Goal: Task Accomplishment & Management: Use online tool/utility

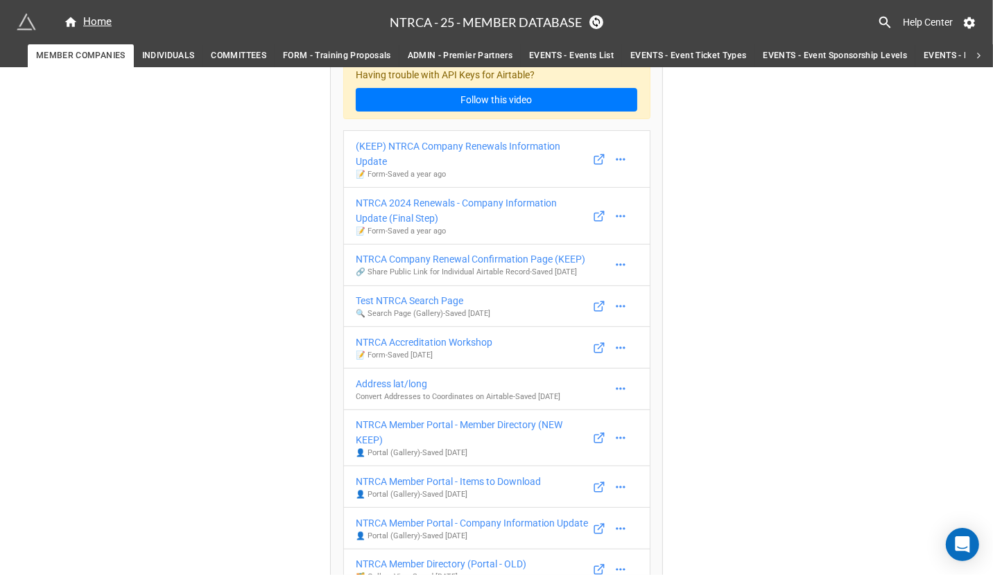
scroll to position [38, 0]
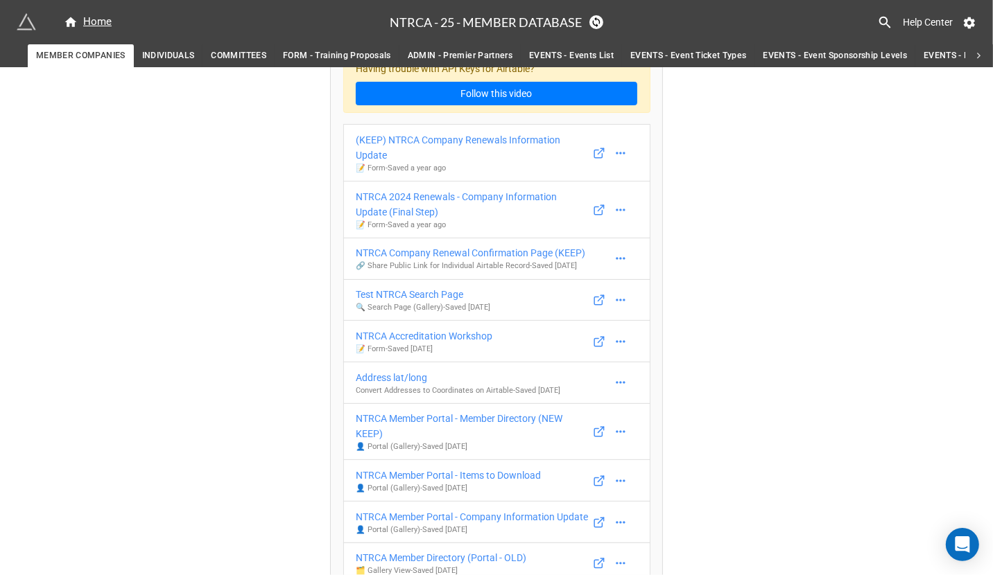
click at [176, 49] on span "INDIVIDUALS" at bounding box center [168, 56] width 53 height 15
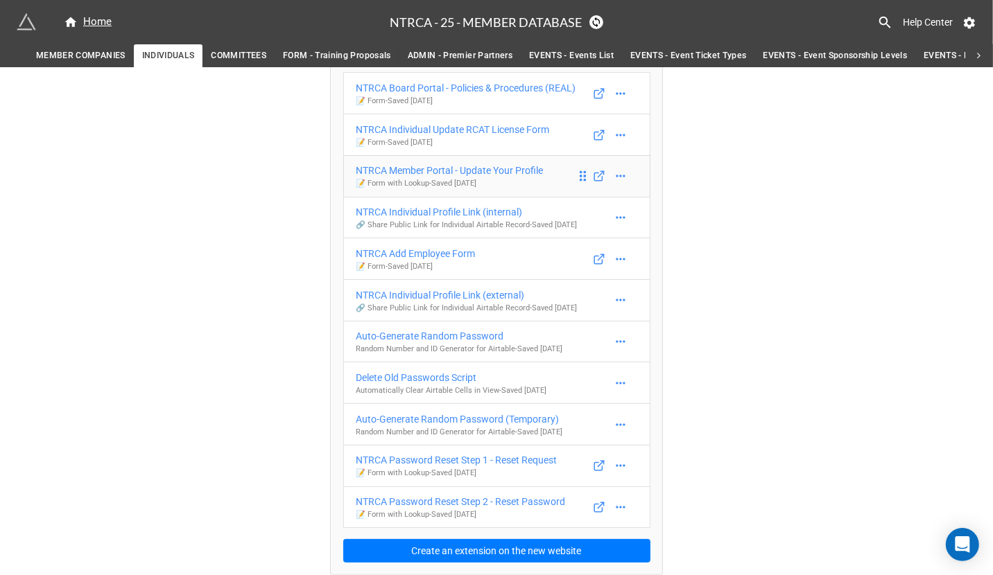
scroll to position [96, 0]
click at [505, 165] on div "NTRCA Member Portal - Update Your Profile" at bounding box center [449, 170] width 187 height 15
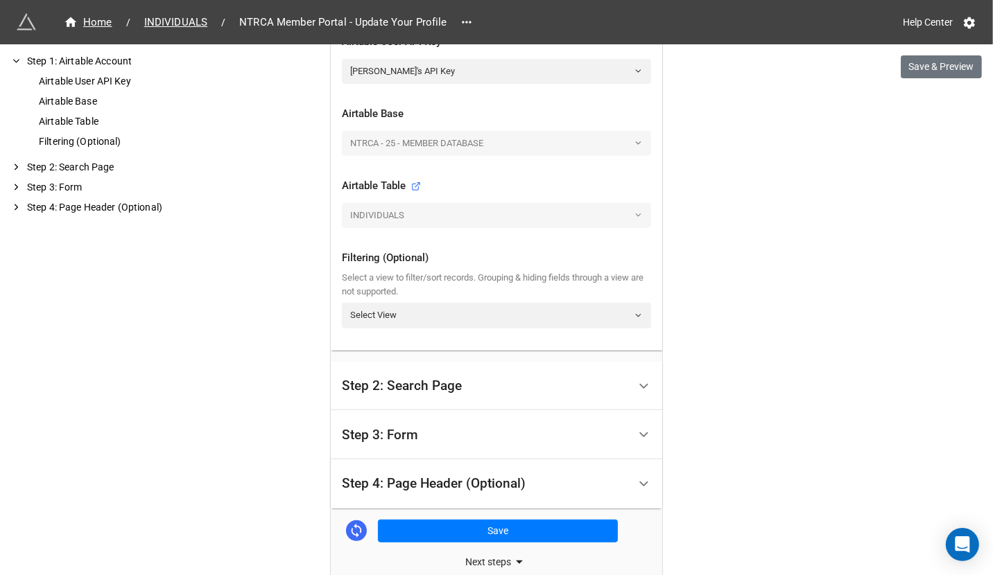
scroll to position [449, 0]
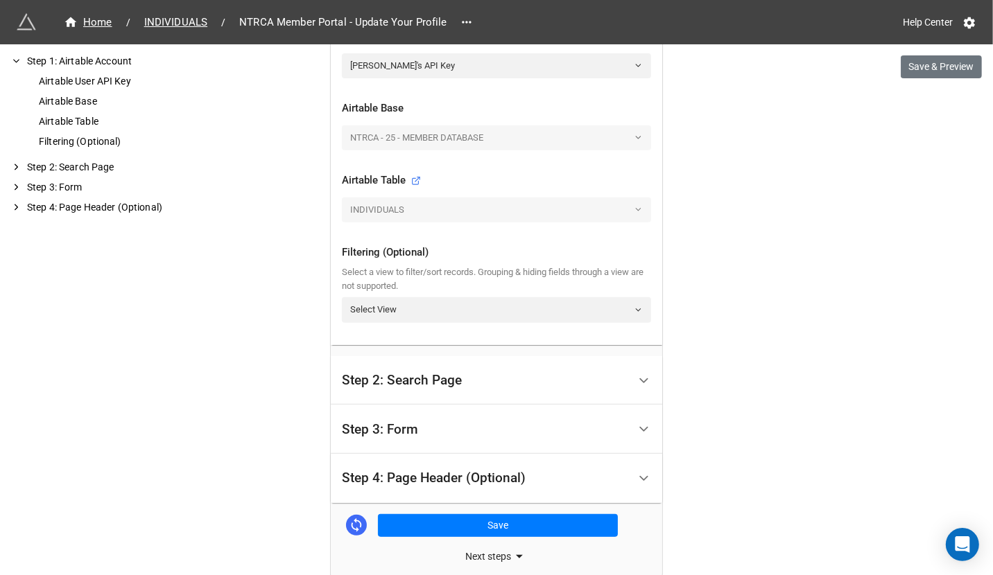
click at [399, 367] on div "Step 2: Search Page" at bounding box center [485, 381] width 286 height 33
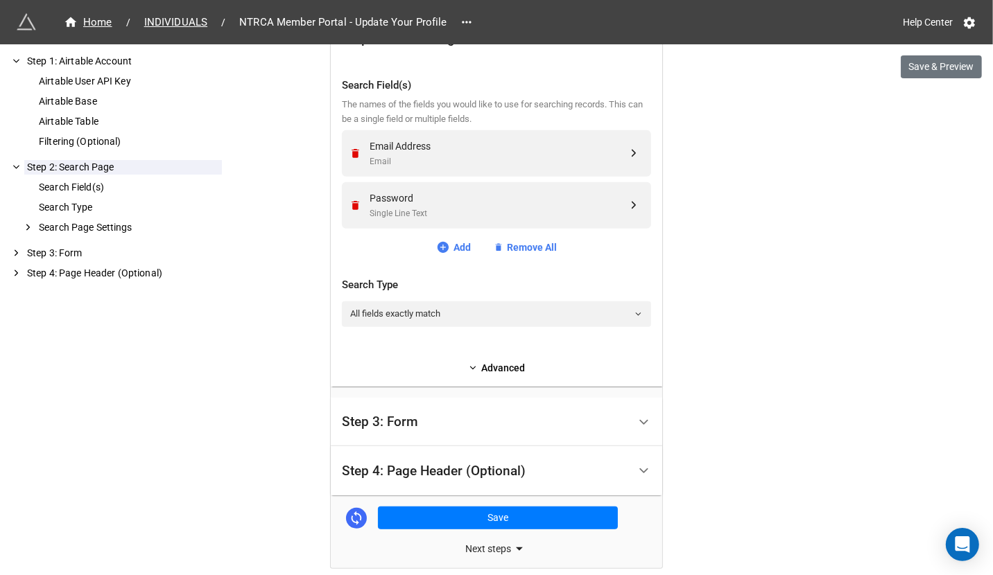
click at [358, 410] on div "Step 3: Form" at bounding box center [485, 422] width 286 height 33
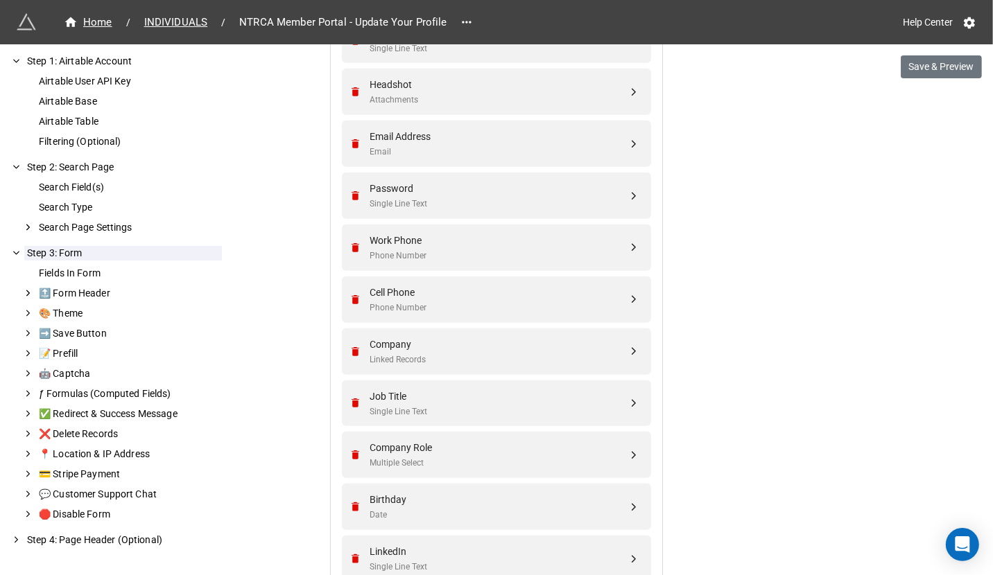
scroll to position [636, 0]
click at [410, 390] on div "Job Title" at bounding box center [499, 395] width 258 height 15
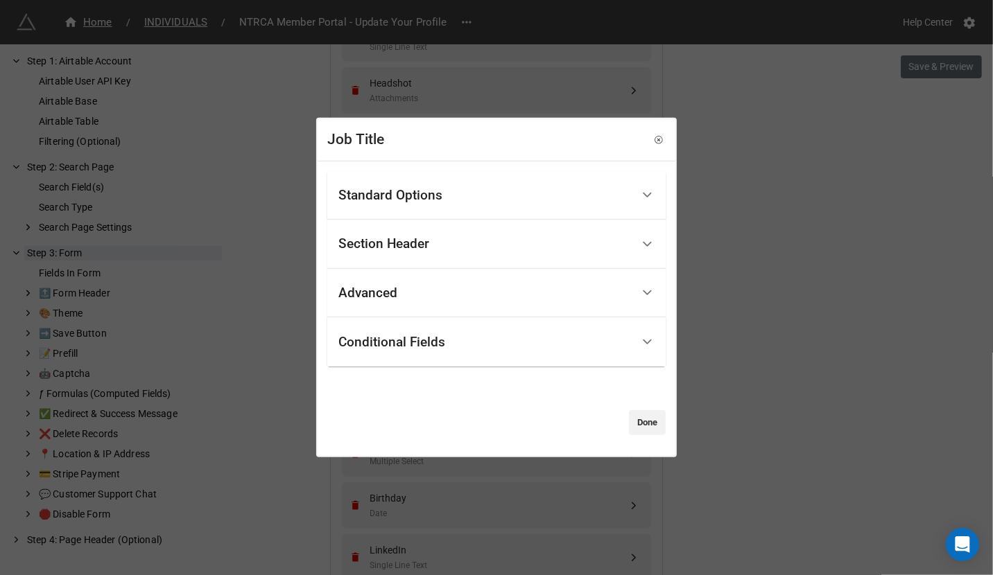
click at [440, 189] on div "Standard Options" at bounding box center [390, 196] width 104 height 14
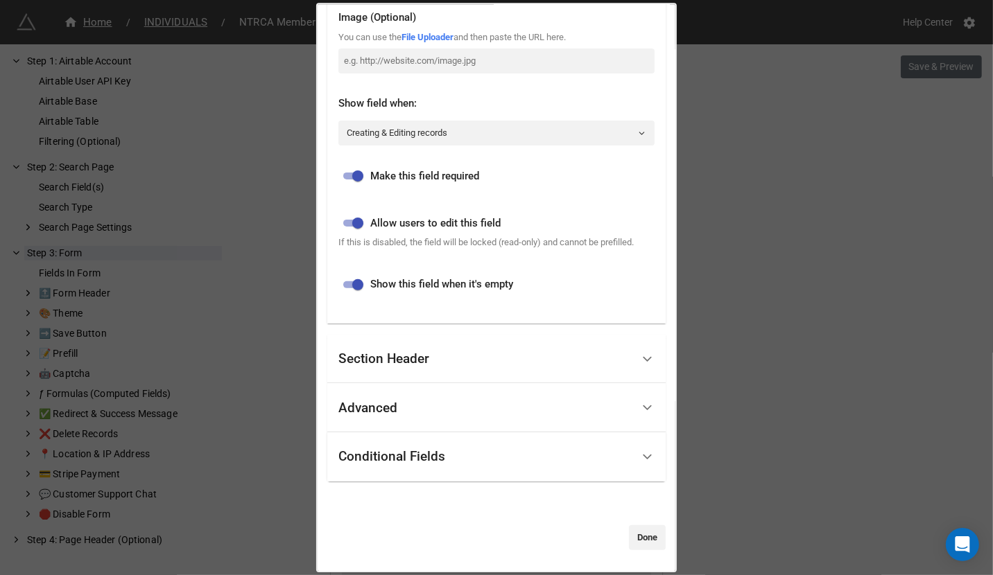
scroll to position [319, 0]
click at [647, 541] on link "Done" at bounding box center [647, 538] width 37 height 25
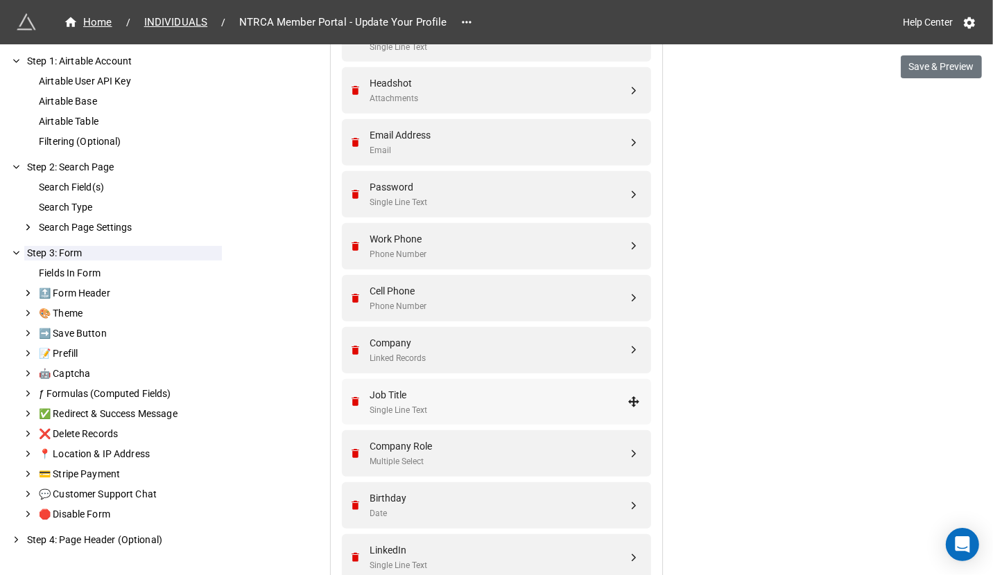
click at [519, 388] on div "Job Title" at bounding box center [499, 395] width 258 height 15
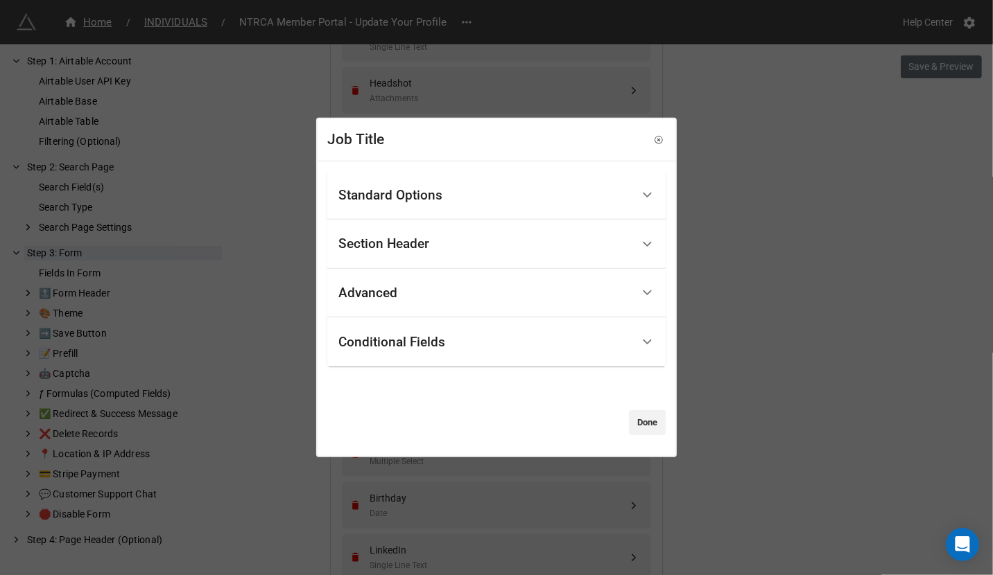
click at [823, 293] on div "Job Title Standard Options Title (Optional) Description (Optional) Normal Image…" at bounding box center [496, 287] width 993 height 575
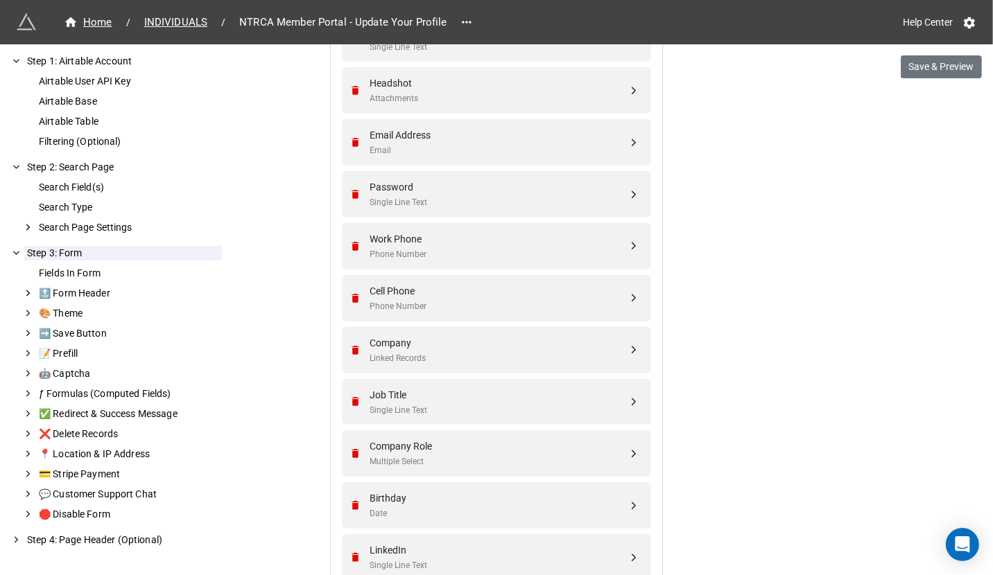
scroll to position [1133, 0]
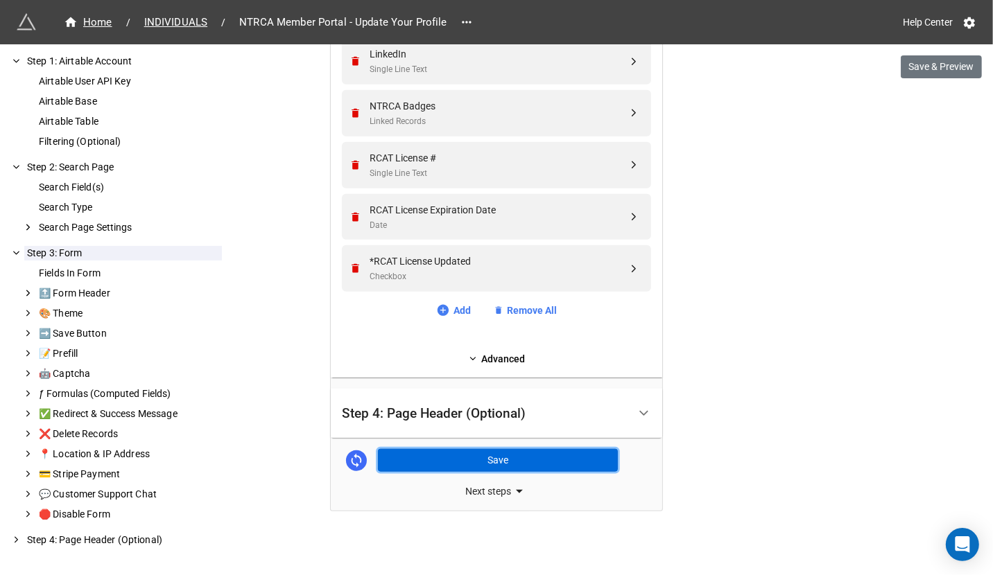
click at [525, 456] on button "Save" at bounding box center [498, 461] width 240 height 24
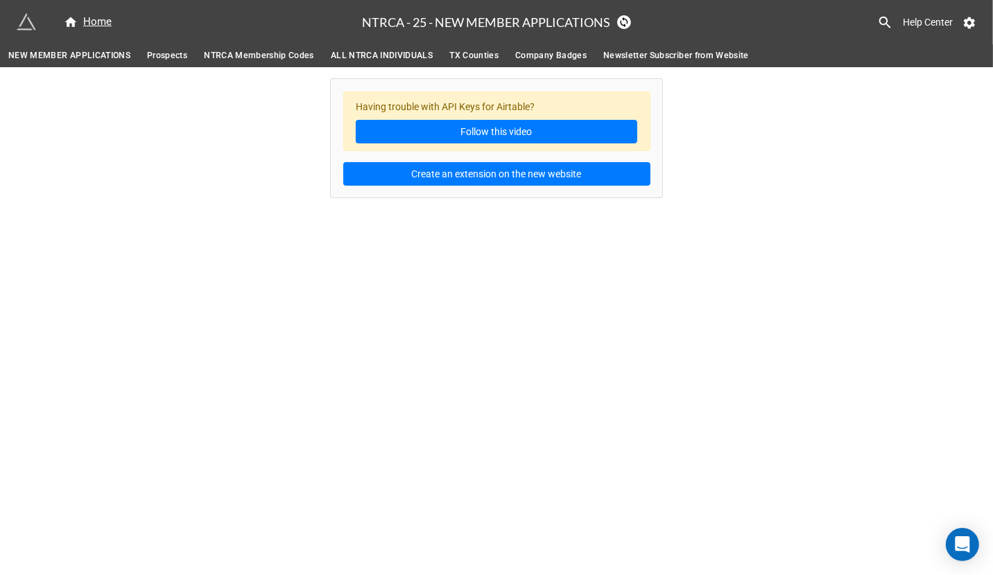
click at [408, 60] on span "ALL NTRCA INDIVIDUALS" at bounding box center [382, 56] width 102 height 15
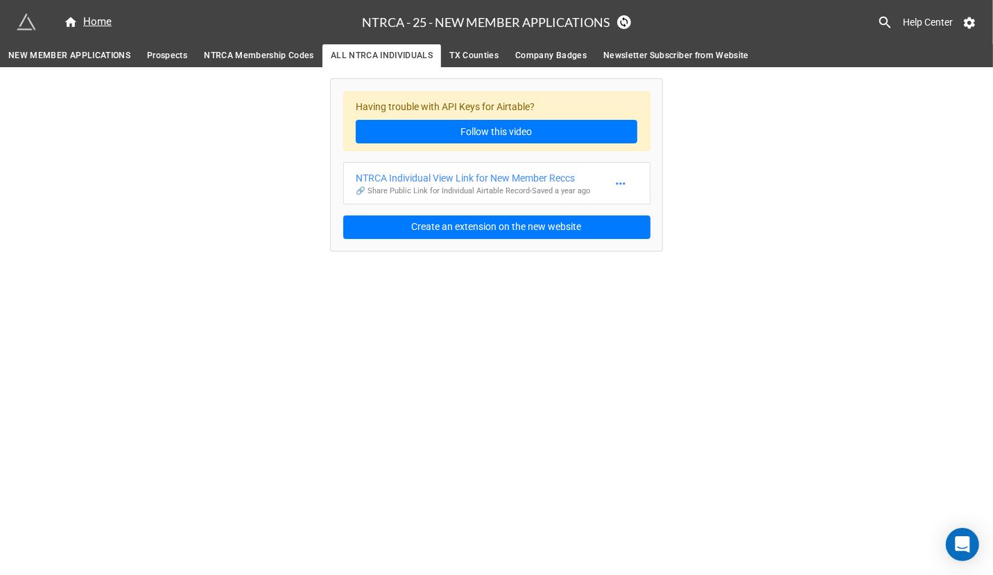
click at [100, 59] on span "NEW MEMBER APPLICATIONS" at bounding box center [69, 56] width 122 height 15
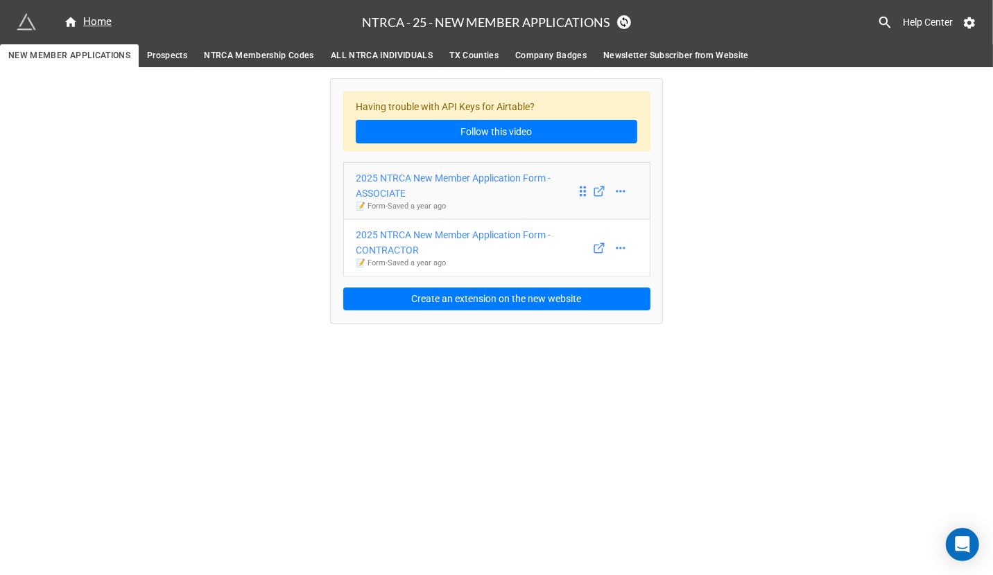
click at [475, 180] on div "2025 NTRCA New Member Application Form - ASSOCIATE" at bounding box center [466, 186] width 220 height 31
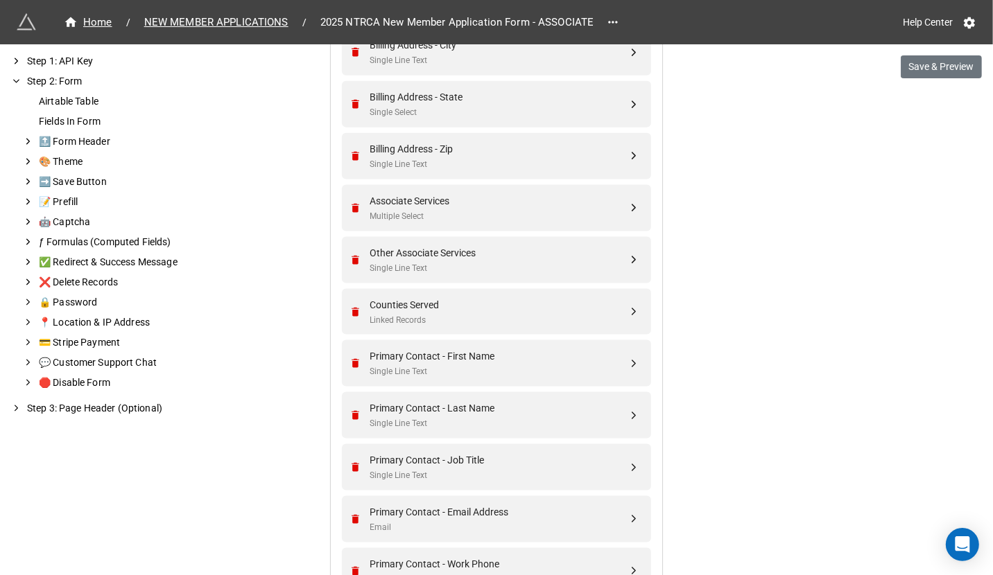
scroll to position [1529, 0]
click at [465, 451] on div "Primary Contact - Job Title" at bounding box center [499, 458] width 258 height 15
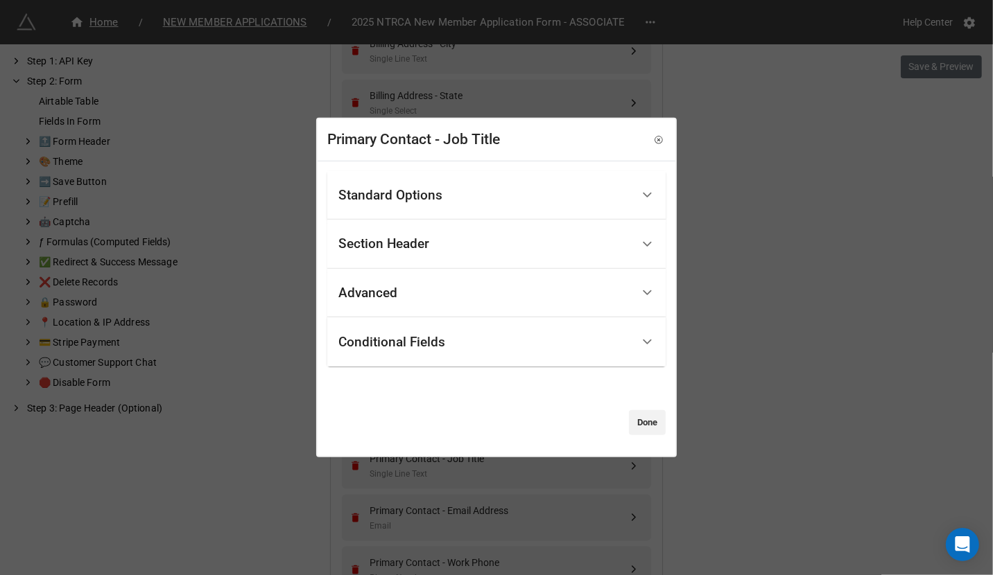
click at [465, 202] on div "Standard Options" at bounding box center [484, 195] width 293 height 33
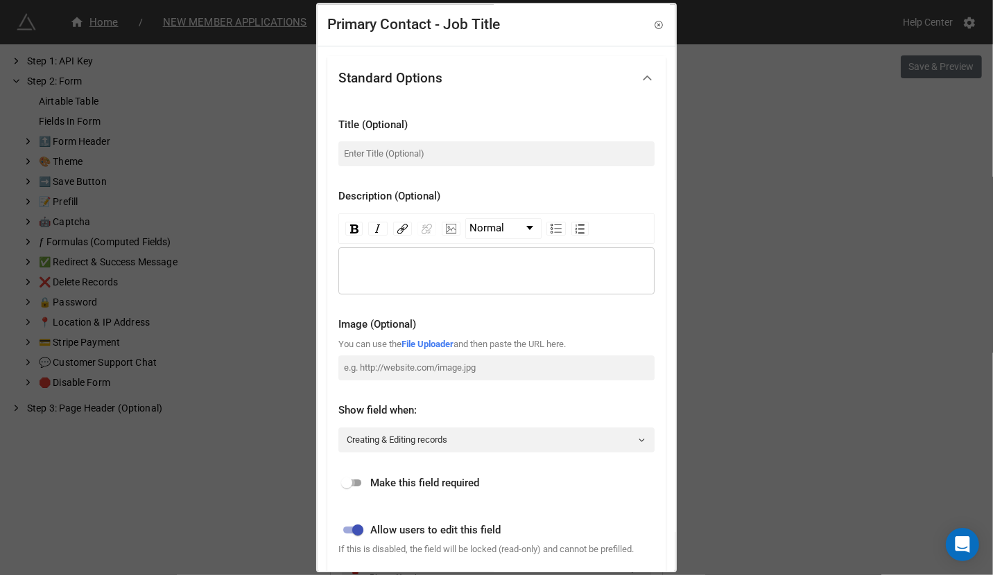
click at [350, 485] on input "checkbox" at bounding box center [347, 484] width 50 height 17
checkbox input "true"
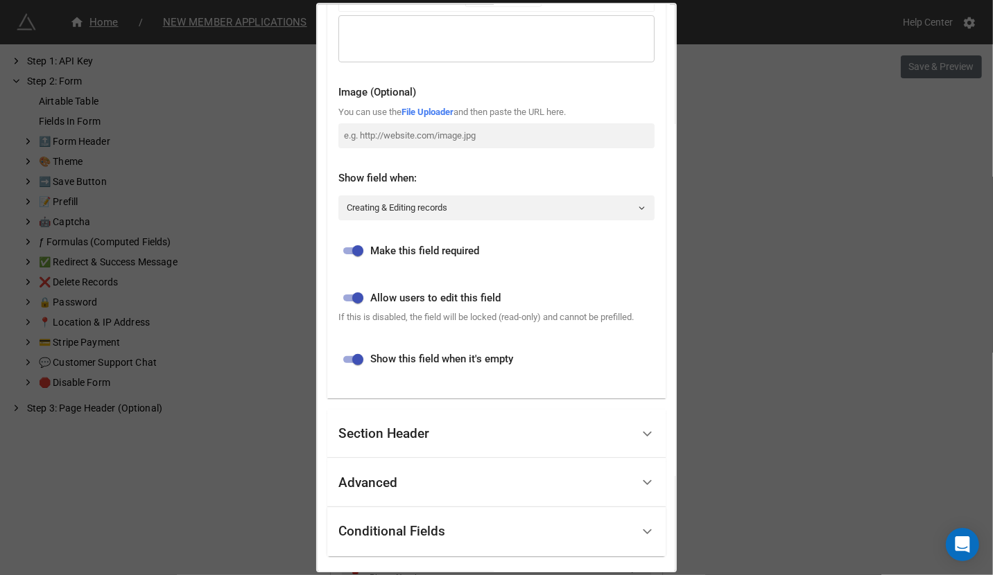
scroll to position [319, 0]
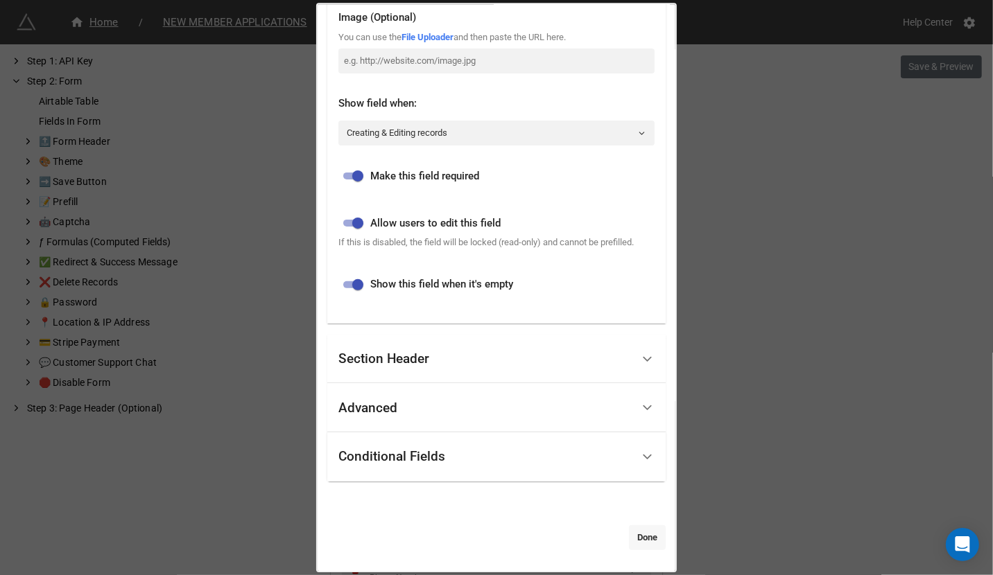
click at [636, 541] on link "Done" at bounding box center [647, 538] width 37 height 25
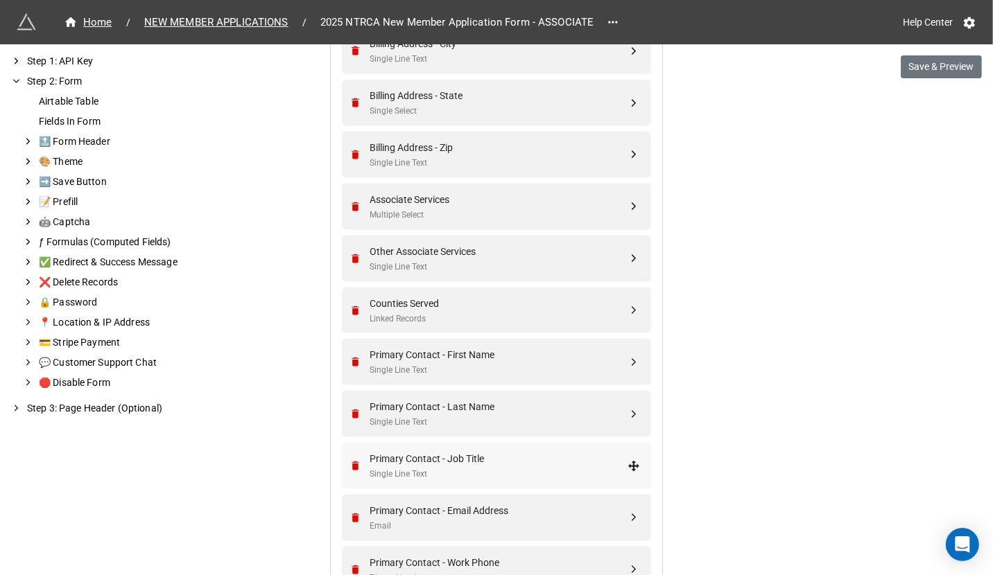
click at [494, 452] on div "Primary Contact - Job Title" at bounding box center [499, 458] width 258 height 15
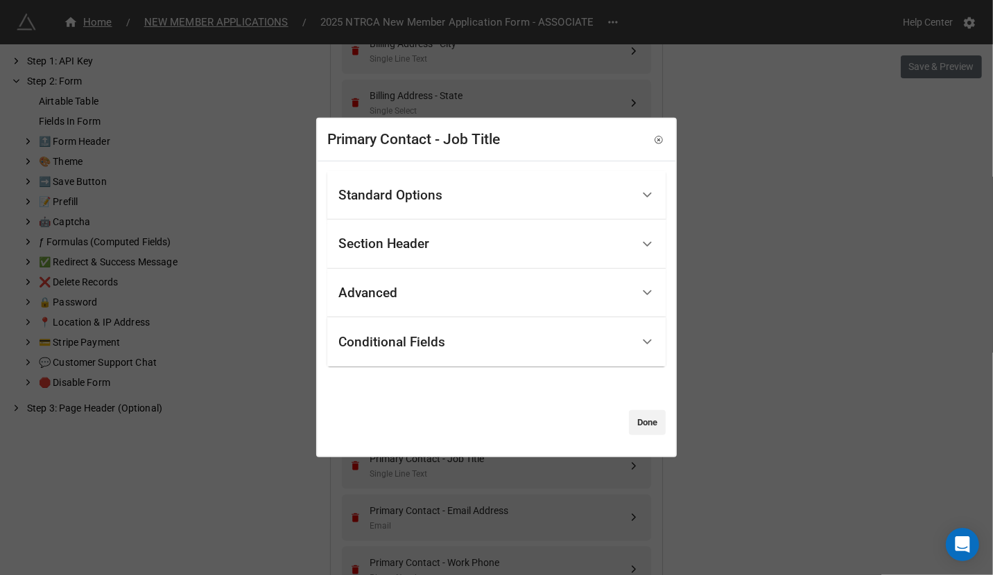
click at [508, 187] on div "Standard Options" at bounding box center [484, 195] width 293 height 33
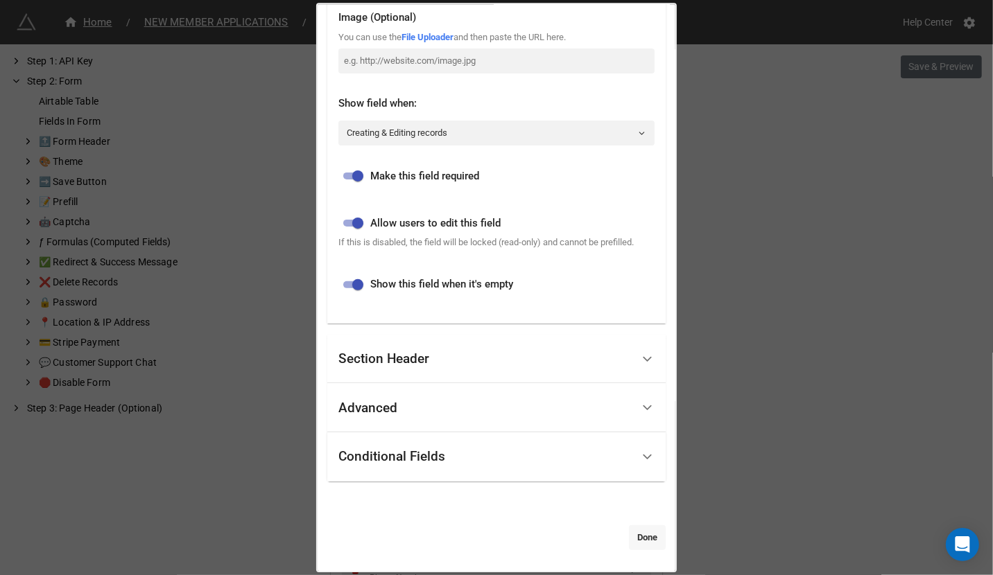
click at [633, 534] on link "Done" at bounding box center [647, 538] width 37 height 25
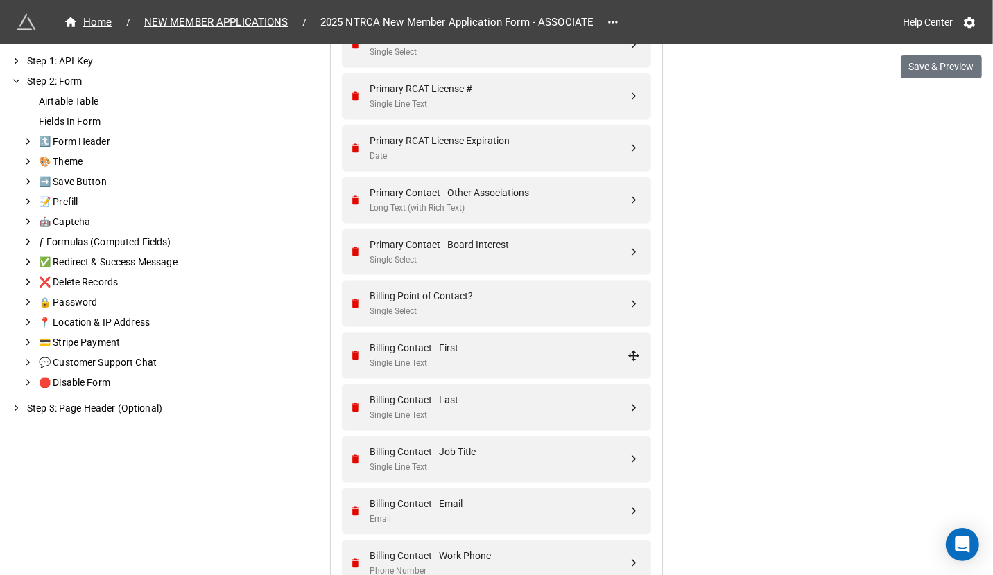
scroll to position [2346, 0]
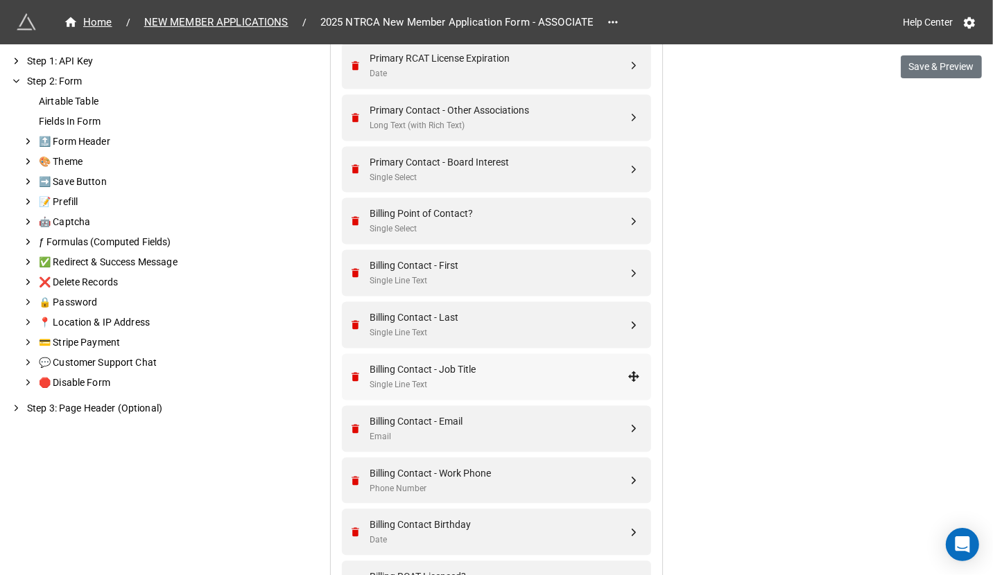
click at [476, 386] on div "Single Line Text" at bounding box center [499, 385] width 258 height 13
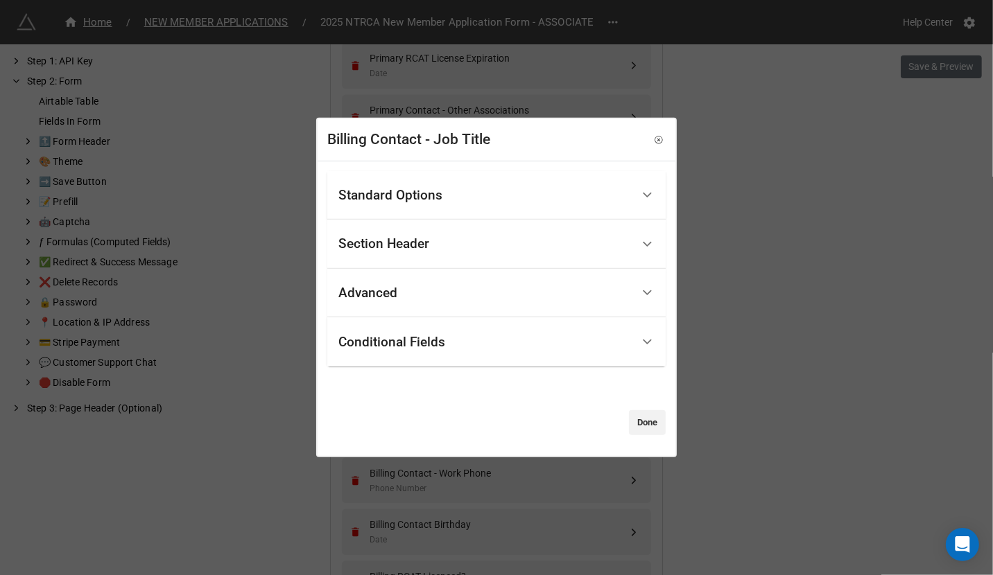
click at [482, 211] on div "Standard Options" at bounding box center [496, 195] width 338 height 49
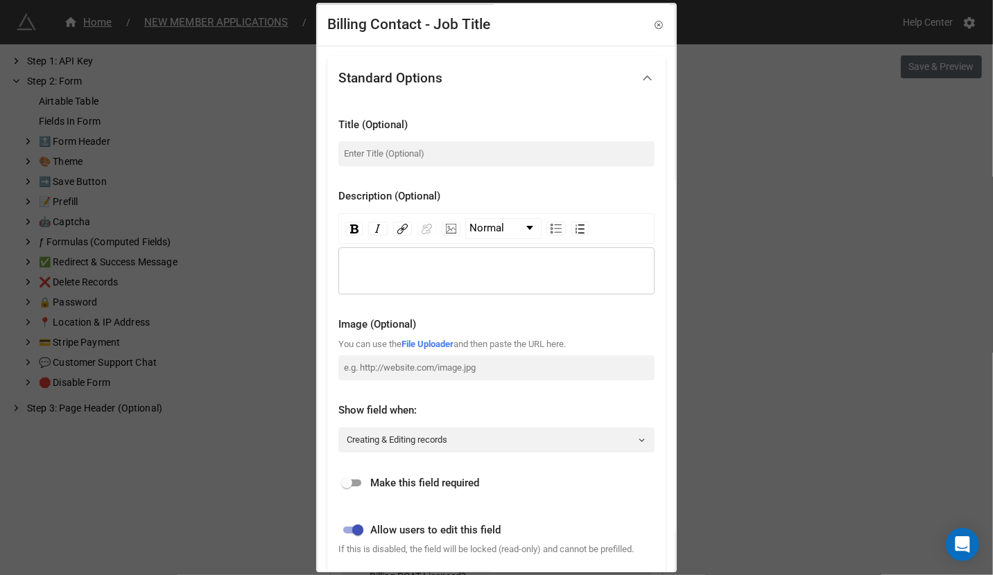
click at [352, 483] on input "checkbox" at bounding box center [347, 484] width 50 height 17
checkbox input "true"
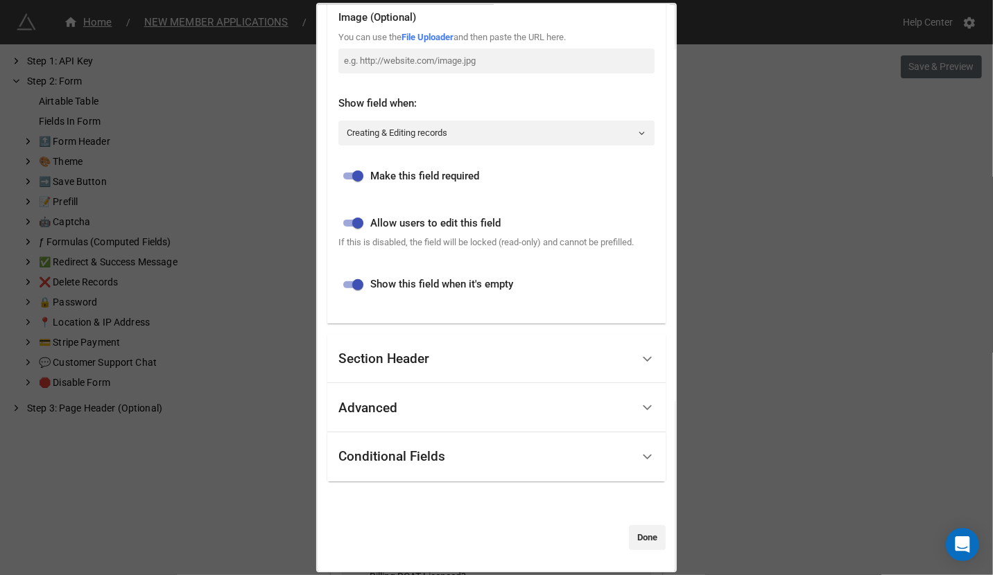
click at [405, 457] on div "Conditional Fields" at bounding box center [391, 458] width 107 height 14
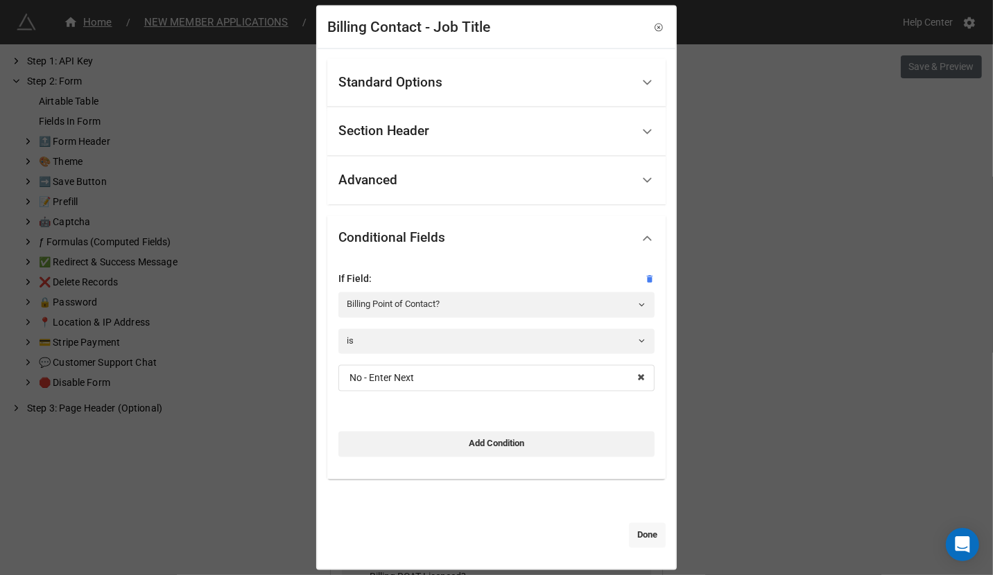
click at [629, 536] on link "Done" at bounding box center [647, 535] width 37 height 25
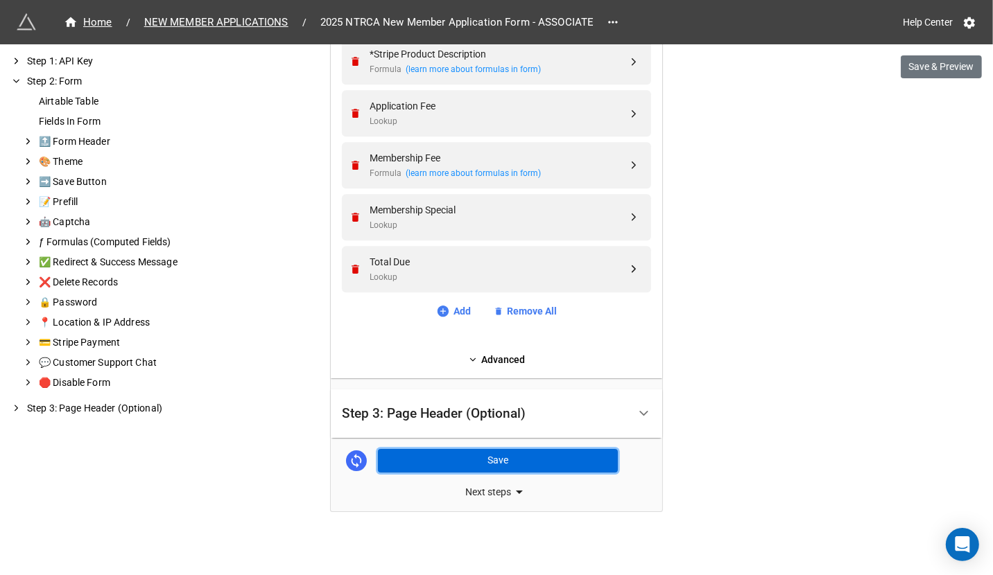
click at [546, 454] on button "Save" at bounding box center [498, 461] width 240 height 24
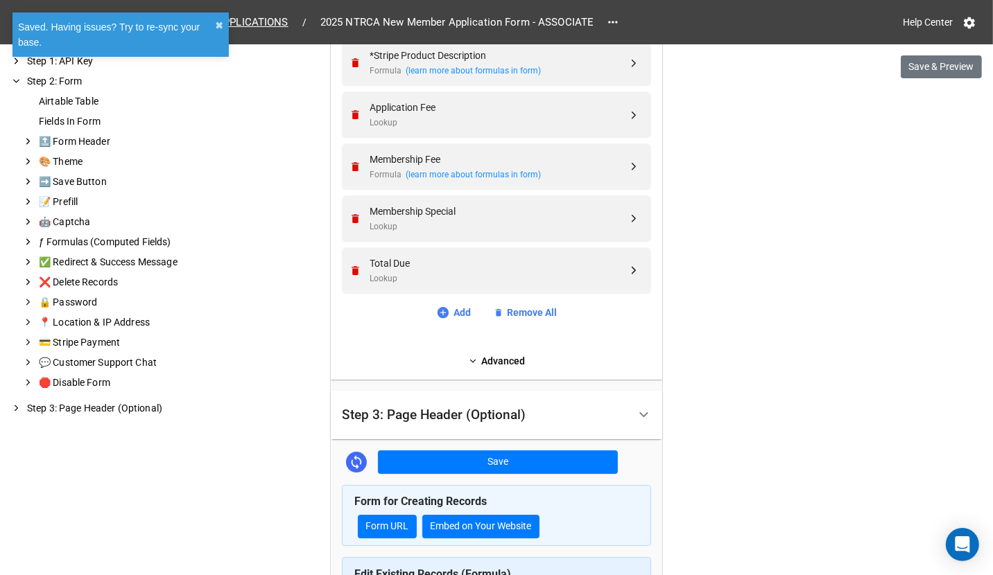
scroll to position [3543, 0]
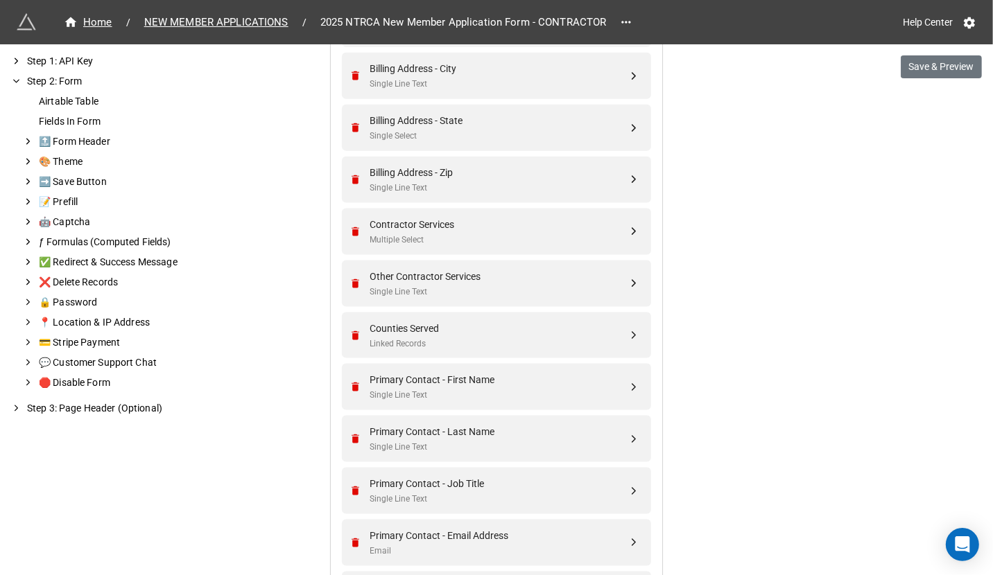
scroll to position [1507, 0]
click at [499, 485] on div "Primary Contact - Job Title" at bounding box center [499, 481] width 258 height 15
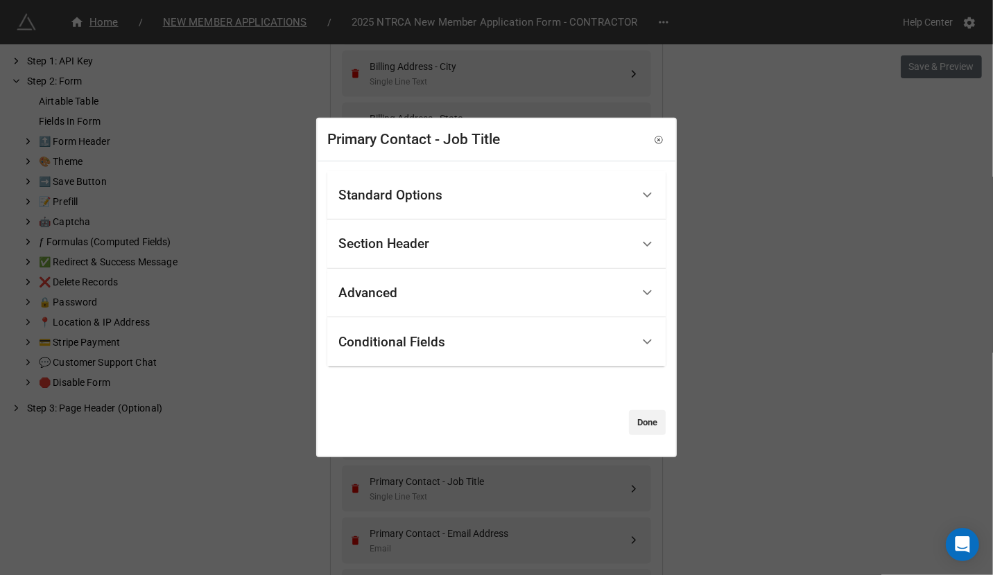
click at [490, 204] on div "Standard Options" at bounding box center [484, 195] width 293 height 33
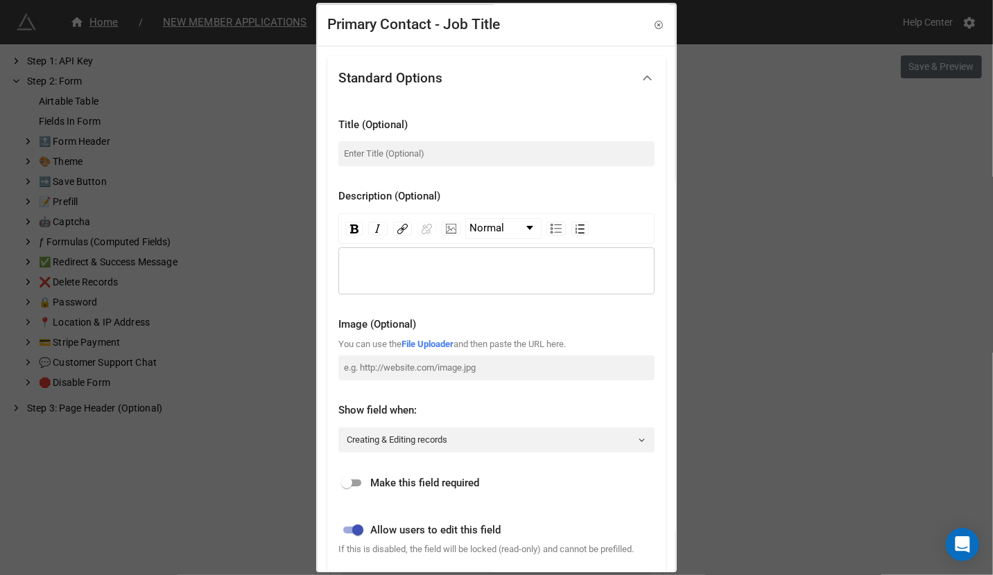
click at [351, 478] on input "checkbox" at bounding box center [347, 484] width 50 height 17
checkbox input "true"
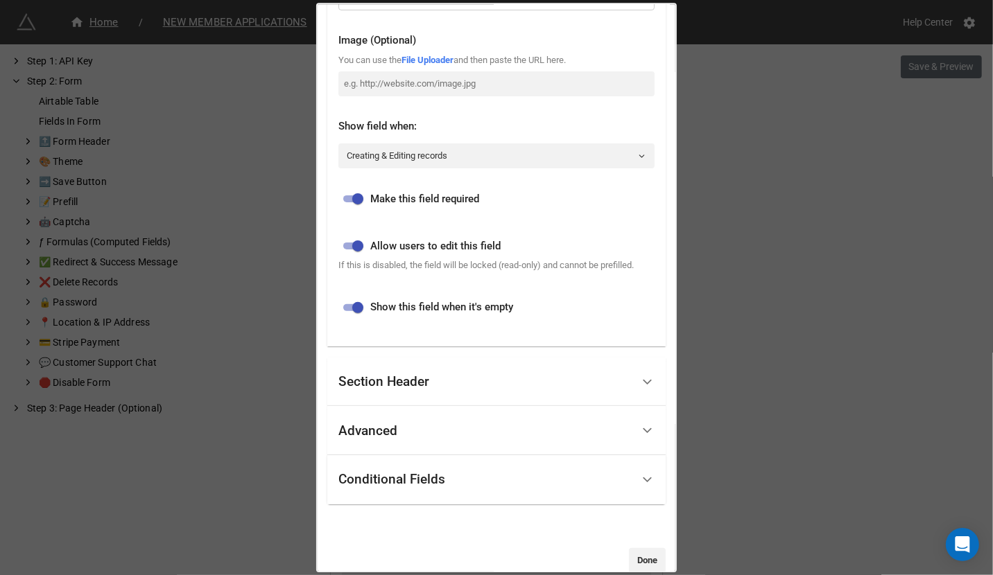
scroll to position [319, 0]
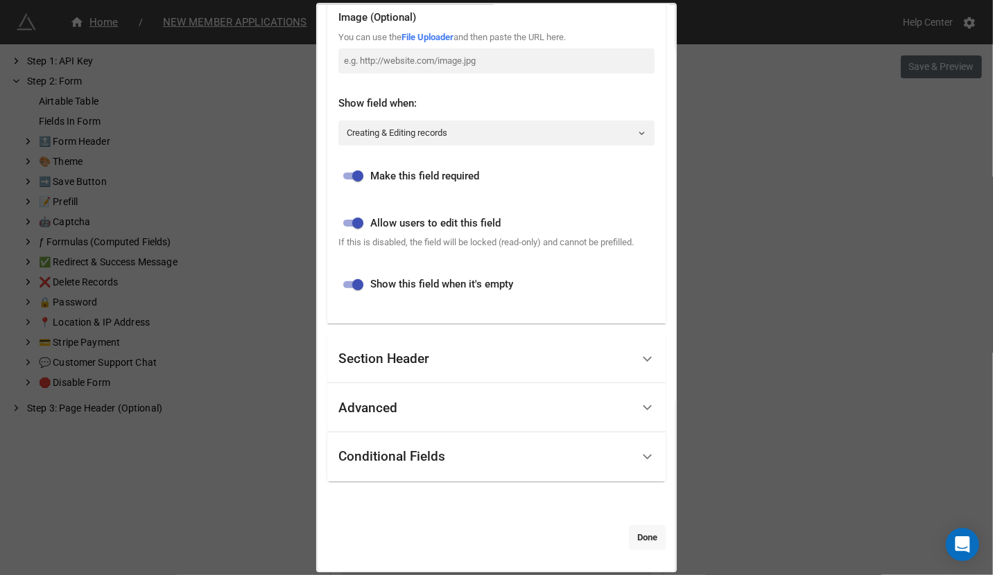
click at [634, 535] on link "Done" at bounding box center [647, 538] width 37 height 25
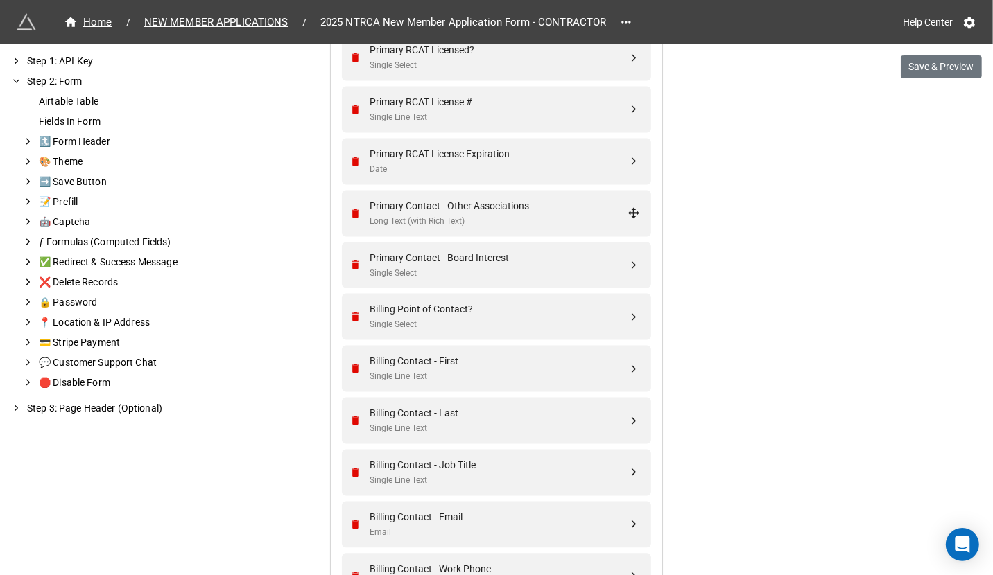
scroll to position [2254, 0]
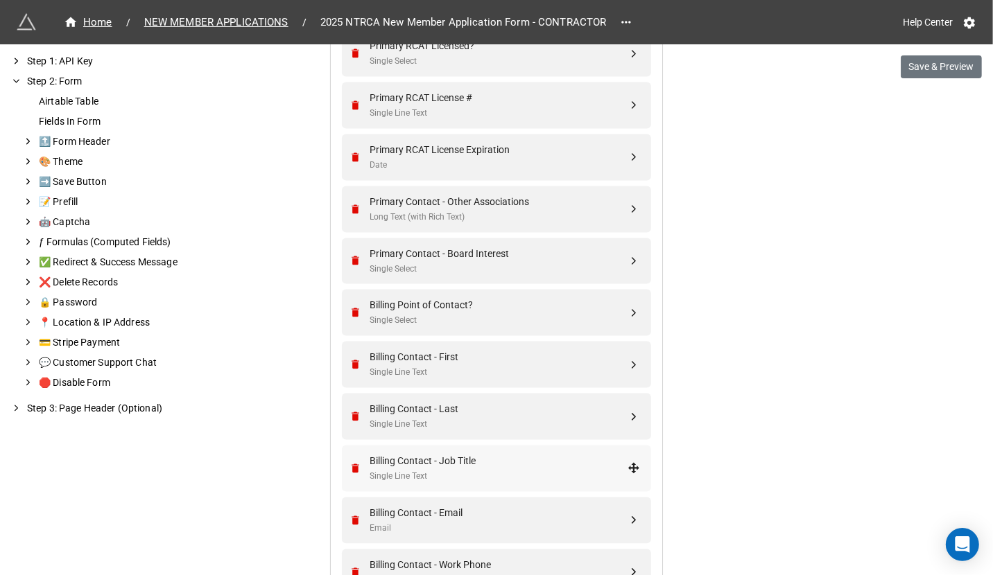
click at [456, 462] on div "Billing Contact - Job Title" at bounding box center [499, 460] width 258 height 15
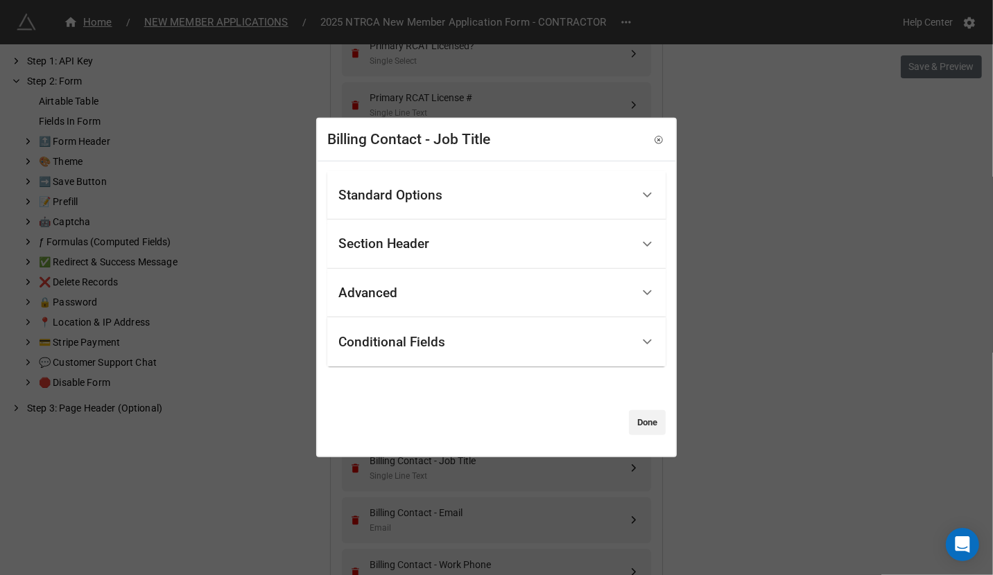
click at [465, 192] on div "Standard Options" at bounding box center [484, 195] width 293 height 33
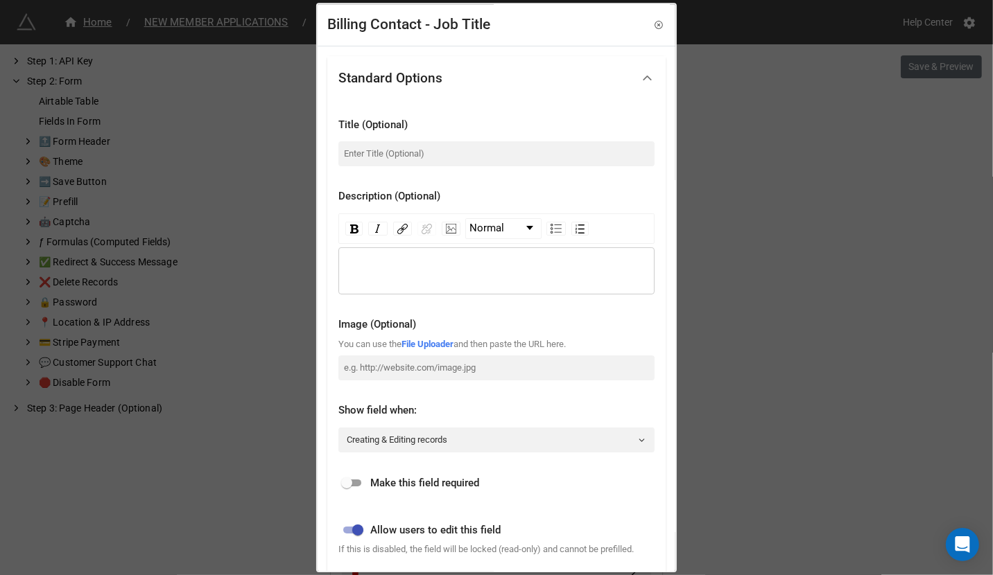
click at [352, 479] on input "checkbox" at bounding box center [347, 484] width 50 height 17
checkbox input "true"
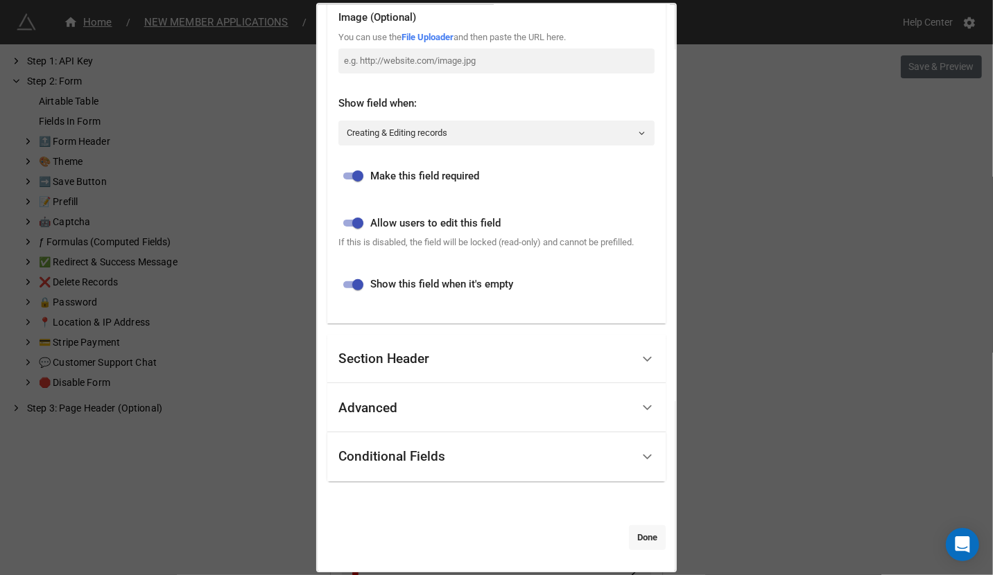
click at [637, 528] on link "Done" at bounding box center [647, 538] width 37 height 25
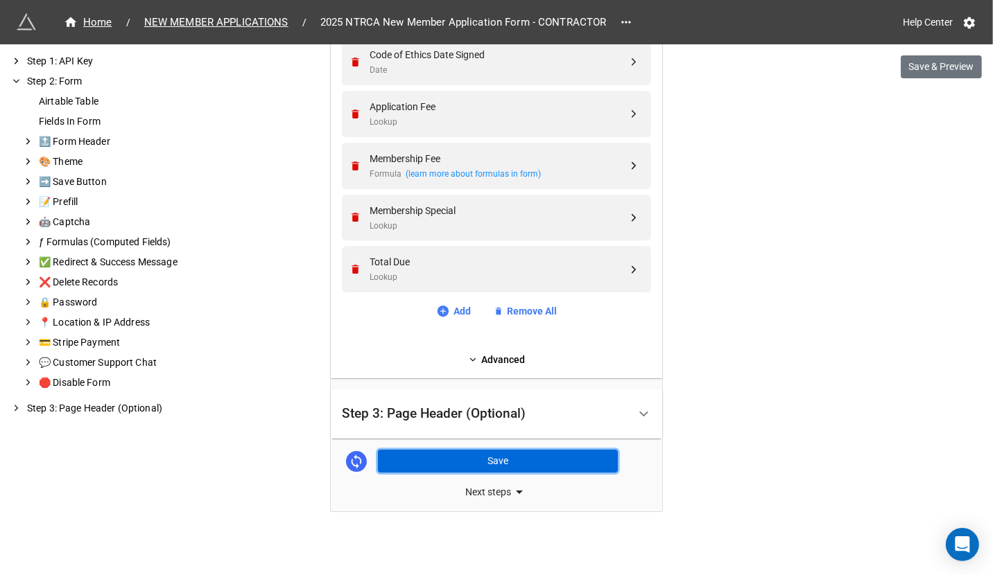
click at [536, 458] on button "Save" at bounding box center [498, 462] width 240 height 24
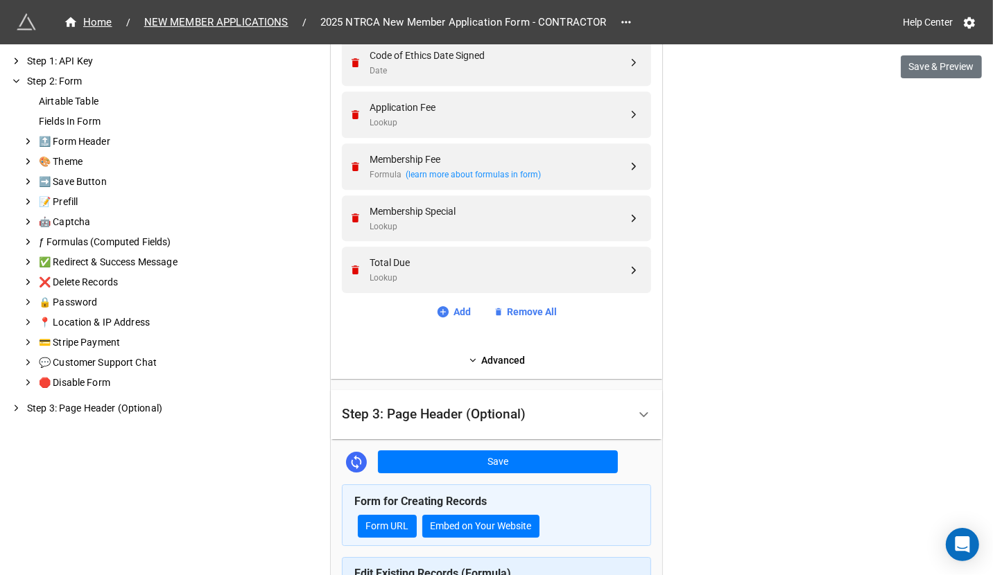
scroll to position [3646, 0]
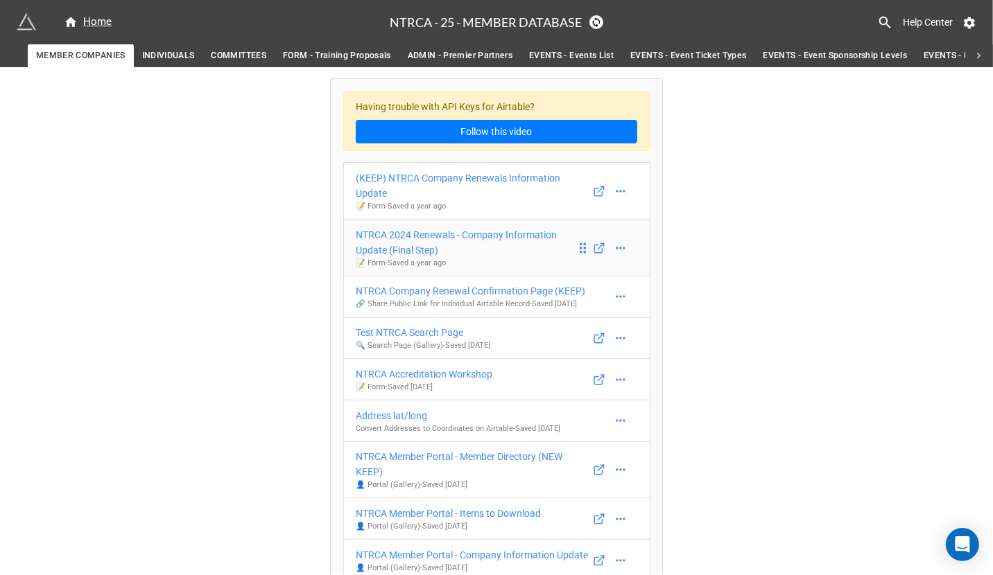
click at [471, 238] on div "NTRCA 2024 Renewals - Company Information Update (Final Step)" at bounding box center [466, 242] width 220 height 31
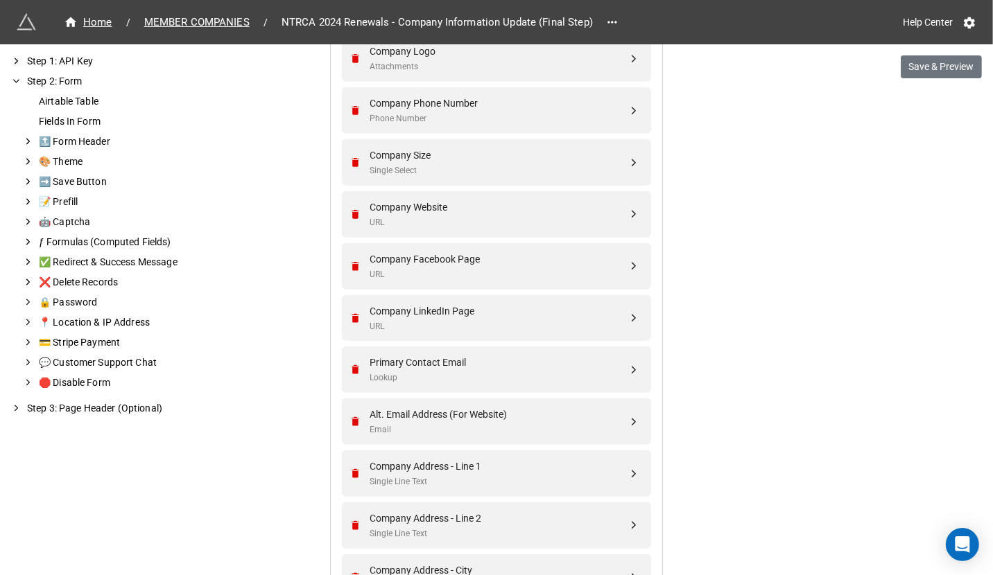
scroll to position [348, 0]
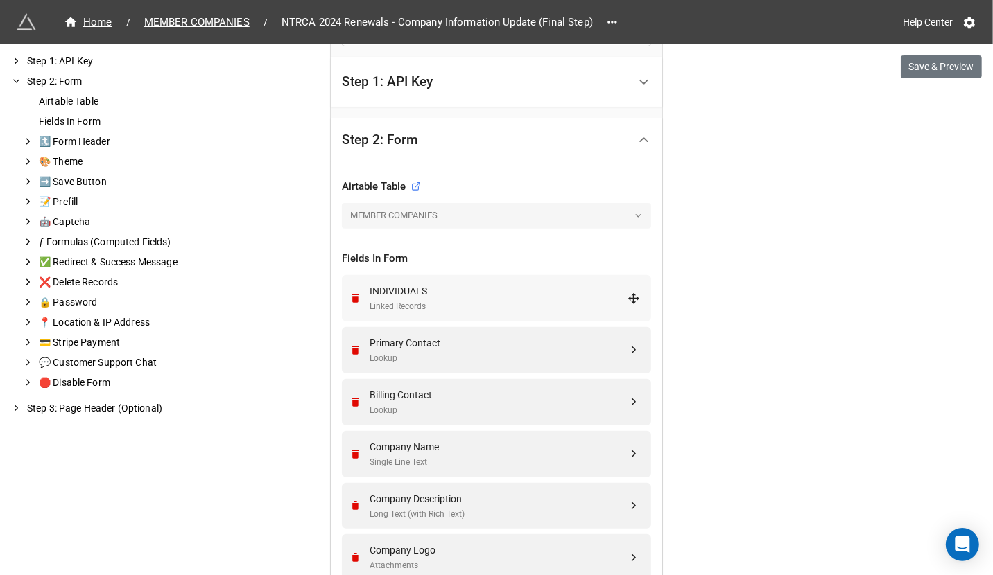
click at [457, 300] on div "Linked Records" at bounding box center [499, 306] width 258 height 13
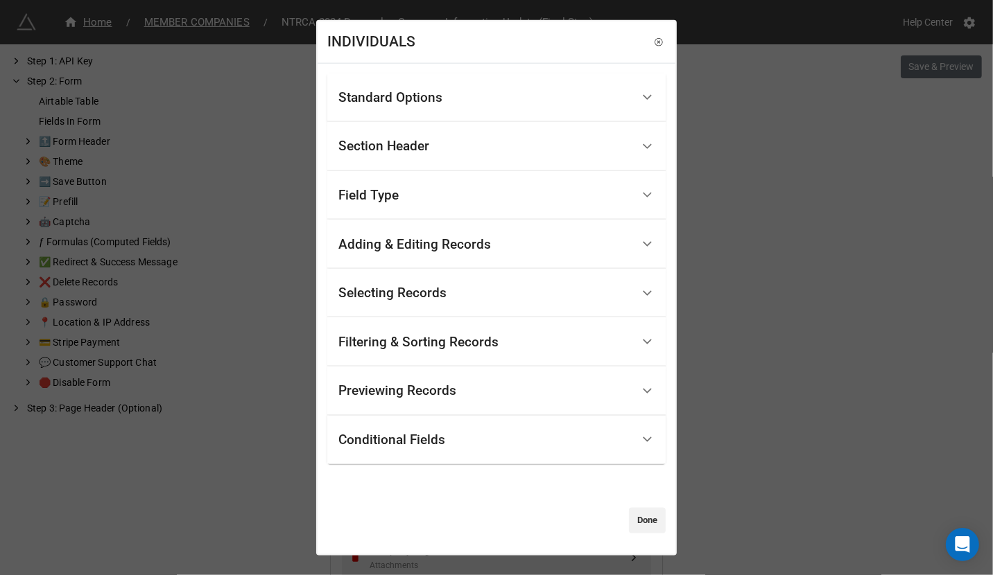
click at [504, 90] on div "Standard Options" at bounding box center [484, 97] width 293 height 33
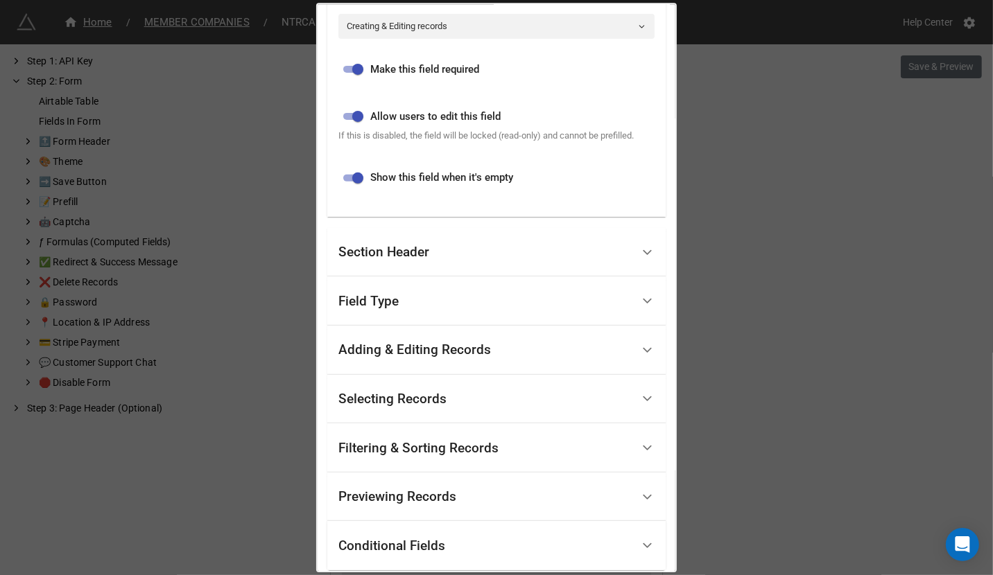
scroll to position [435, 0]
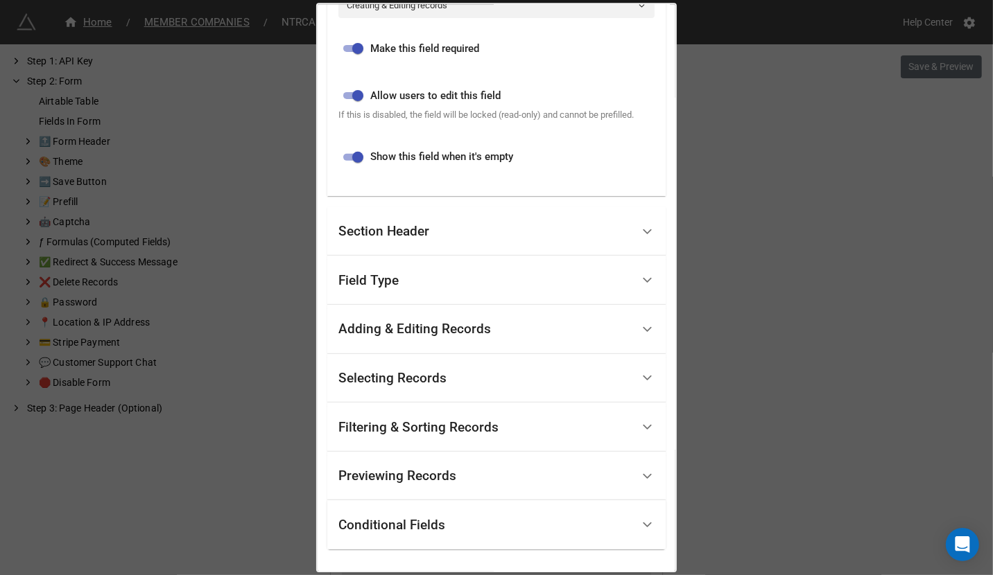
click at [426, 275] on div "Field Type" at bounding box center [496, 281] width 338 height 49
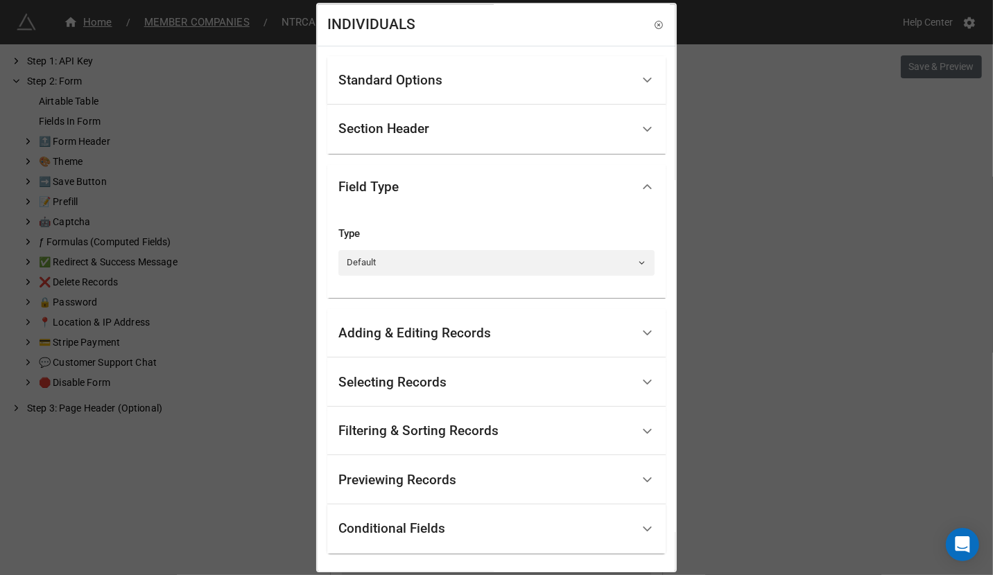
click at [411, 342] on div "Adding & Editing Records" at bounding box center [484, 334] width 293 height 33
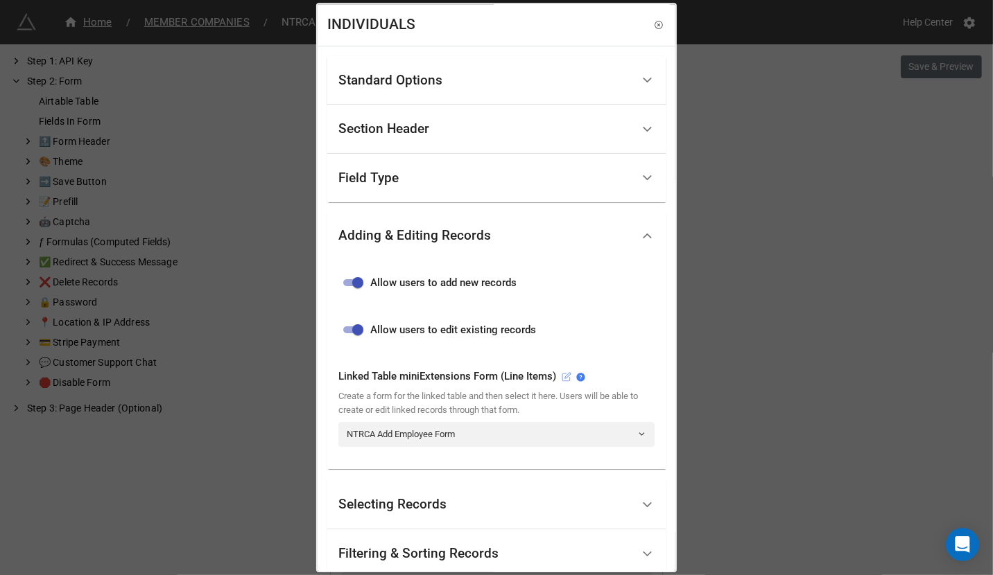
click at [571, 372] on icon at bounding box center [567, 377] width 10 height 10
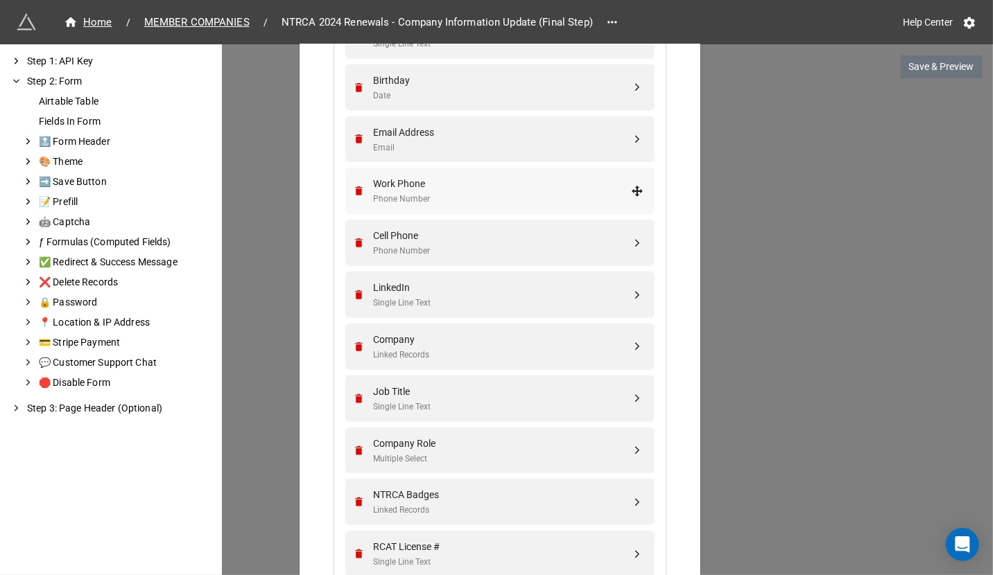
scroll to position [787, 0]
click at [478, 392] on div "Job Title" at bounding box center [502, 388] width 258 height 15
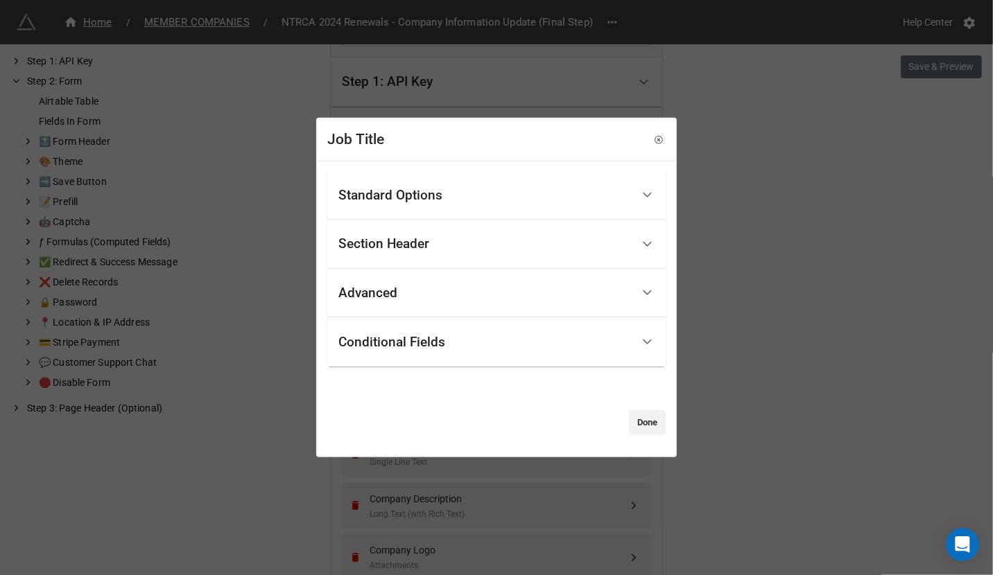
click at [481, 191] on div "Standard Options" at bounding box center [484, 195] width 293 height 33
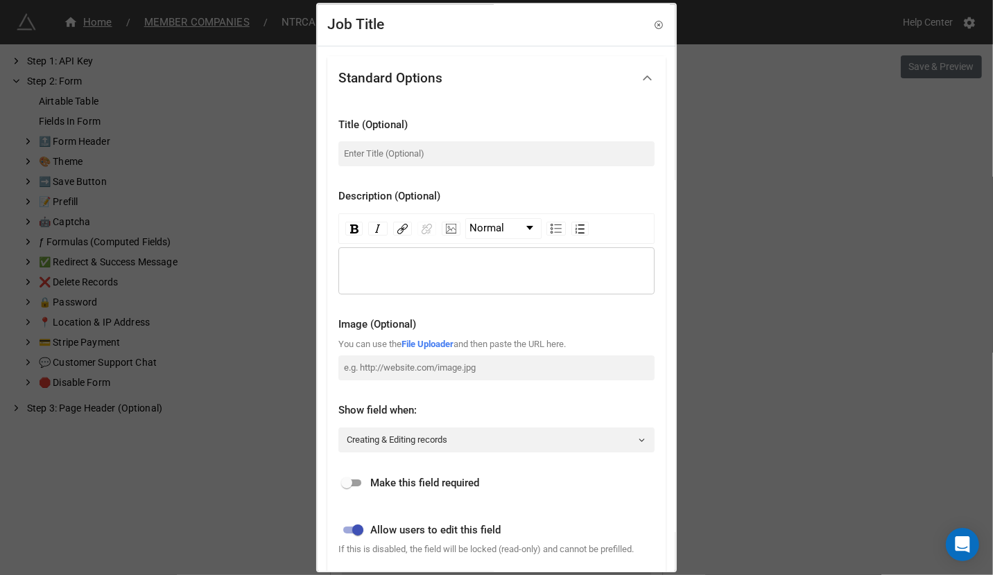
click at [350, 483] on input "checkbox" at bounding box center [347, 484] width 50 height 17
checkbox input "true"
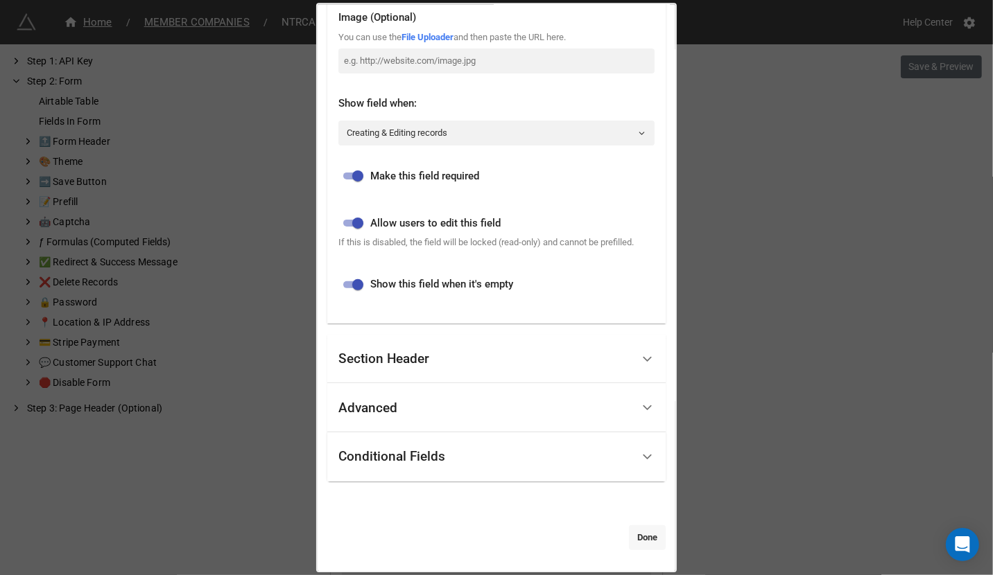
click at [639, 546] on link "Done" at bounding box center [647, 538] width 37 height 25
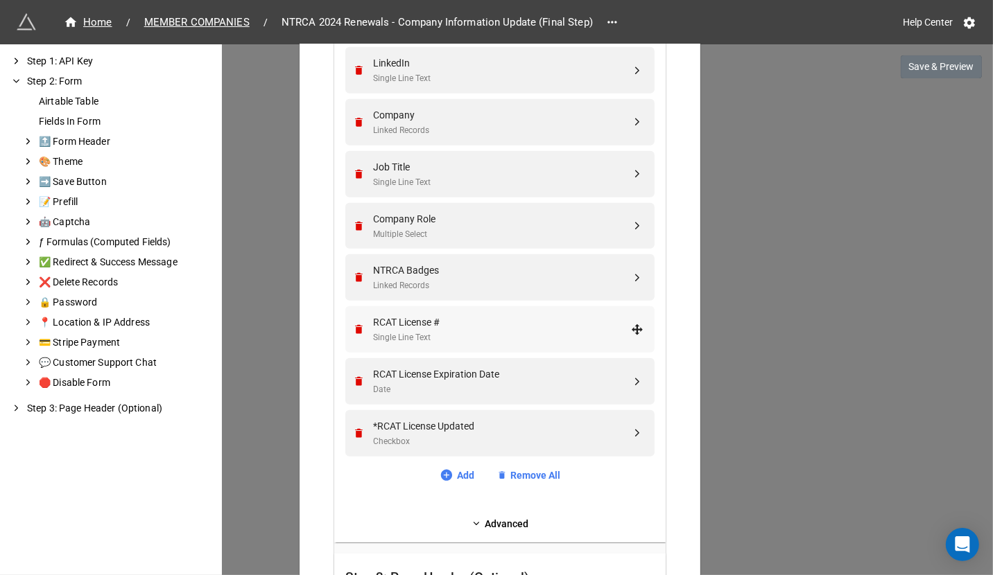
scroll to position [1225, 0]
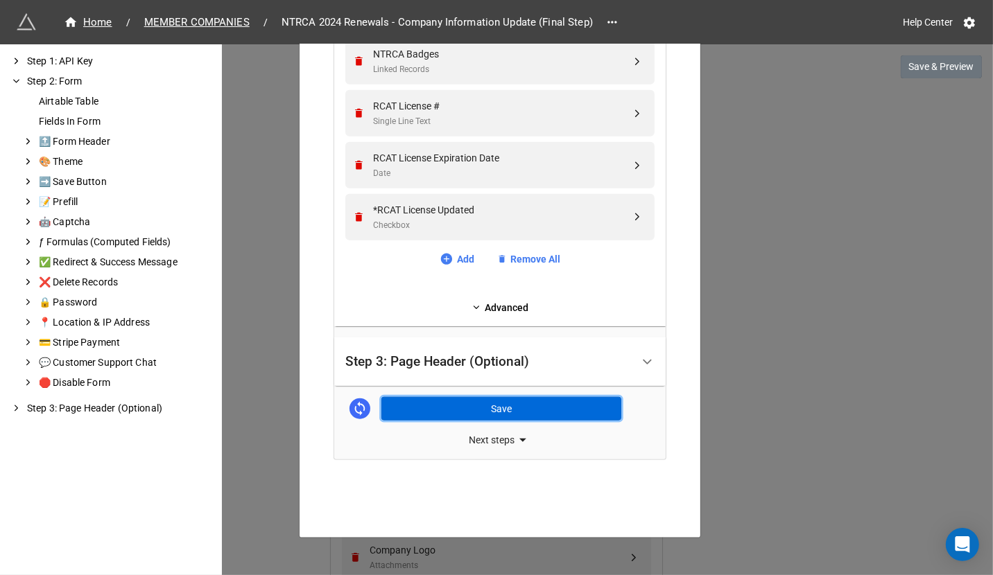
click at [548, 405] on button "Save" at bounding box center [501, 409] width 240 height 24
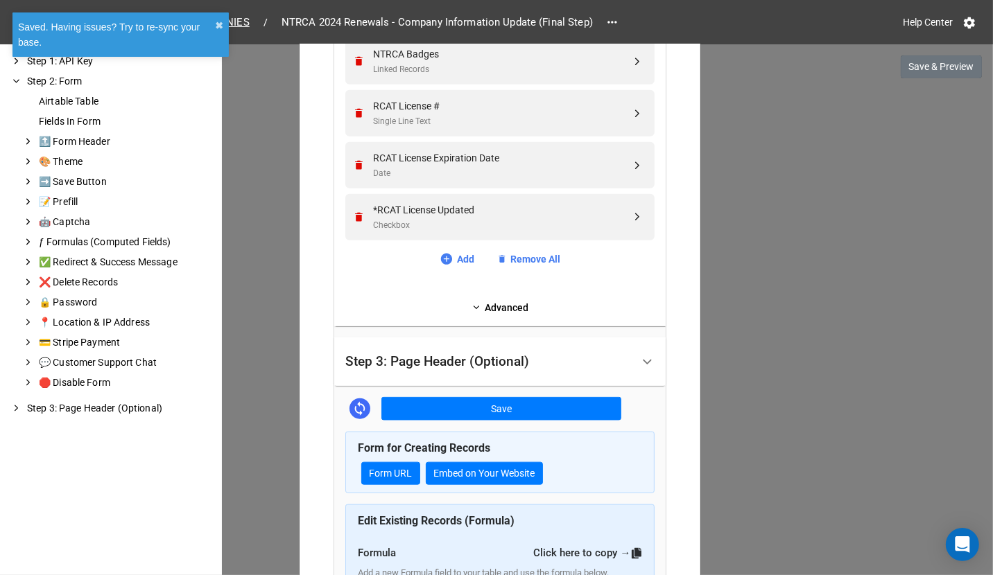
click at [795, 227] on div "NTRCA Add Employee Form × Close We have released a newer version of this extens…" at bounding box center [496, 331] width 993 height 575
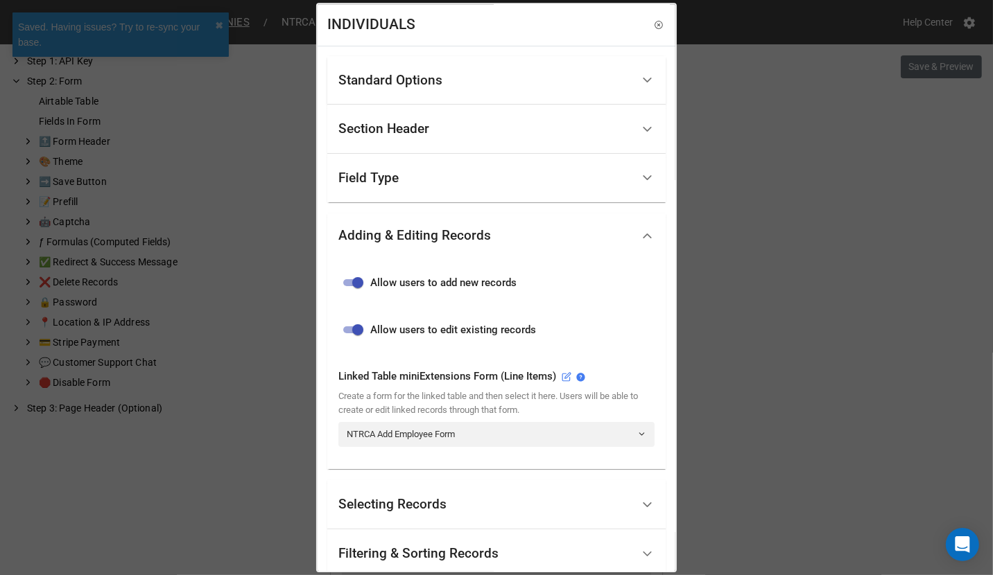
click at [756, 283] on div "INDIVIDUALS Standard Options Title (Optional) Add or edit your company employee…" at bounding box center [496, 287] width 993 height 575
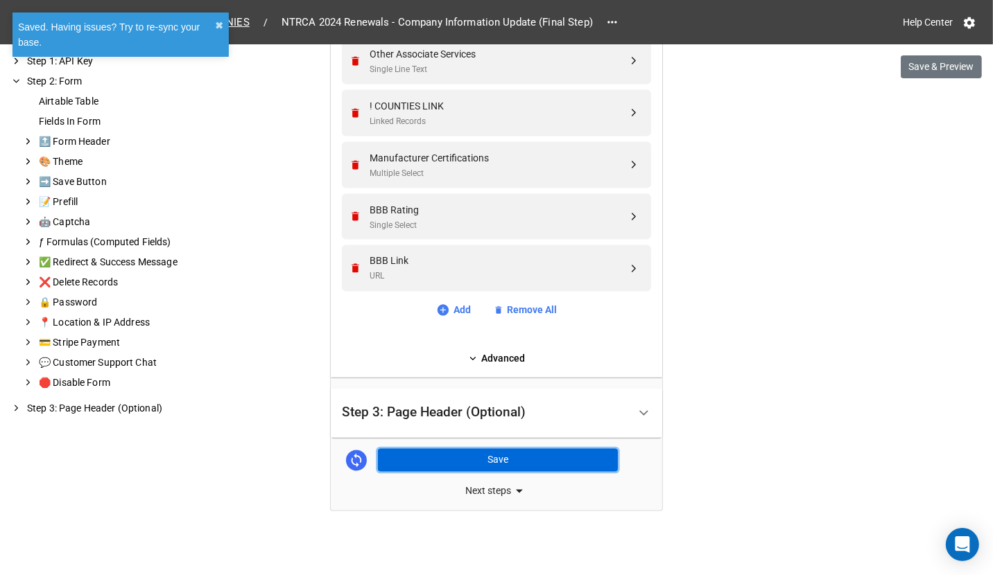
click at [535, 463] on button "Save" at bounding box center [498, 461] width 240 height 24
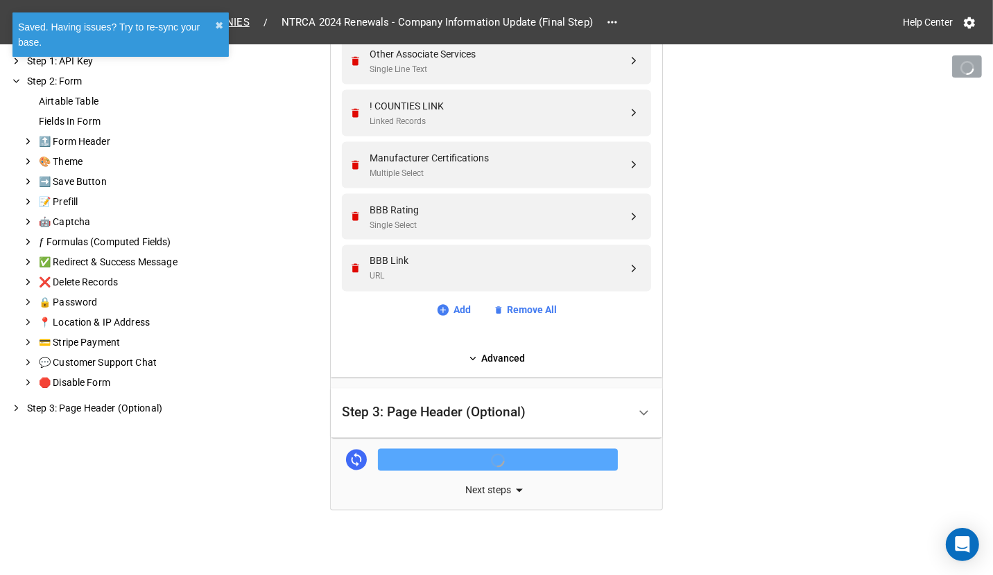
scroll to position [1985, 0]
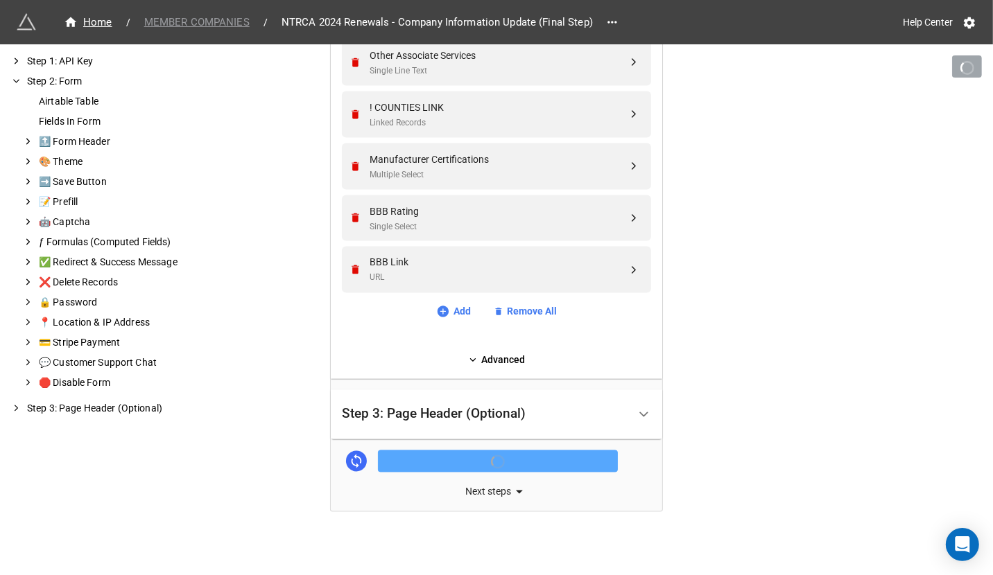
click at [226, 24] on span "MEMBER COMPANIES" at bounding box center [197, 23] width 122 height 16
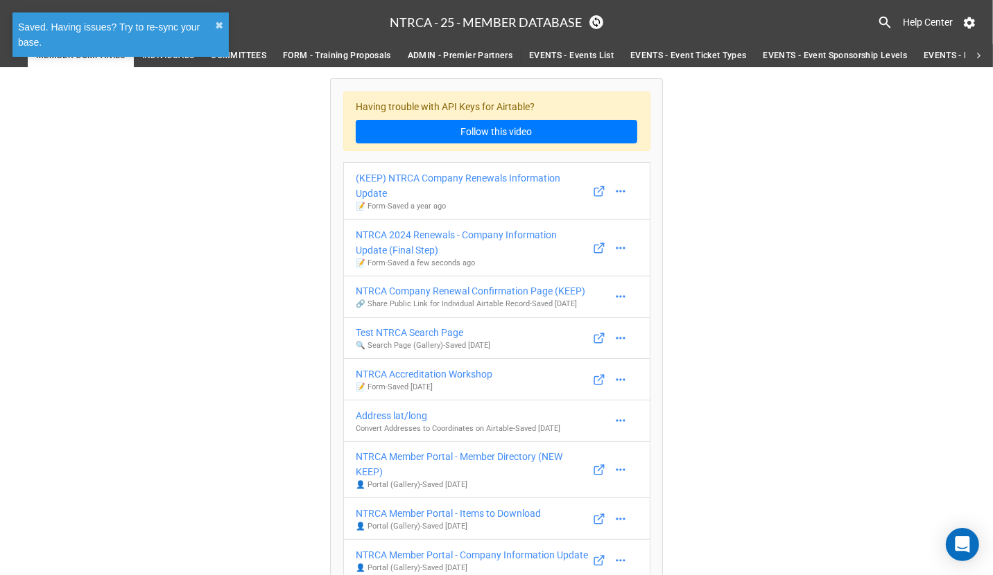
click at [177, 64] on div "Saved. Having issues? Try to re-sync your base. ✖︎" at bounding box center [121, 40] width 222 height 60
click at [177, 62] on div "Saved. Having issues? Try to re-sync your base. ✖︎" at bounding box center [121, 40] width 222 height 60
click at [173, 59] on div "Saved. Having issues? Try to re-sync your base. ✖︎" at bounding box center [121, 40] width 222 height 60
click at [222, 25] on button "✖︎" at bounding box center [219, 25] width 8 height 15
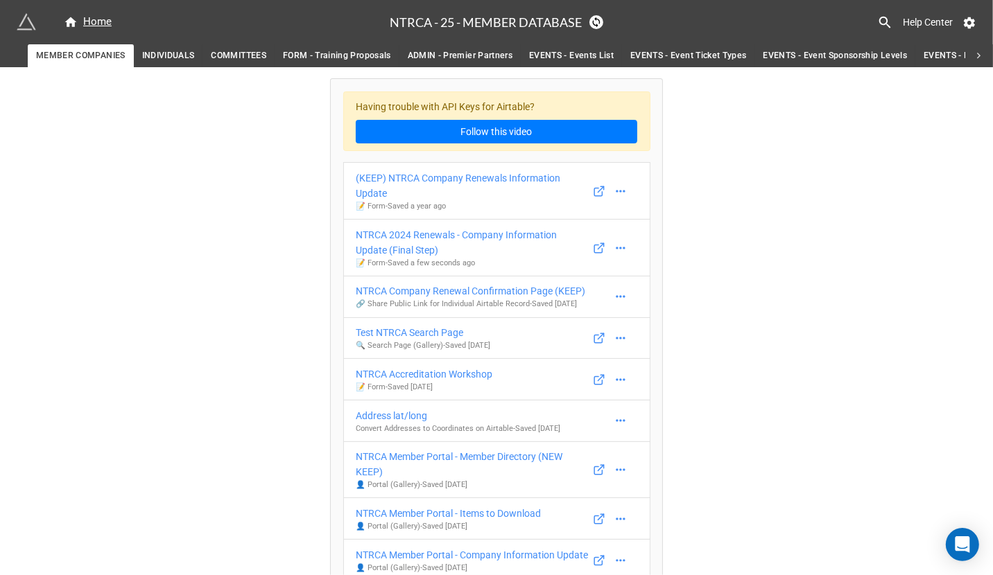
click at [160, 57] on span "INDIVIDUALS" at bounding box center [168, 56] width 53 height 15
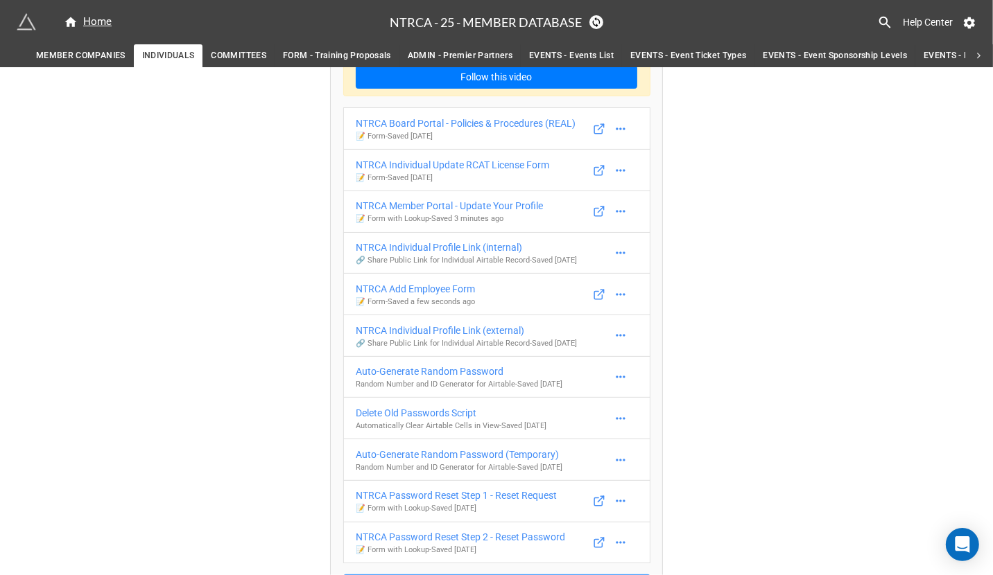
scroll to position [111, 0]
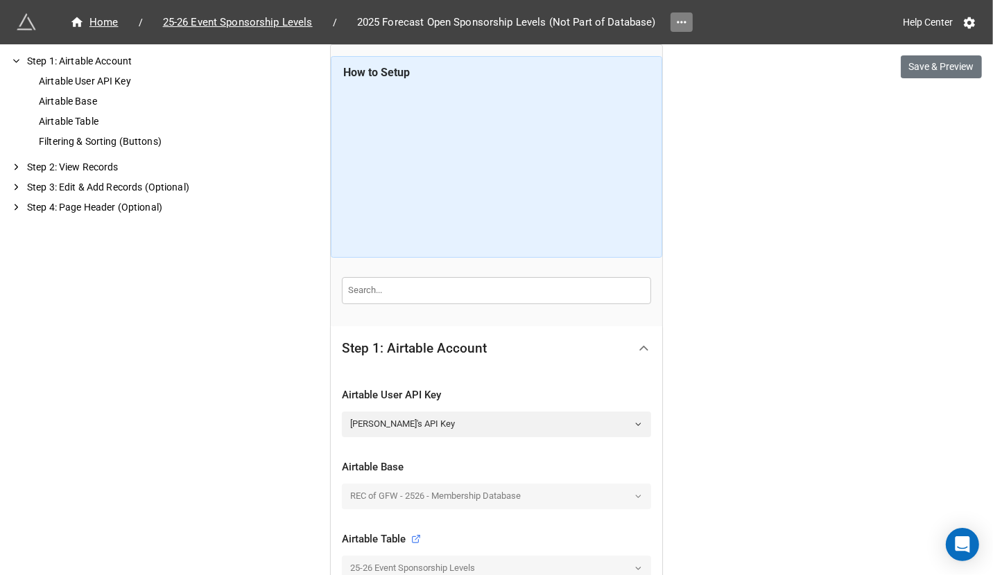
click at [682, 18] on icon at bounding box center [682, 22] width 14 height 14
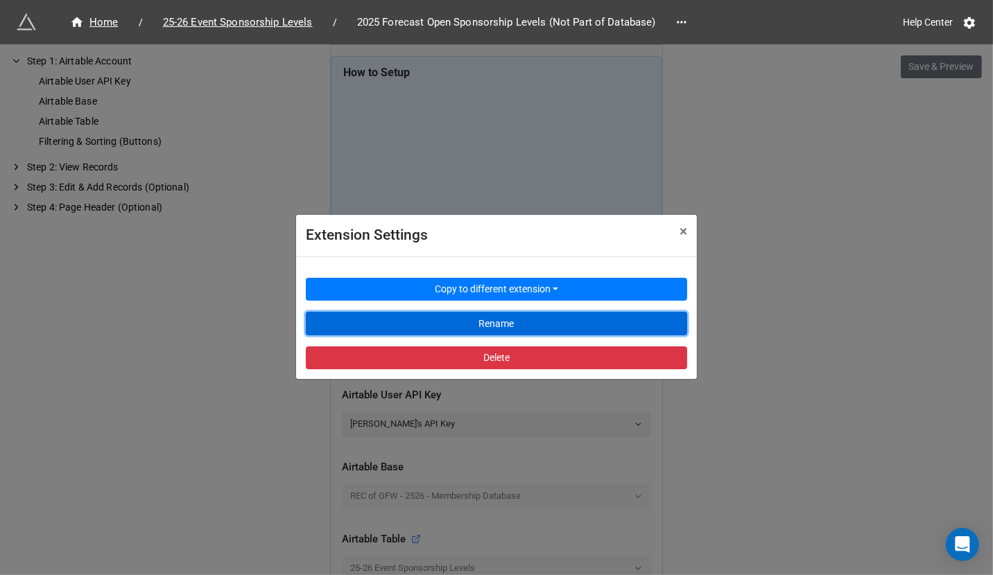
click at [482, 323] on button "Rename" at bounding box center [496, 324] width 381 height 24
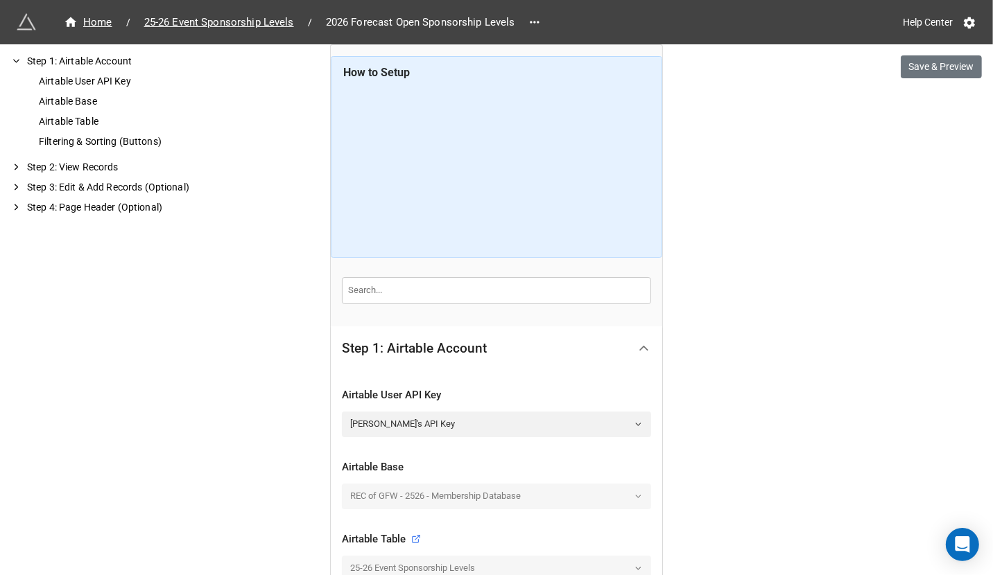
click at [725, 272] on div "Home / 25-26 Event Sponsorship Levels / 2026 Forecast Open Sponsorship Levels H…" at bounding box center [496, 523] width 993 height 1046
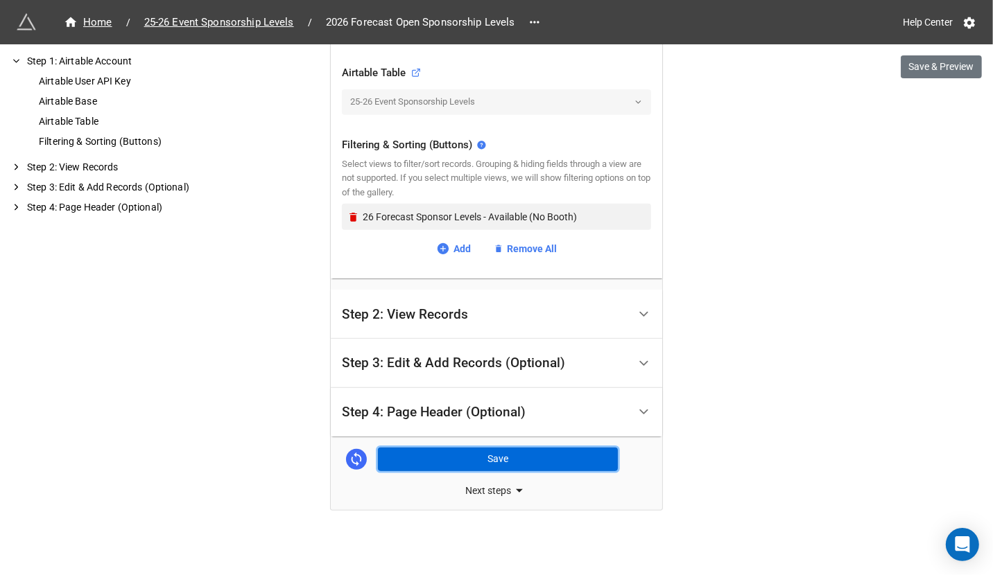
click at [521, 451] on button "Save" at bounding box center [498, 460] width 240 height 24
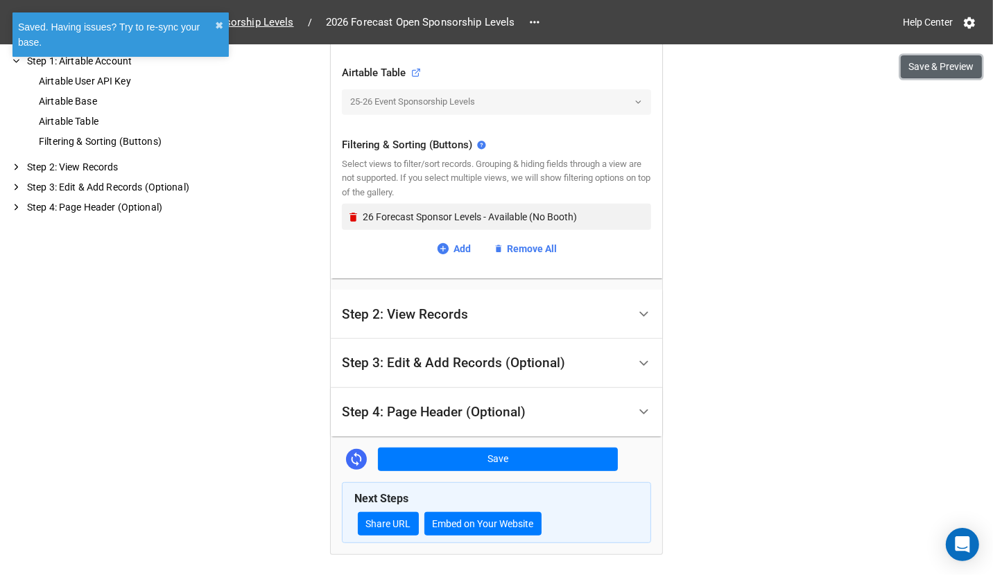
click at [954, 72] on button "Save & Preview" at bounding box center [941, 67] width 81 height 24
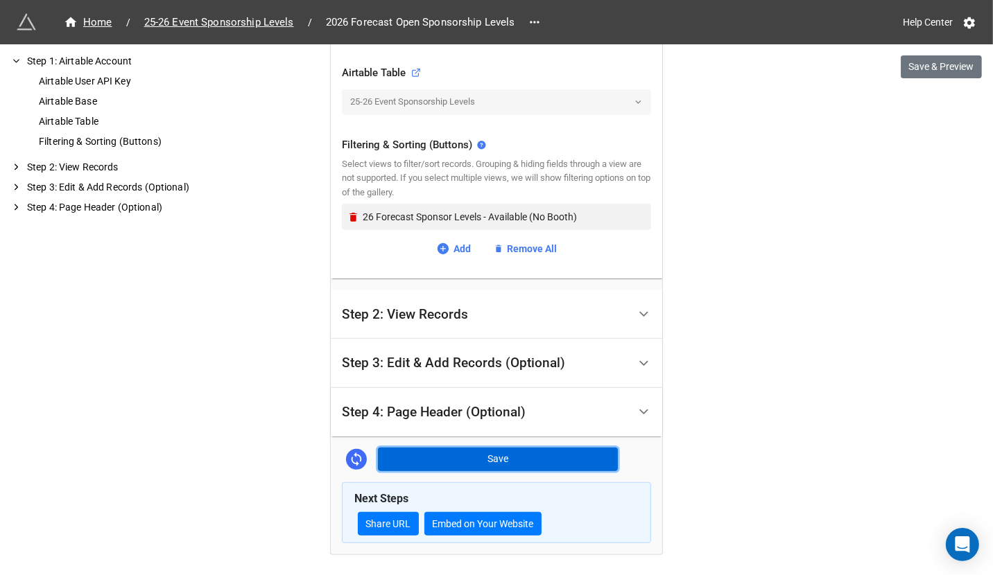
click at [416, 462] on button "Save" at bounding box center [498, 460] width 240 height 24
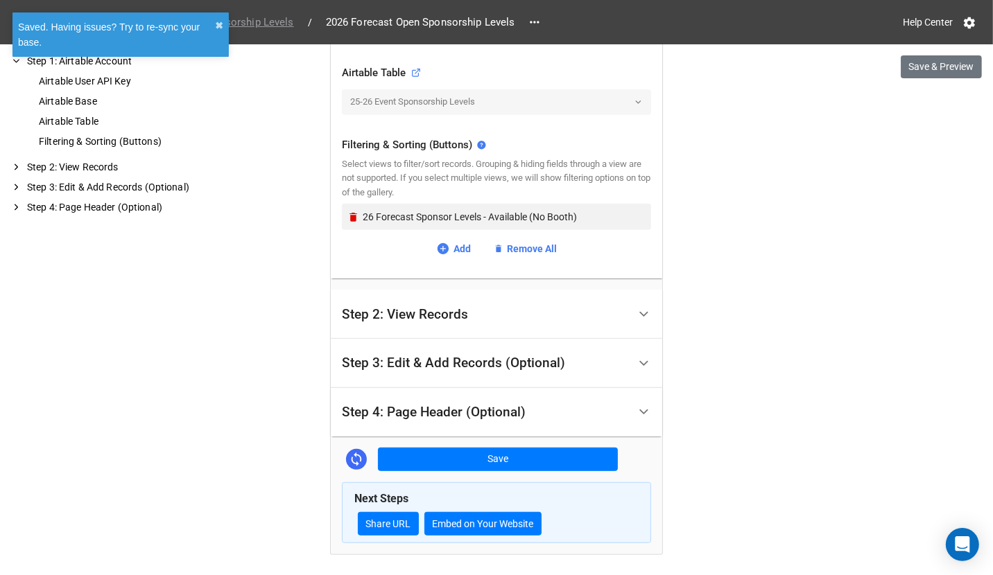
click at [246, 21] on span "25-26 Event Sponsorship Levels" at bounding box center [219, 23] width 166 height 16
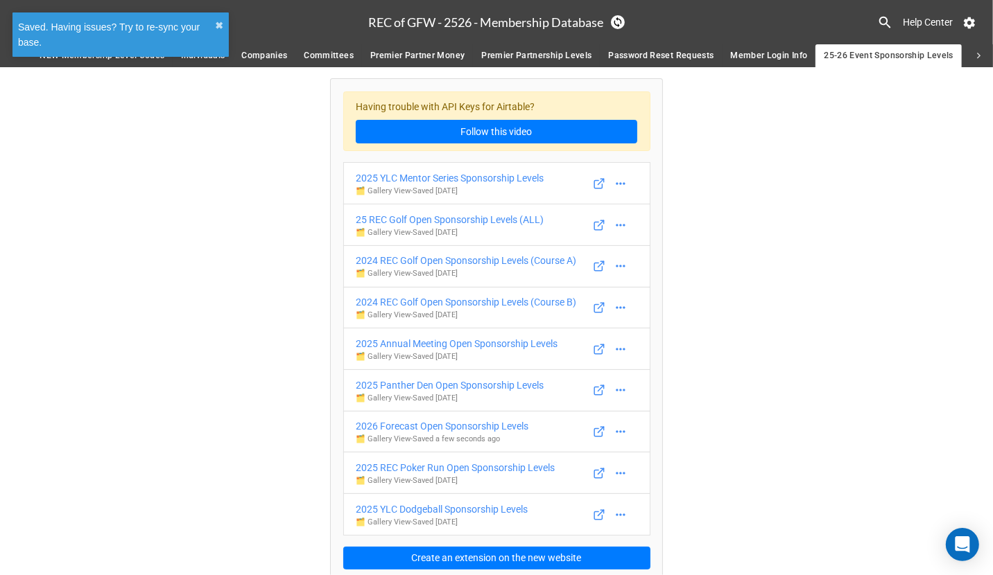
click at [277, 389] on div "Having trouble with API Keys for Airtable? Follow this video 2025 YLC Mentor Se…" at bounding box center [496, 324] width 993 height 515
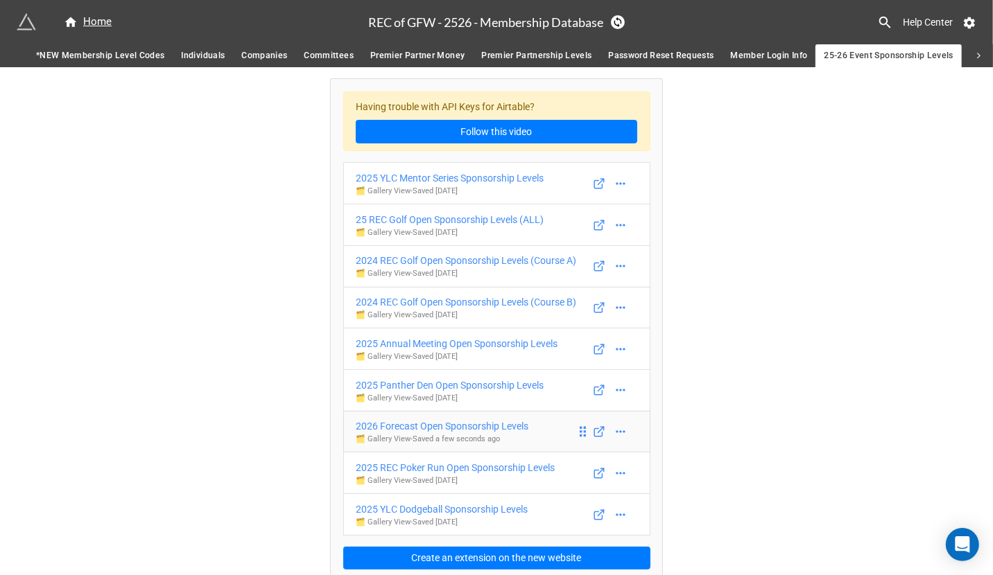
drag, startPoint x: 305, startPoint y: 437, endPoint x: 408, endPoint y: 473, distance: 108.8
click at [408, 473] on div "Having trouble with API Keys for Airtable? Follow this video 2025 YLC Mentor Se…" at bounding box center [496, 324] width 993 height 515
copy div "2026 Forecast Open Sponsorship Levels 🗂️ Gallery View"
click at [435, 434] on div "2026 Forecast Open Sponsorship Levels" at bounding box center [442, 426] width 173 height 15
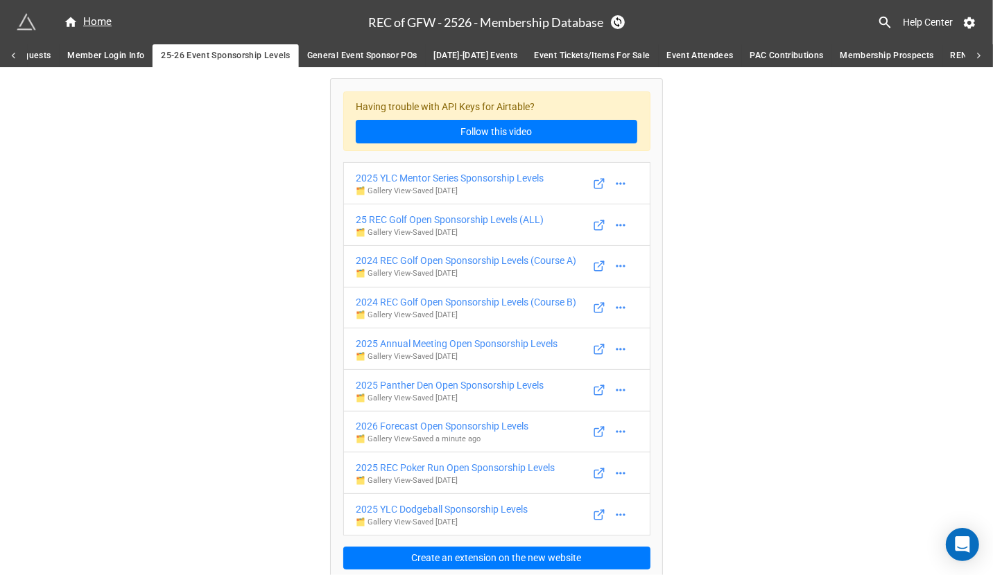
scroll to position [0, 664]
click at [313, 60] on span "General Event Sponsor POs" at bounding box center [361, 56] width 110 height 15
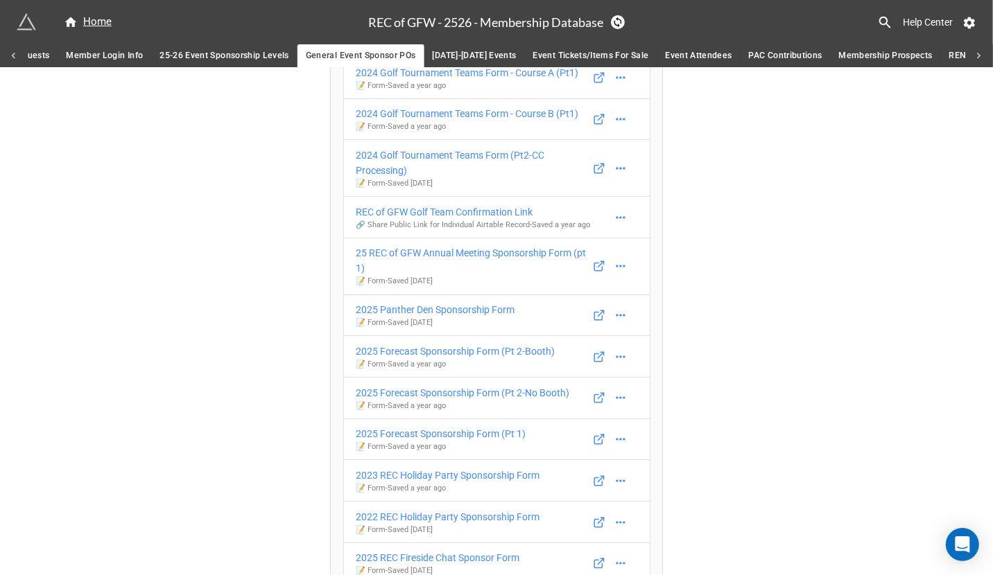
scroll to position [313, 0]
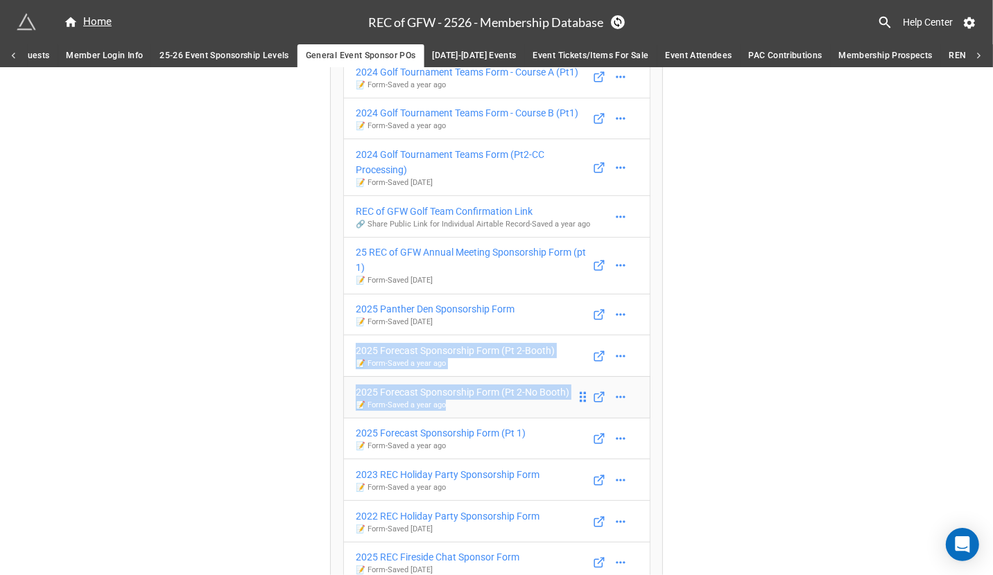
drag, startPoint x: 328, startPoint y: 370, endPoint x: 485, endPoint y: 463, distance: 182.8
click at [485, 463] on div "Having trouble with API Keys for Airtable? Follow this video 25 Golf Tournament…" at bounding box center [496, 240] width 331 height 948
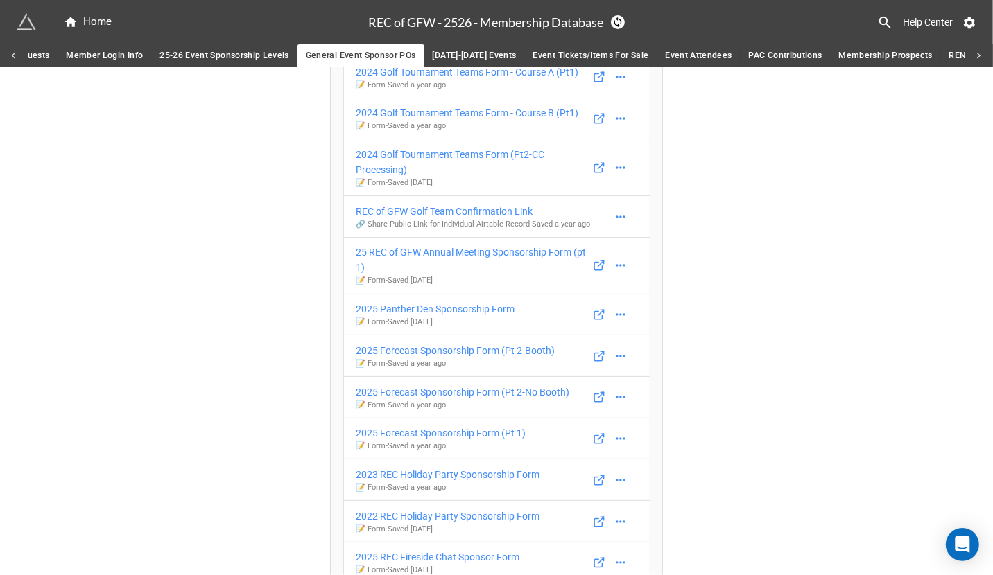
click at [266, 466] on div "Having trouble with API Keys for Airtable? Follow this video 25 Golf Tournament…" at bounding box center [496, 234] width 993 height 960
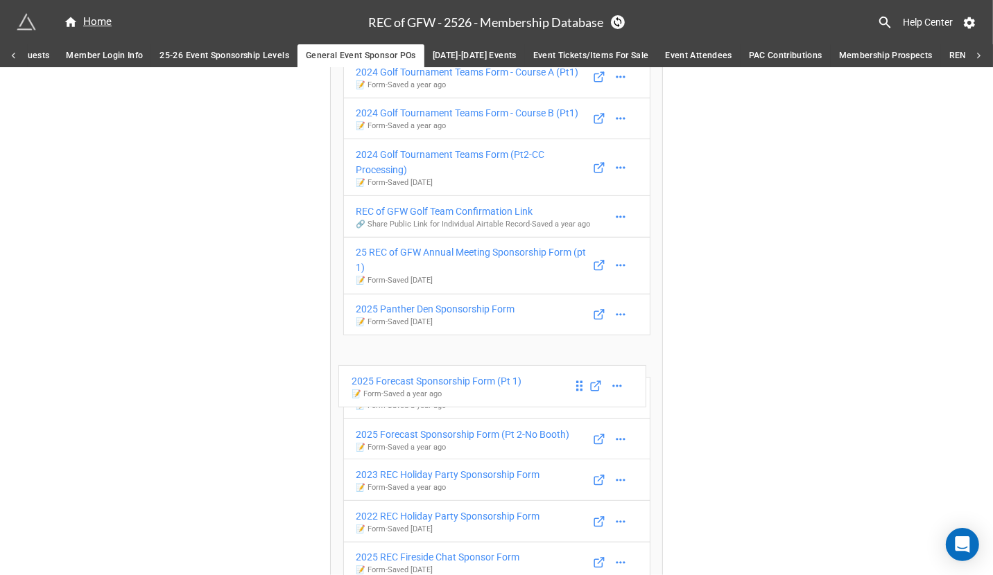
drag, startPoint x: 580, startPoint y: 470, endPoint x: 579, endPoint y: 386, distance: 83.9
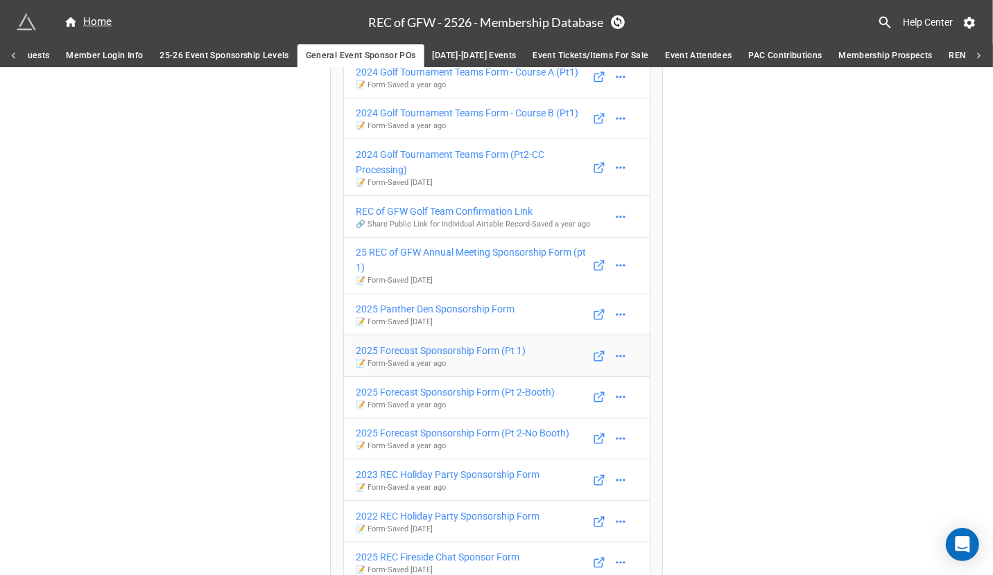
click at [270, 383] on div "Having trouble with API Keys for Airtable? Follow this video 25 Golf Tournament…" at bounding box center [496, 234] width 993 height 960
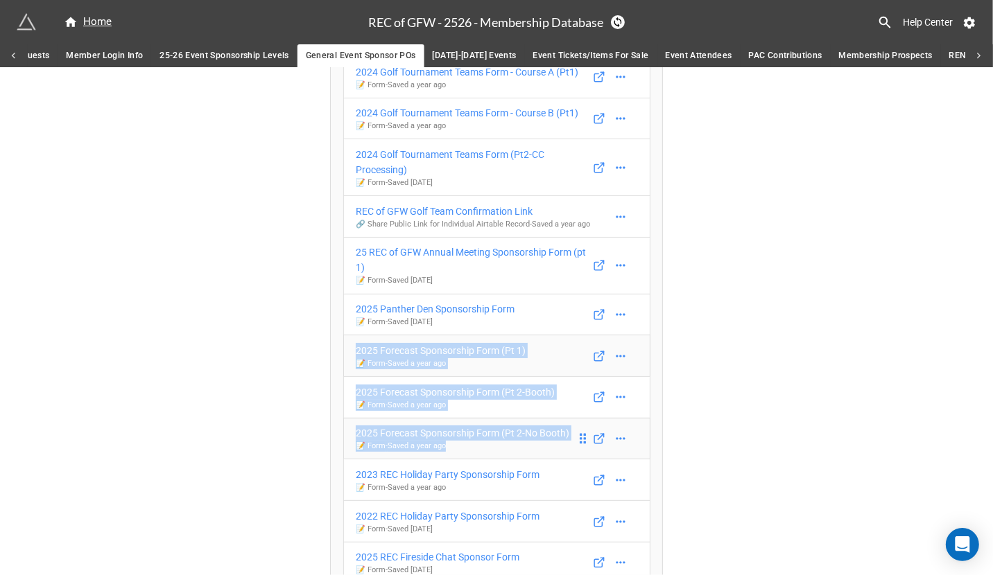
drag, startPoint x: 304, startPoint y: 366, endPoint x: 523, endPoint y: 490, distance: 252.4
click at [523, 490] on div "Having trouble with API Keys for Airtable? Follow this video 25 Golf Tournament…" at bounding box center [496, 234] width 993 height 960
copy div "2025 Forecast Sponsorship Form (Pt 1) 📝 Form - Saved a year ago 2025 Forecast S…"
click at [447, 358] on div "2025 Forecast Sponsorship Form (Pt 1)" at bounding box center [441, 350] width 170 height 15
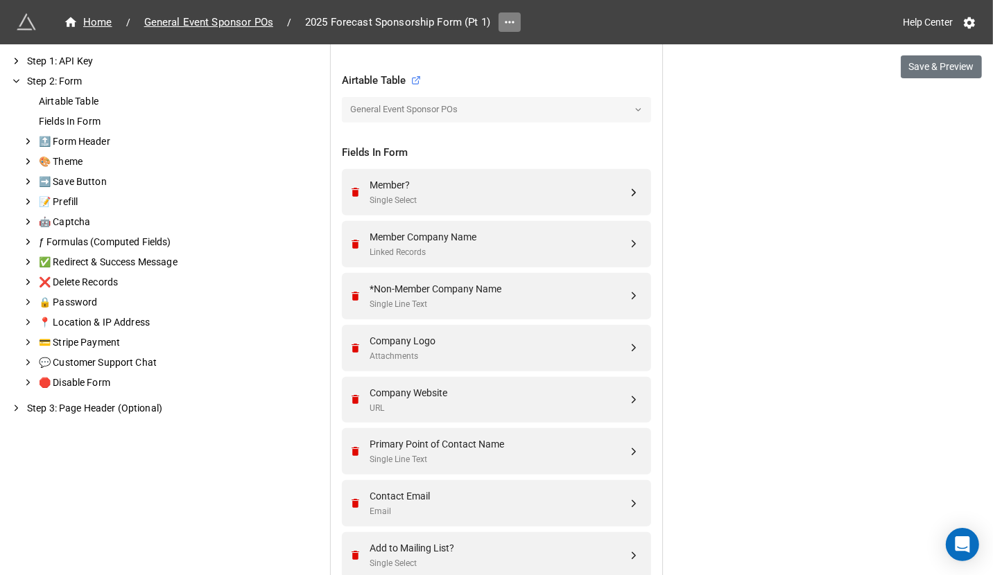
click at [505, 22] on icon at bounding box center [509, 22] width 9 height 2
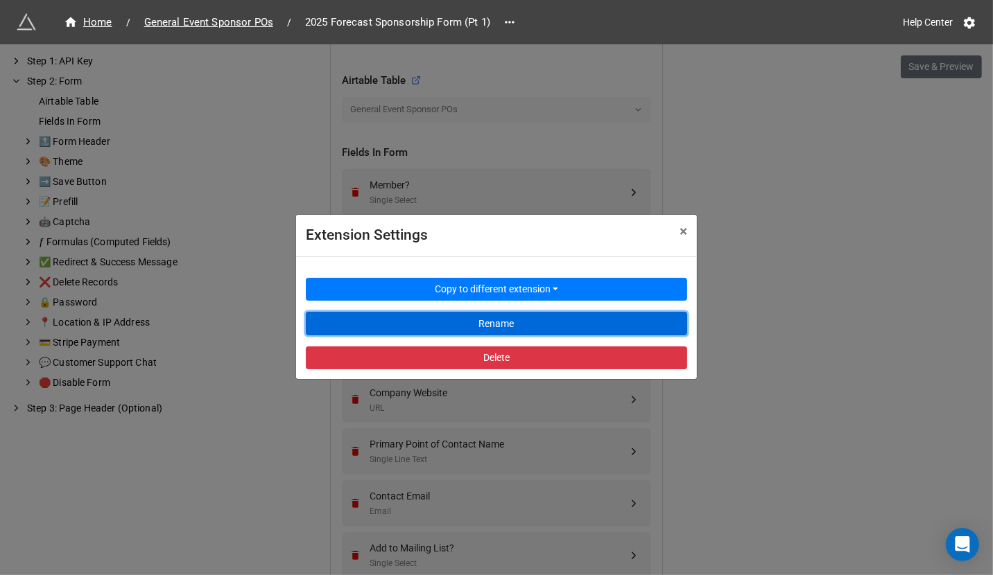
click at [499, 329] on button "Rename" at bounding box center [496, 324] width 381 height 24
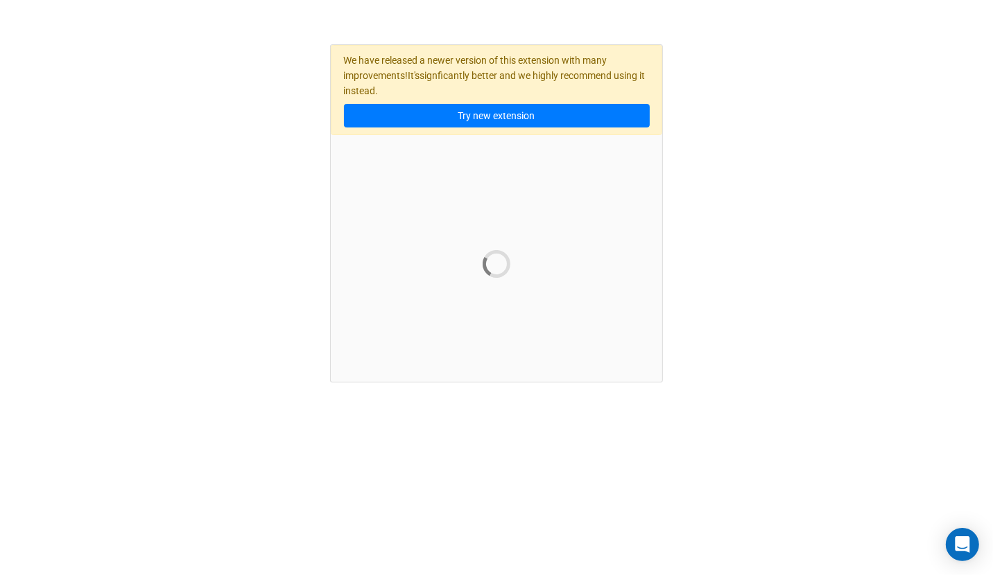
scroll to position [0, 0]
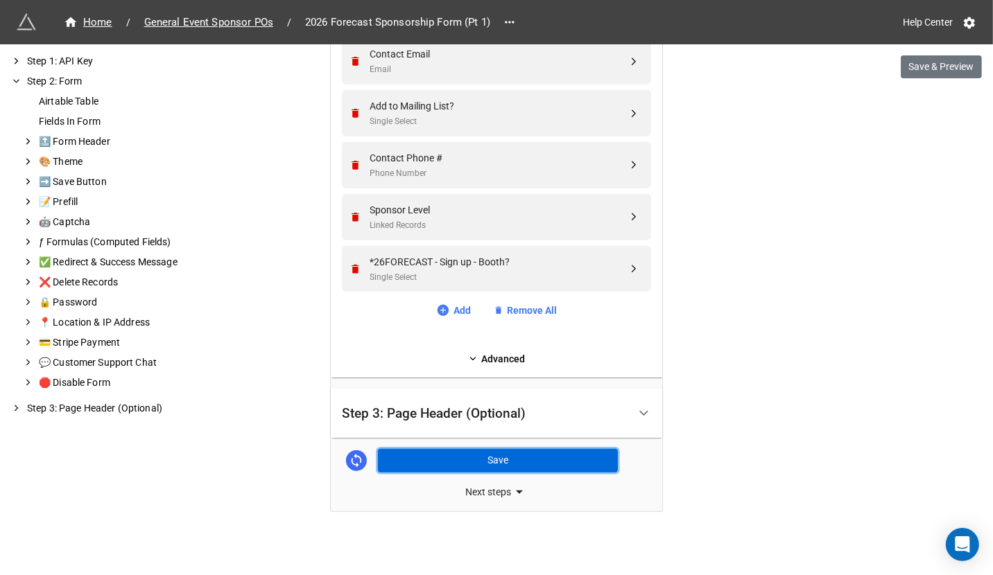
click at [552, 456] on button "Save" at bounding box center [498, 461] width 240 height 24
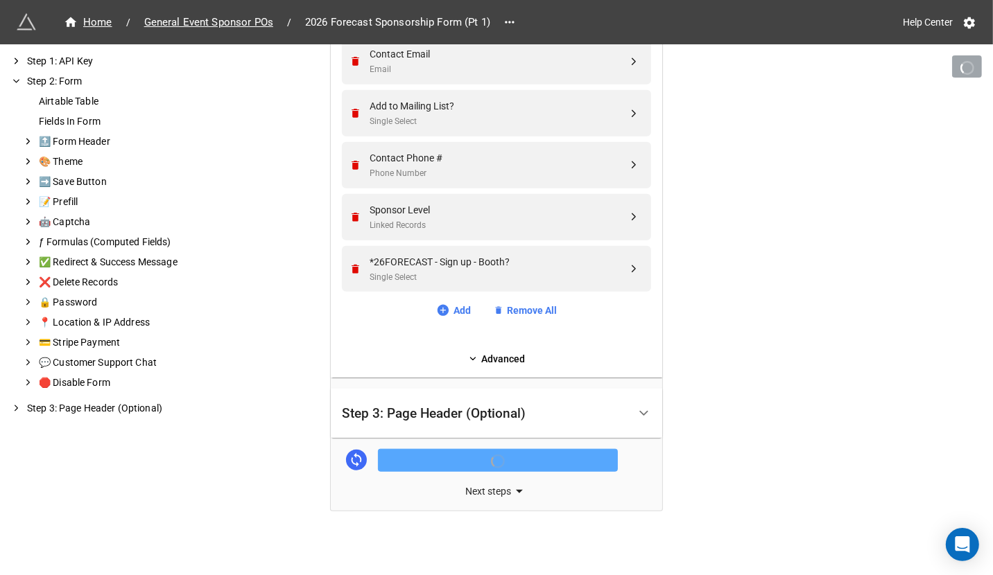
scroll to position [896, 0]
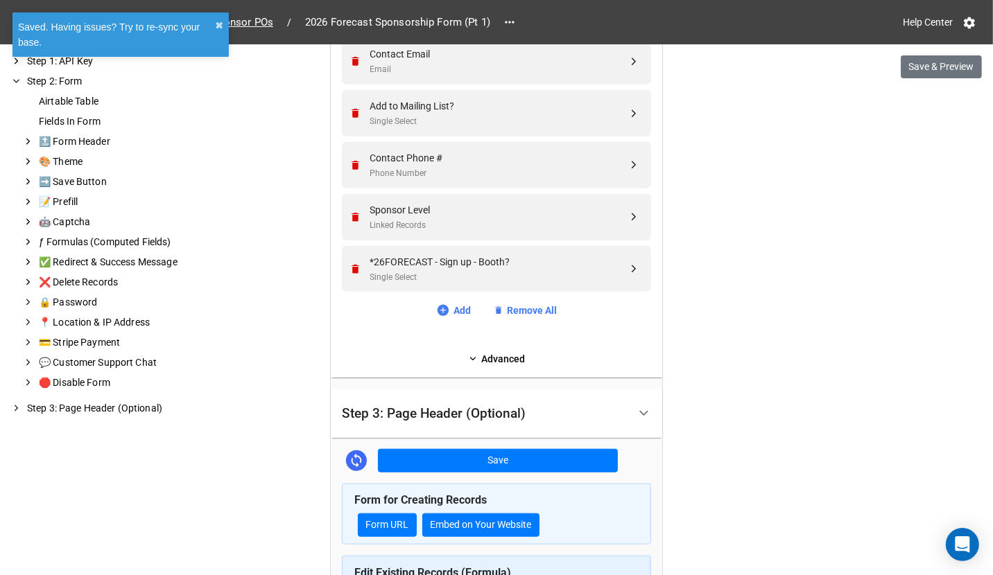
click at [499, 407] on div "Step 3: Page Header (Optional)" at bounding box center [434, 414] width 184 height 14
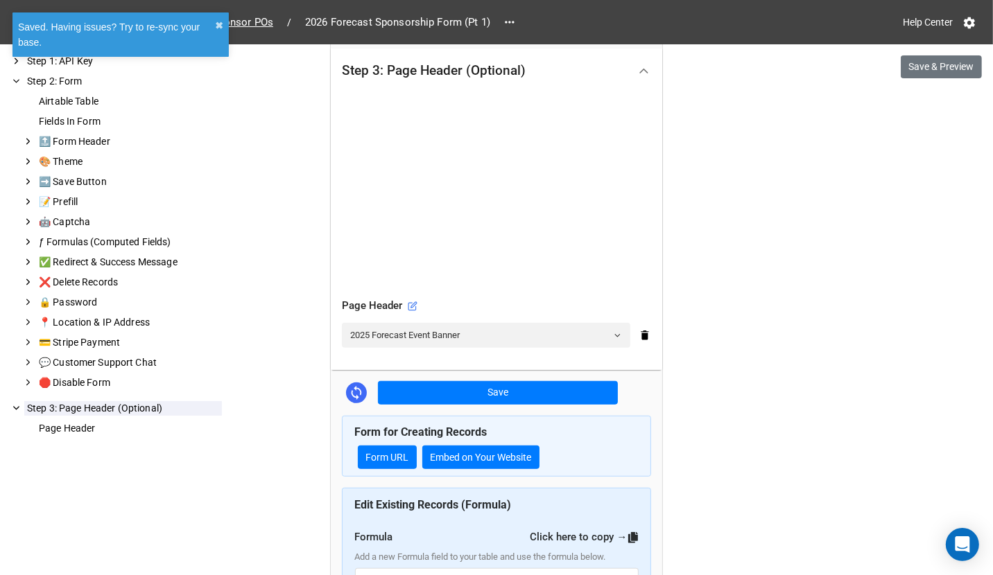
scroll to position [456, 0]
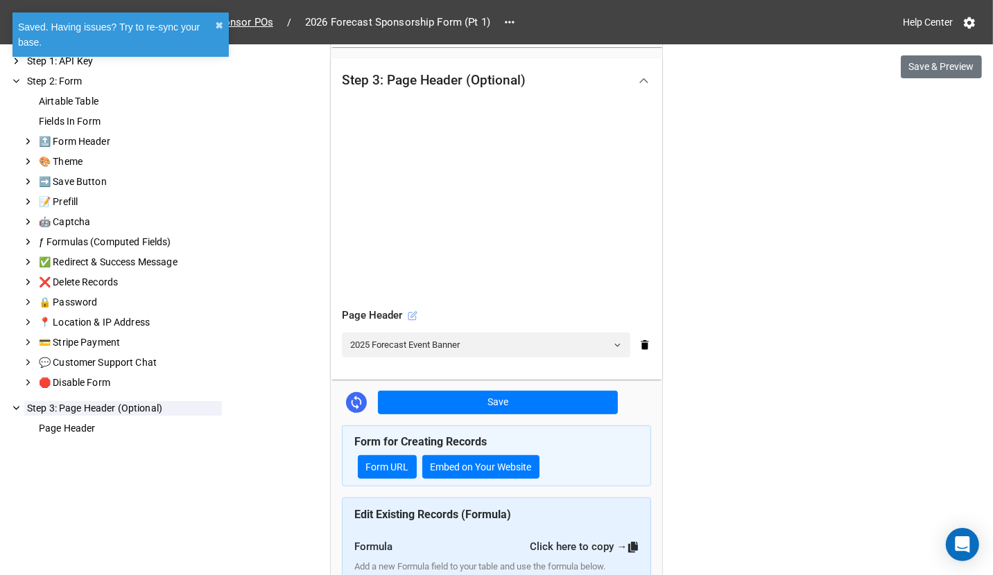
click at [413, 312] on icon at bounding box center [414, 315] width 6 height 6
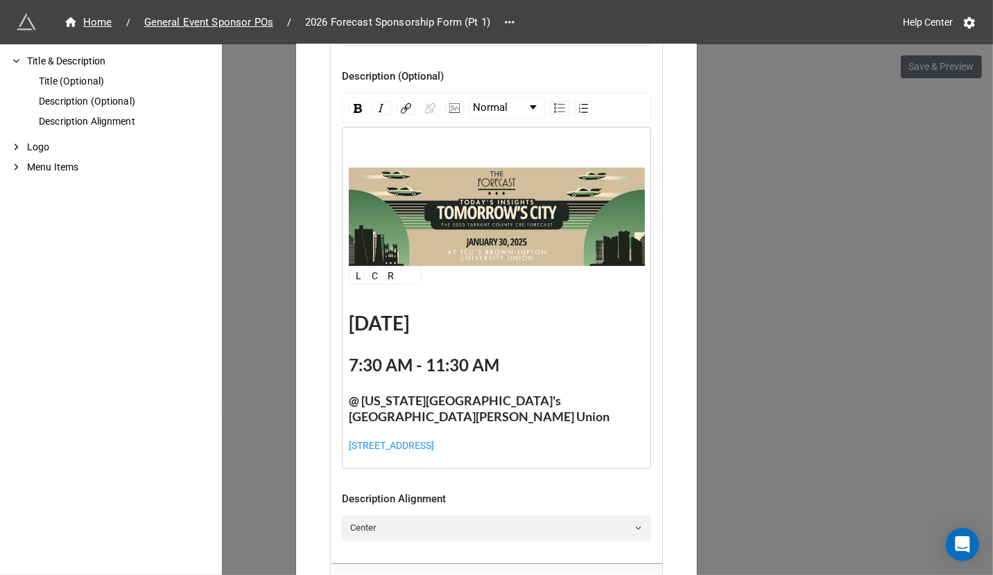
scroll to position [548, 0]
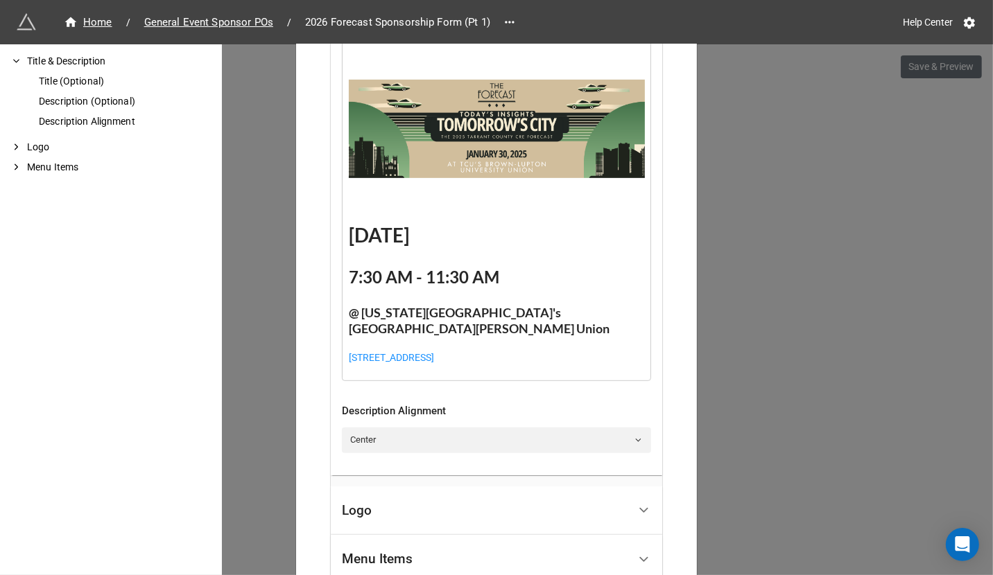
drag, startPoint x: 467, startPoint y: 236, endPoint x: 347, endPoint y: 236, distance: 119.9
click at [349, 236] on div "January 30, 2025" at bounding box center [497, 235] width 296 height 25
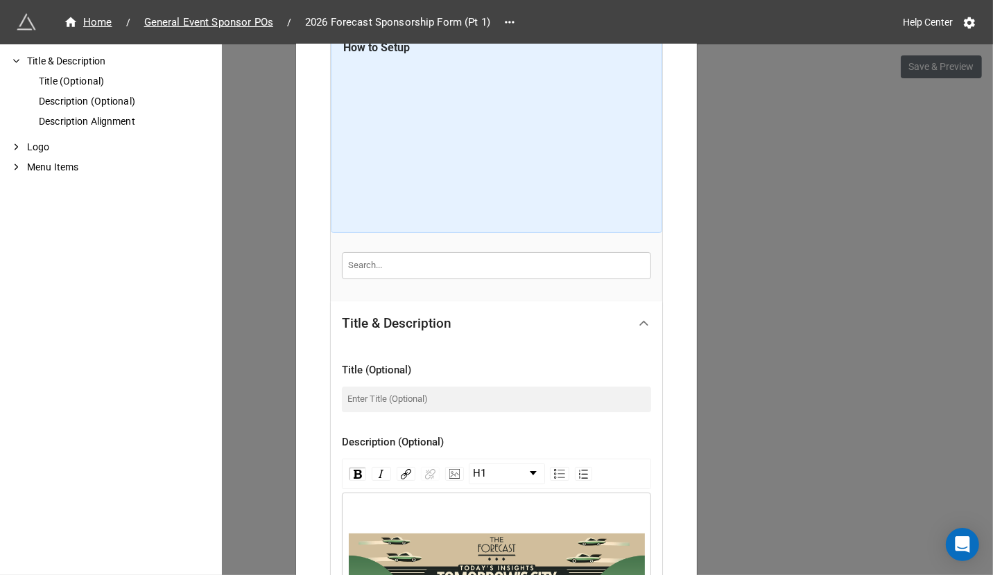
scroll to position [0, 0]
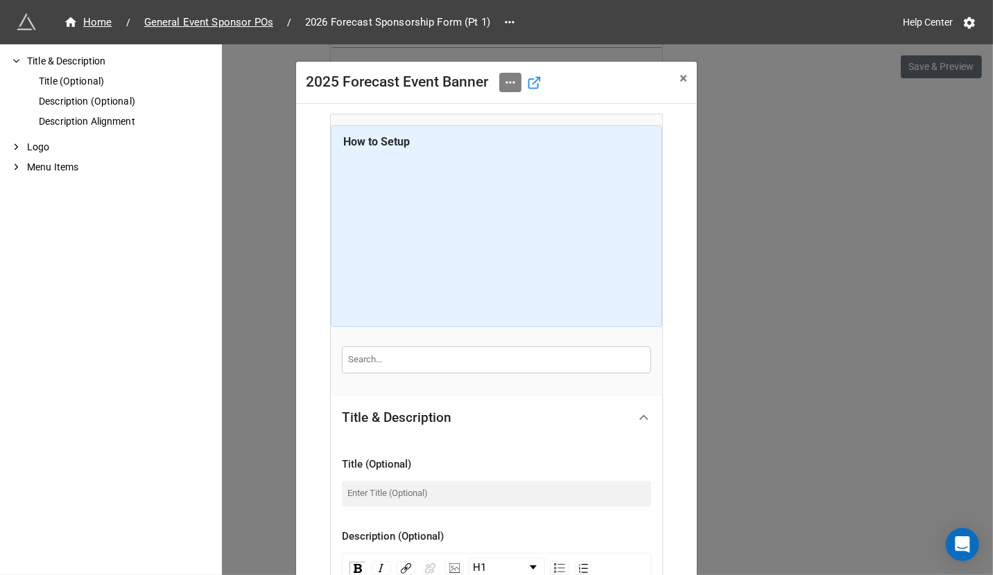
click at [505, 85] on icon at bounding box center [510, 83] width 14 height 14
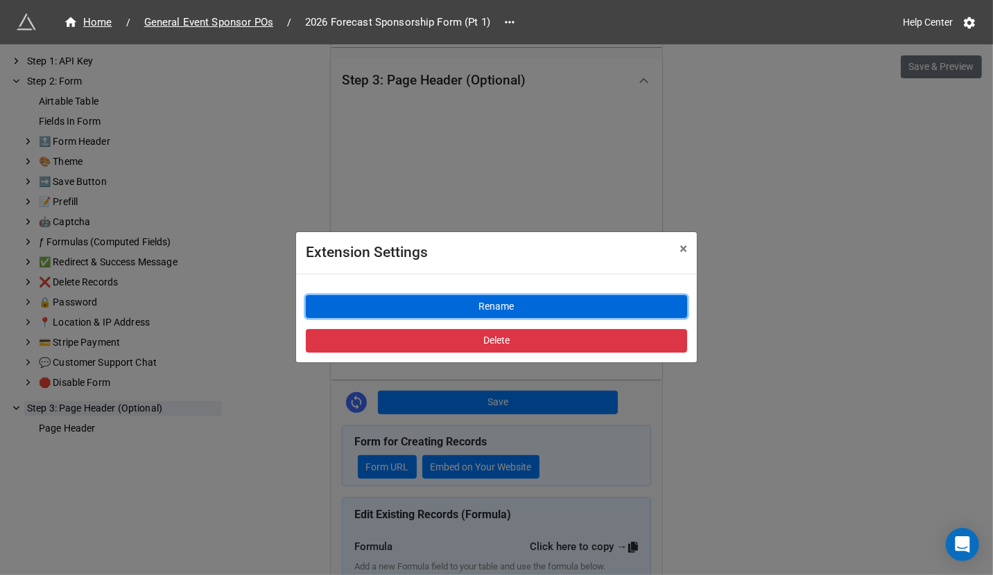
click at [504, 313] on button "Rename" at bounding box center [496, 307] width 381 height 24
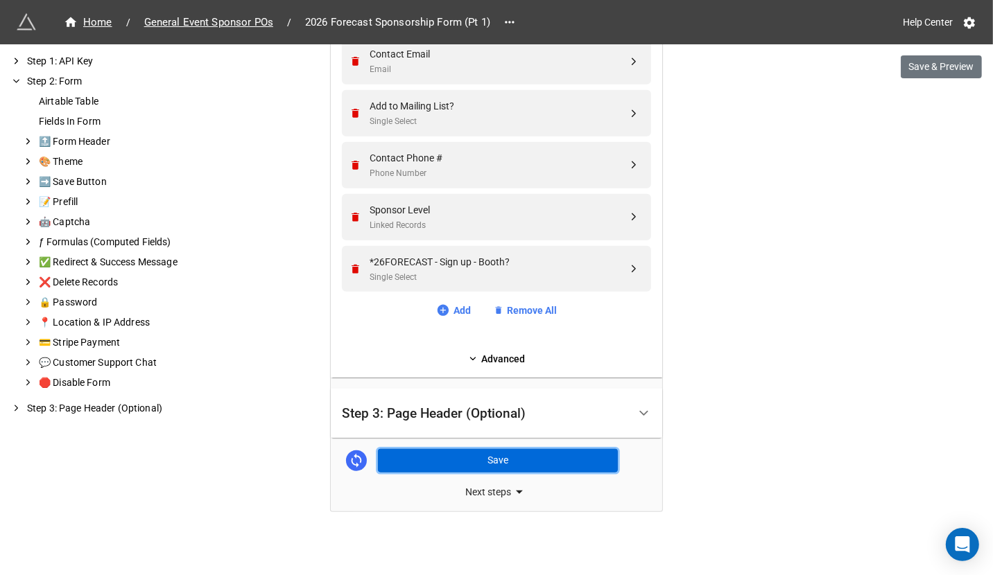
click at [504, 449] on button "Save" at bounding box center [498, 461] width 240 height 24
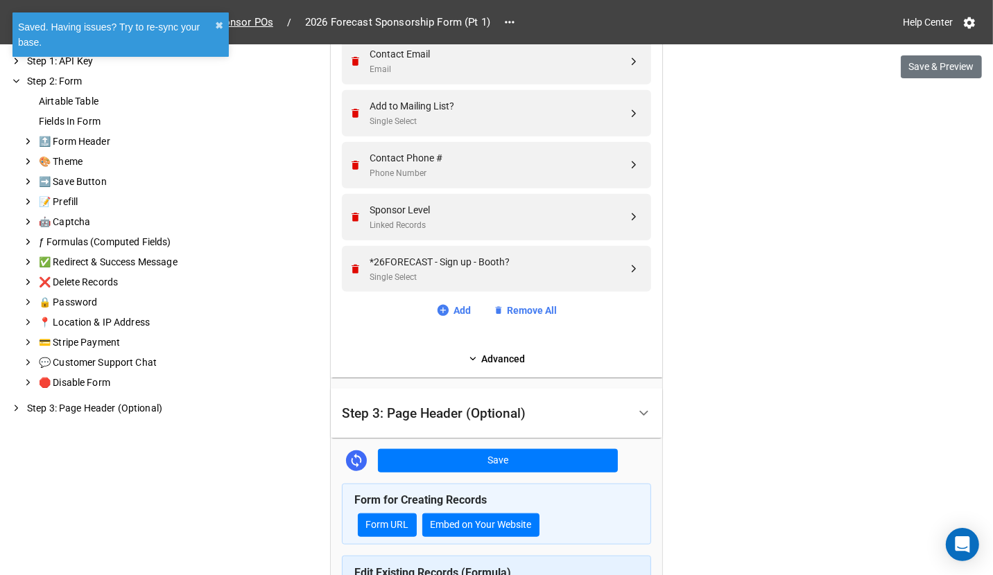
click at [496, 420] on div "Step 3: Page Header (Optional)" at bounding box center [485, 413] width 286 height 33
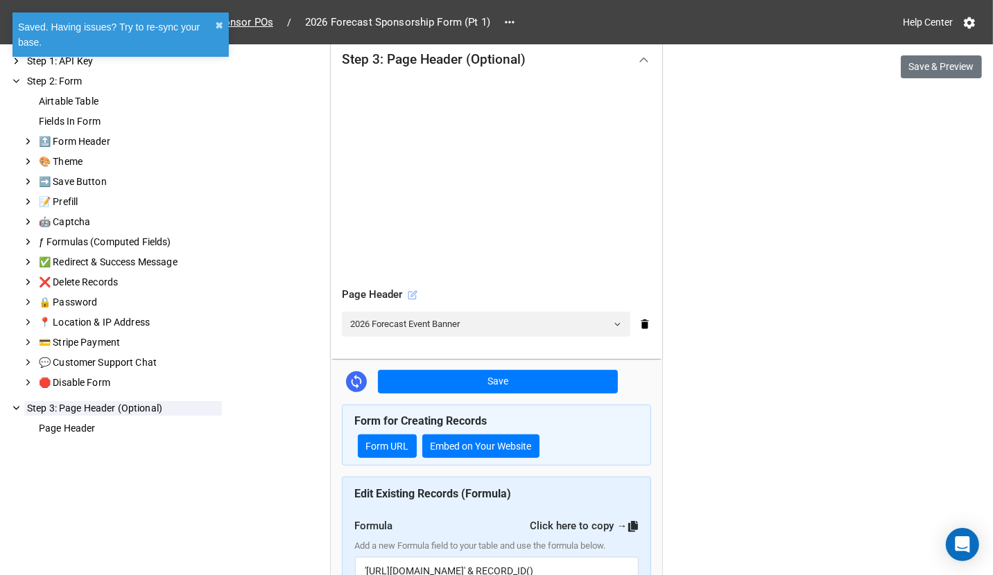
click at [411, 292] on icon at bounding box center [414, 294] width 6 height 6
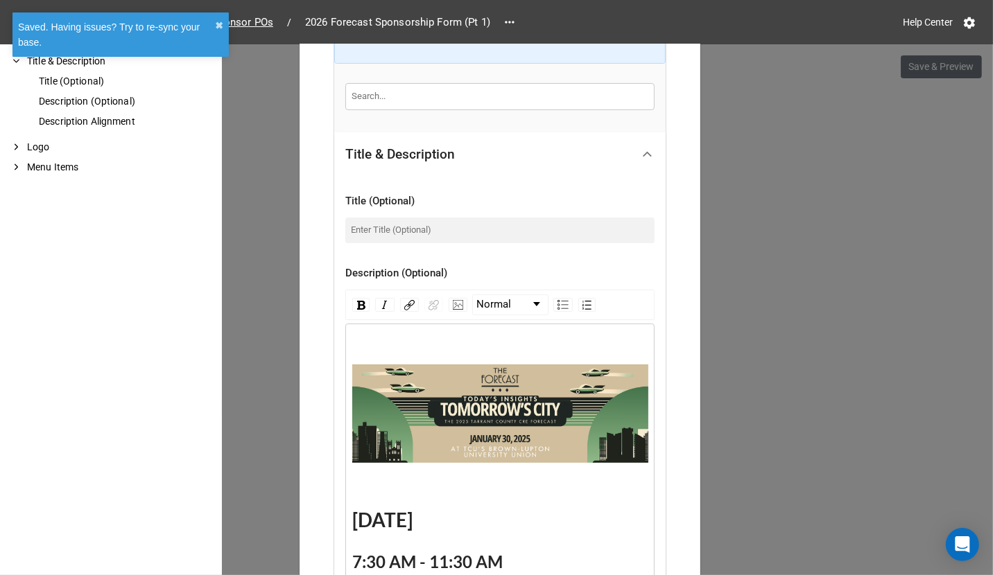
scroll to position [421, 0]
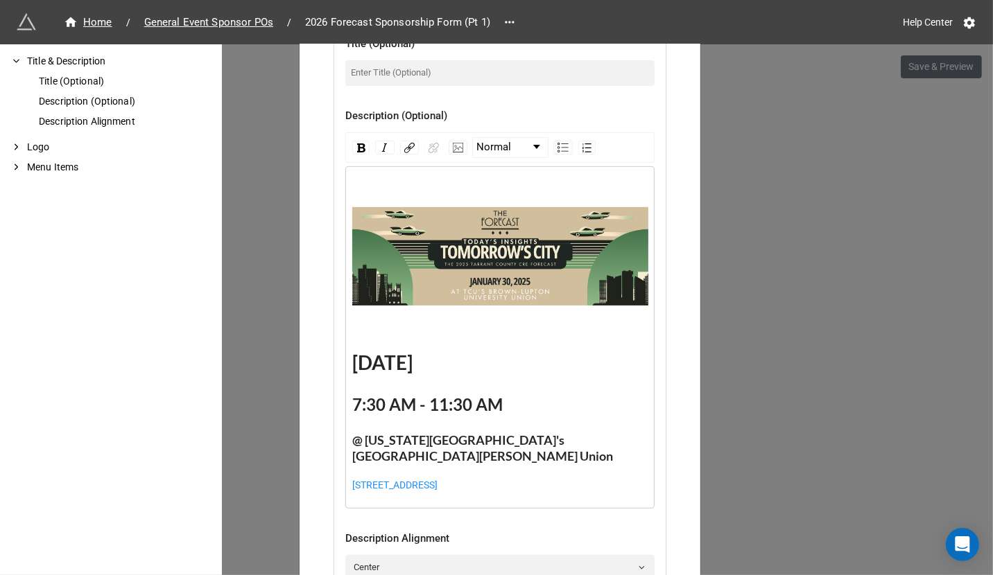
drag, startPoint x: 444, startPoint y: 361, endPoint x: 422, endPoint y: 361, distance: 21.5
click at [413, 361] on span "January 30, 2025" at bounding box center [382, 363] width 60 height 24
drag, startPoint x: 508, startPoint y: 360, endPoint x: 487, endPoint y: 358, distance: 20.8
click at [487, 358] on div "January 22, 2025" at bounding box center [500, 362] width 296 height 25
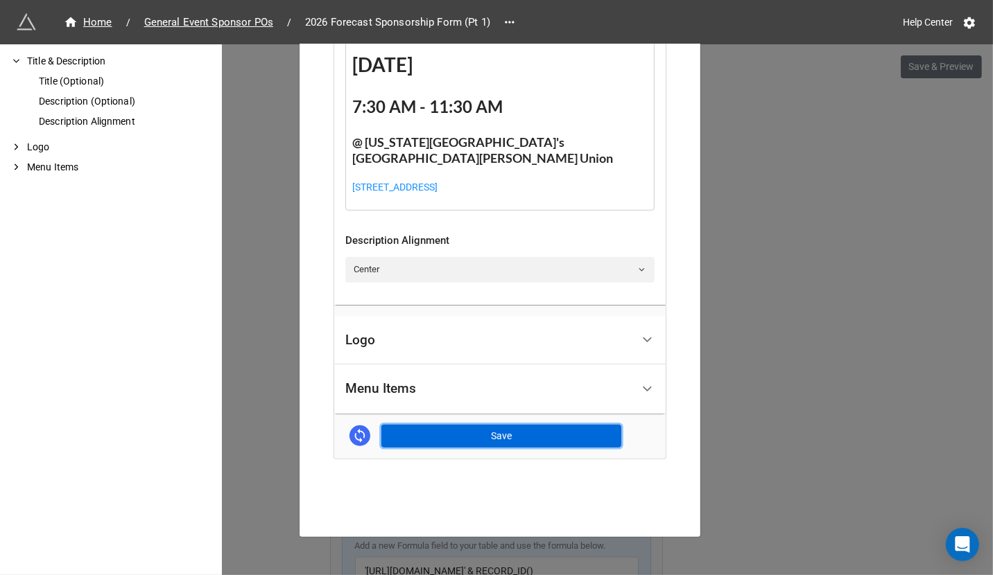
click at [543, 426] on button "Save" at bounding box center [501, 437] width 240 height 24
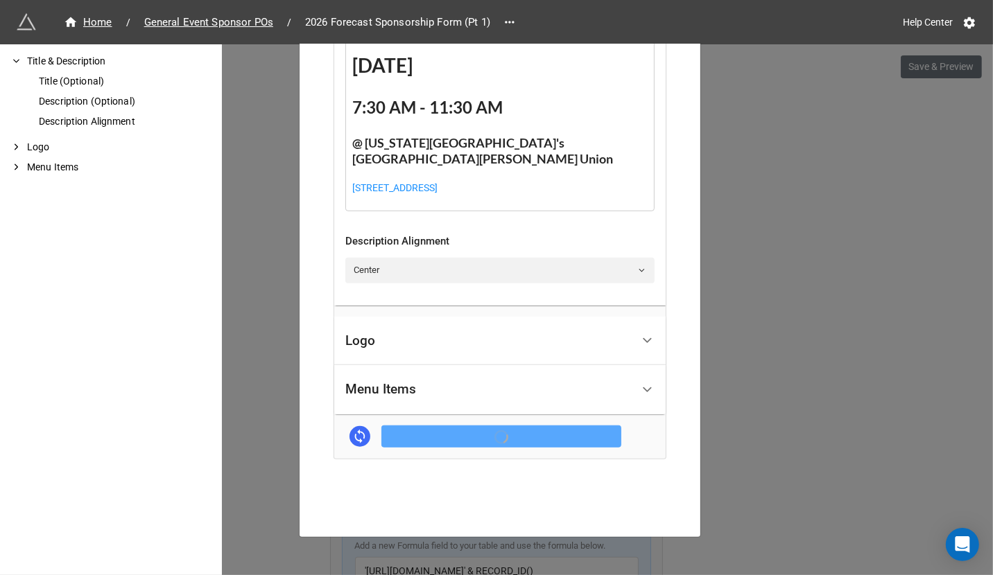
scroll to position [719, 0]
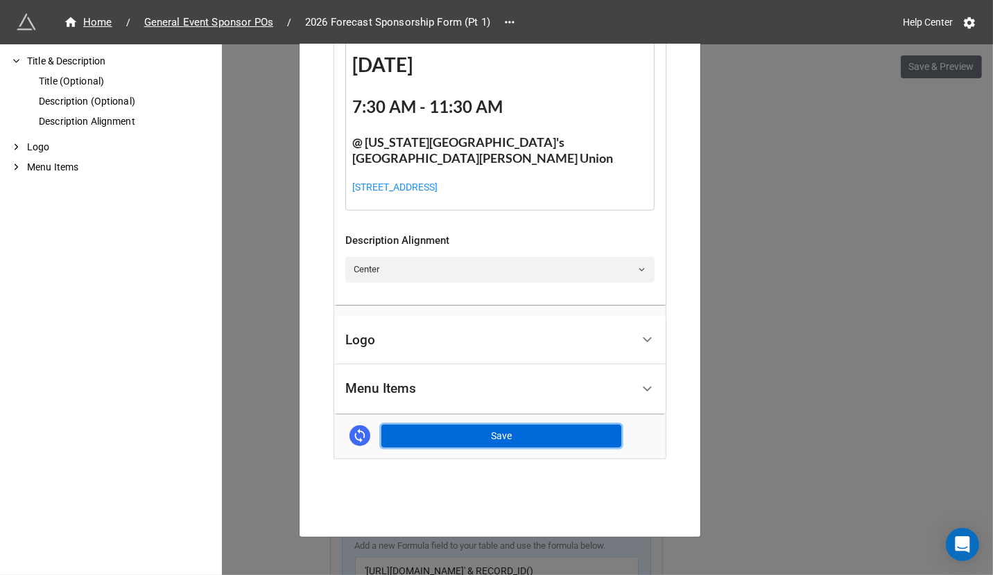
click at [471, 429] on button "Save" at bounding box center [501, 437] width 240 height 24
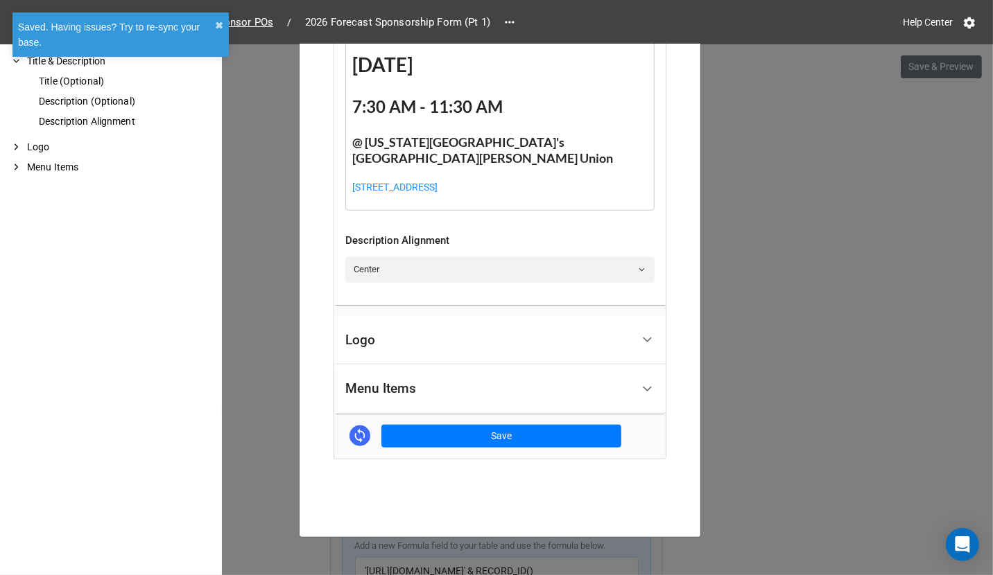
click at [833, 261] on div "2026 Forecast Event Banner × Close How to Setup Title & Description Title (Opti…" at bounding box center [496, 331] width 993 height 575
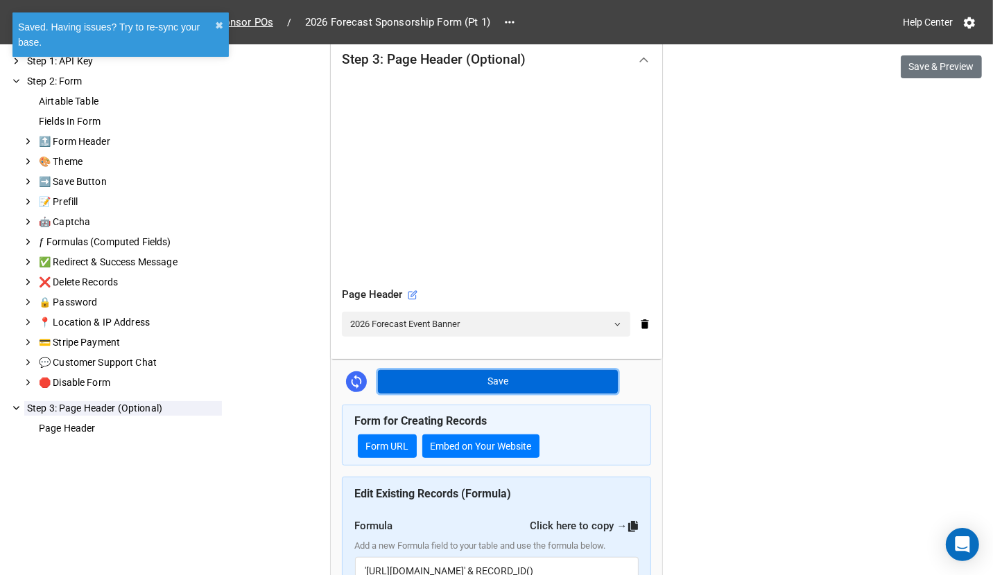
click at [465, 377] on button "Save" at bounding box center [498, 382] width 240 height 24
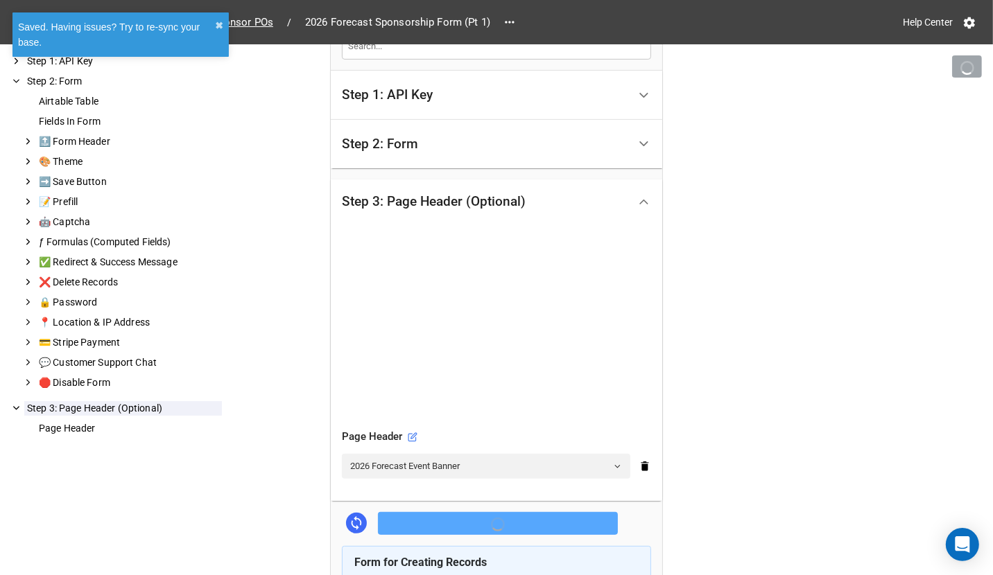
scroll to position [240, 0]
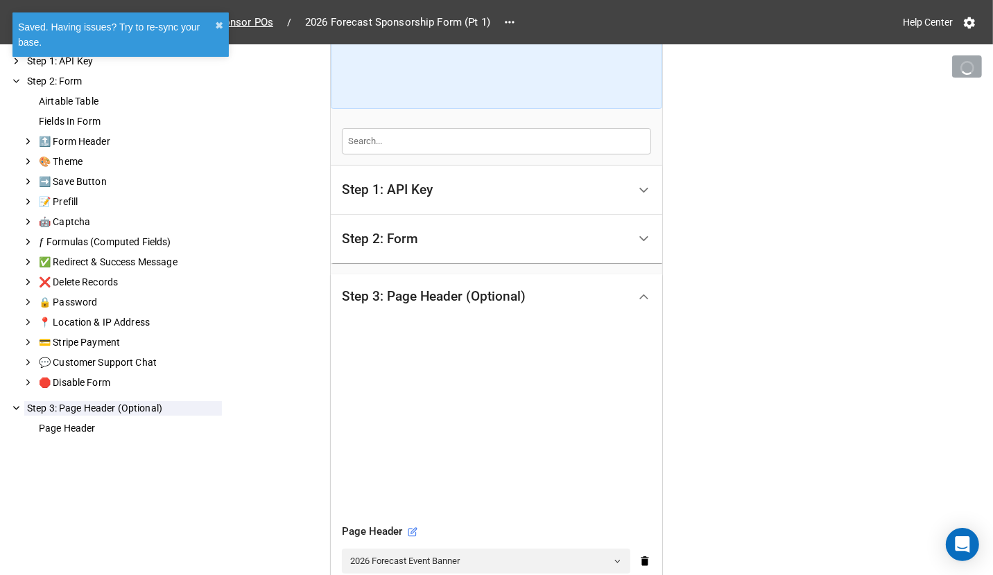
click at [485, 249] on div "Step 2: Form" at bounding box center [485, 239] width 286 height 33
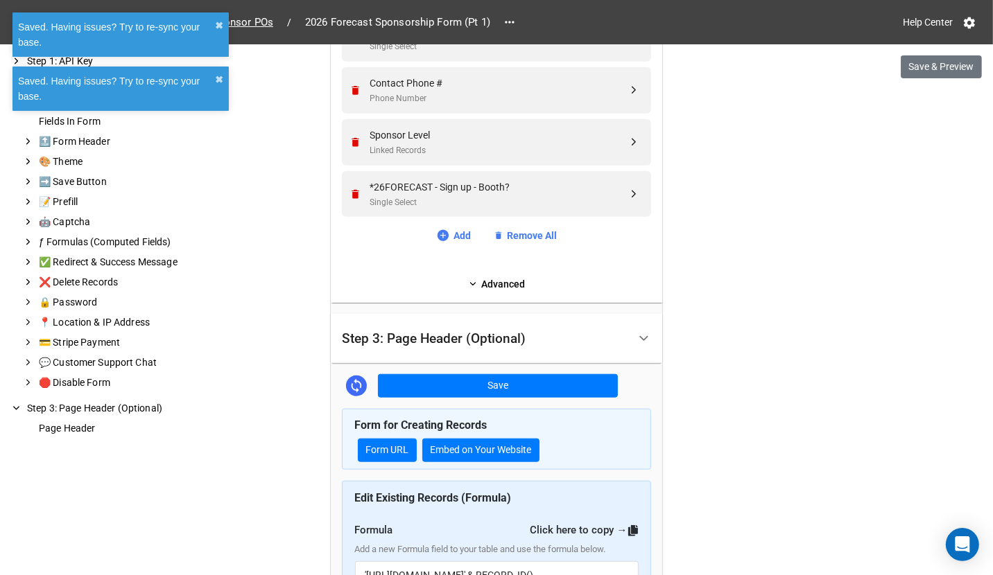
scroll to position [980, 0]
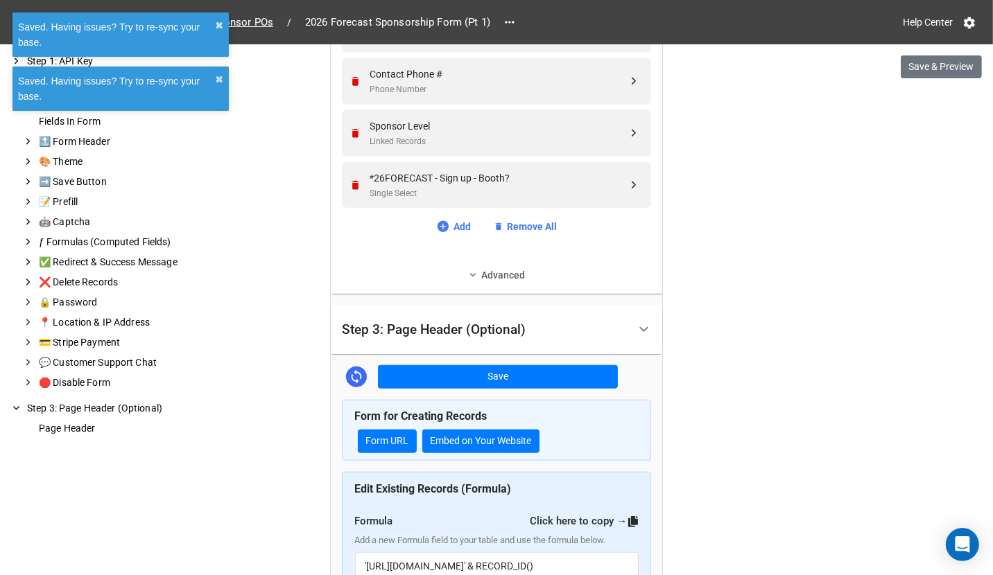
click at [484, 270] on link "Advanced" at bounding box center [496, 275] width 309 height 15
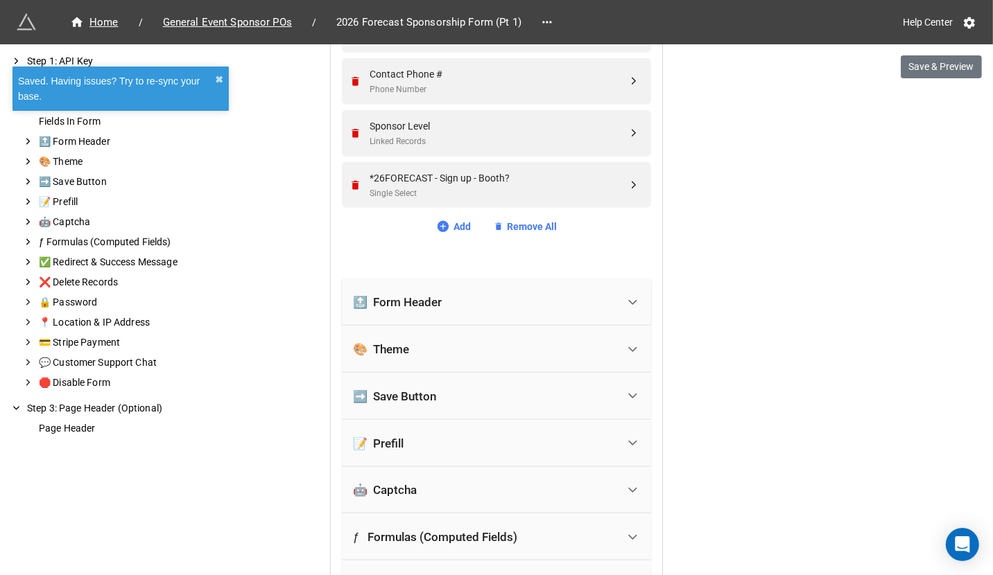
click at [438, 304] on div "🔝 Form Header" at bounding box center [485, 302] width 264 height 31
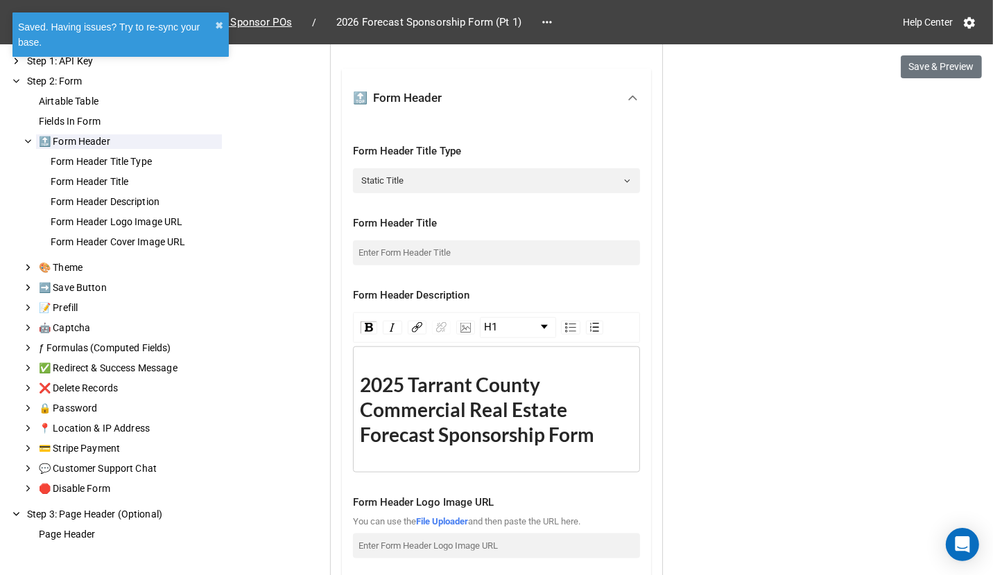
scroll to position [1303, 0]
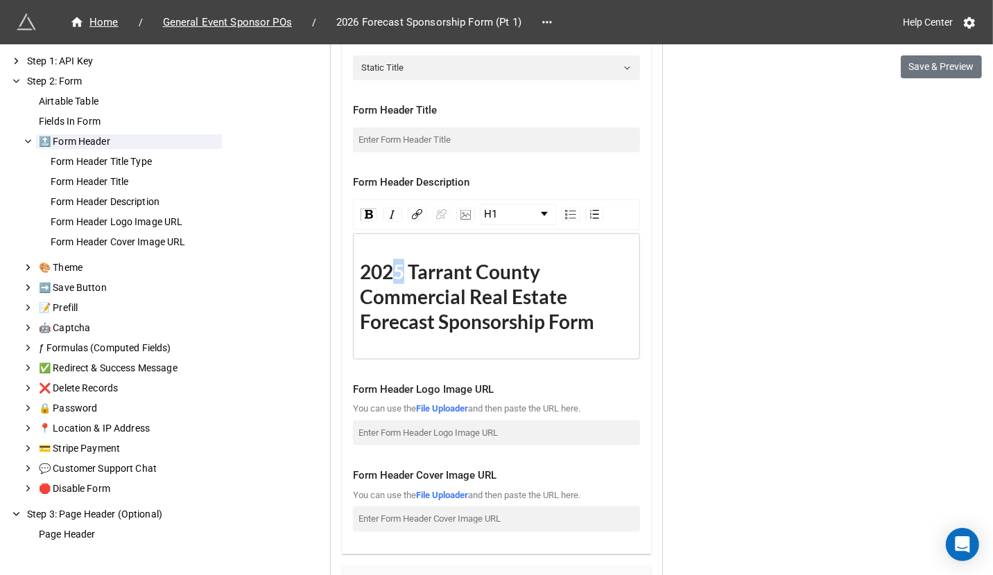
click at [394, 272] on span "2025 Tarrant County Commercial Real Estate Forecast Sponsorship Form" at bounding box center [477, 296] width 234 height 73
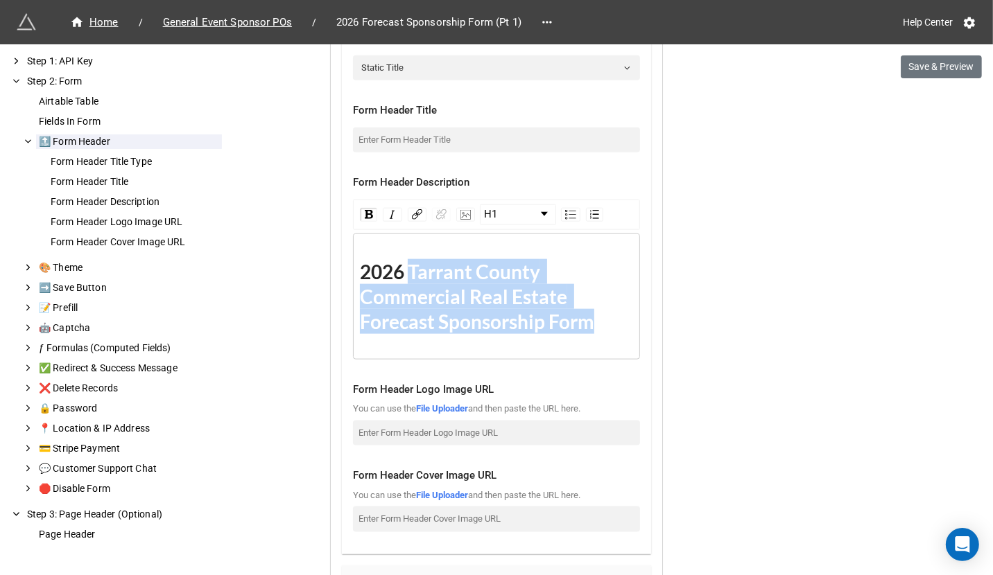
drag, startPoint x: 592, startPoint y: 320, endPoint x: 404, endPoint y: 275, distance: 194.1
click at [404, 275] on div "2026 Tarrant County Commercial Real Estate Forecast Sponsorship Form" at bounding box center [497, 296] width 274 height 75
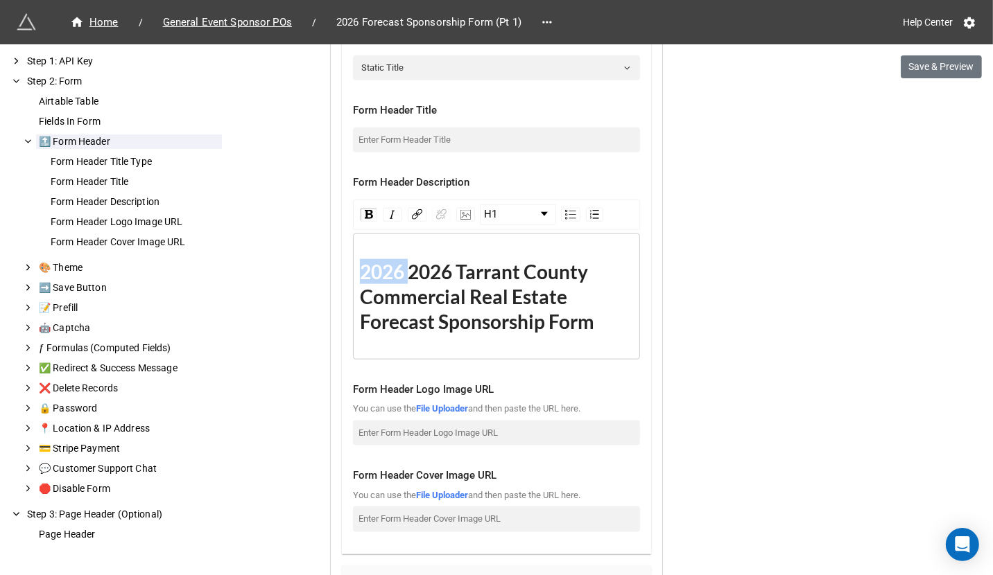
drag, startPoint x: 407, startPoint y: 273, endPoint x: 349, endPoint y: 276, distance: 58.3
click at [353, 274] on div "H1 2026 2026 Tarrant County Commercial Real Estate Forecast Sponsorship Form" at bounding box center [496, 280] width 287 height 160
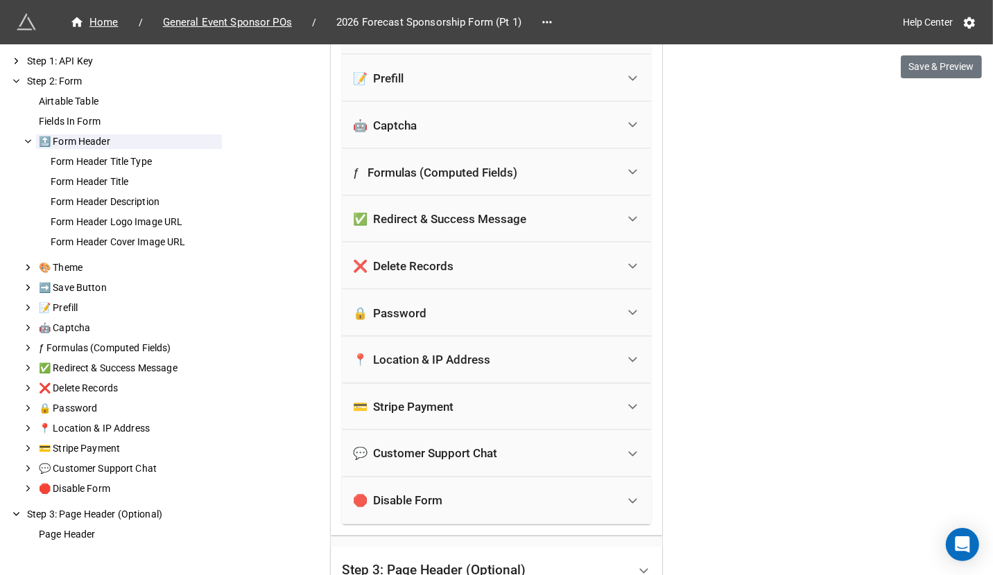
scroll to position [2000, 0]
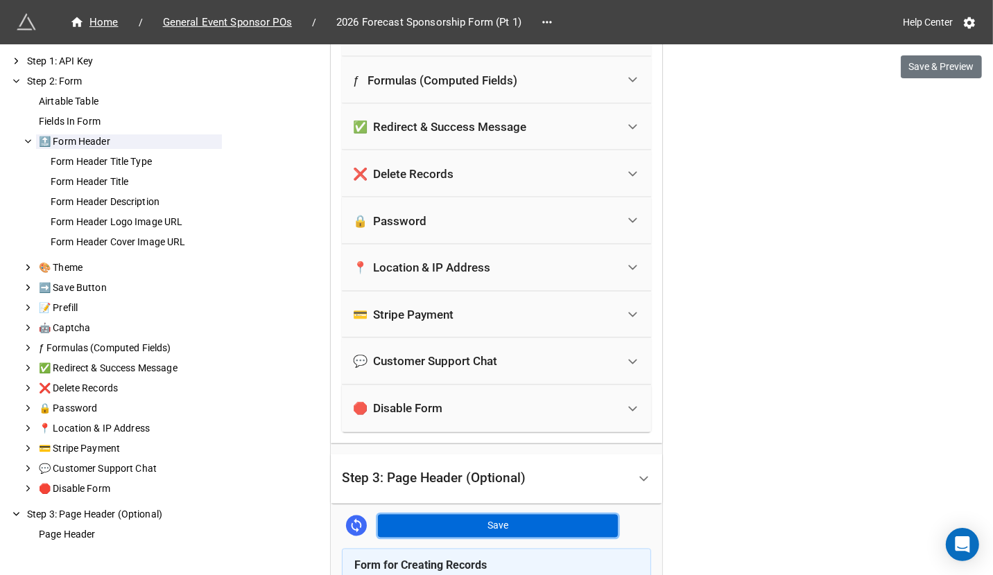
click at [498, 524] on button "Save" at bounding box center [498, 527] width 240 height 24
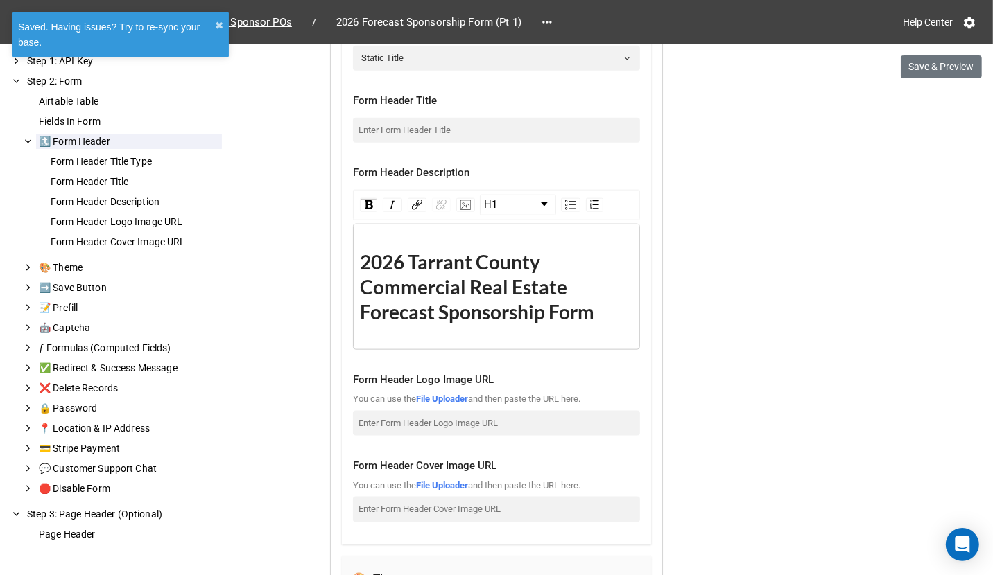
scroll to position [574, 0]
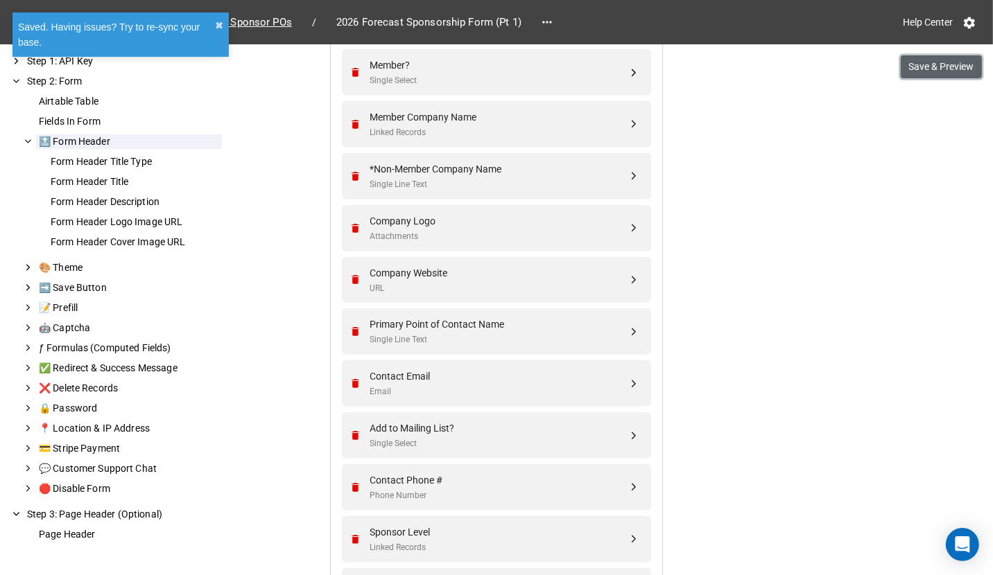
click at [907, 67] on button "Save & Preview" at bounding box center [941, 67] width 81 height 24
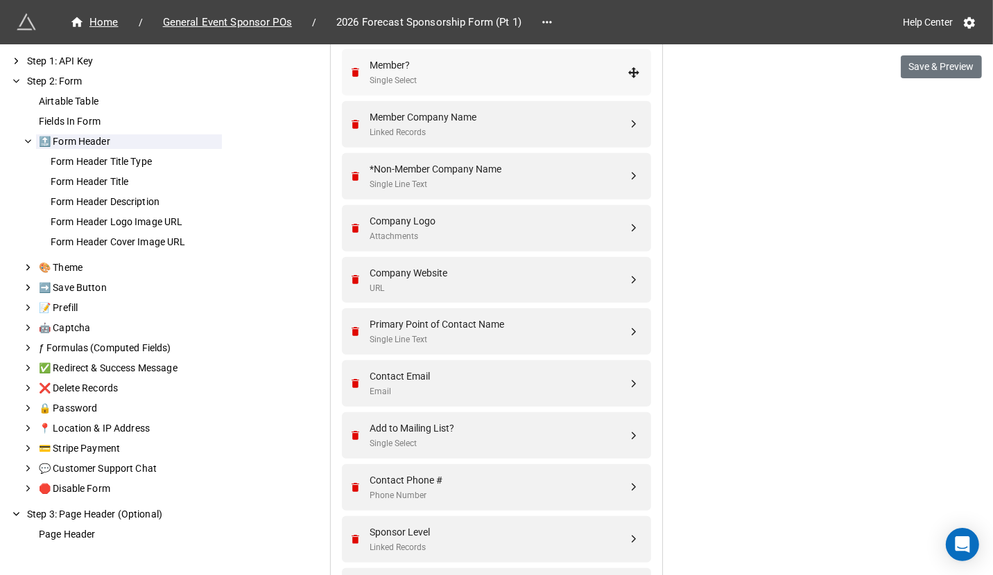
click at [449, 87] on div "Member? Single Select" at bounding box center [494, 72] width 291 height 46
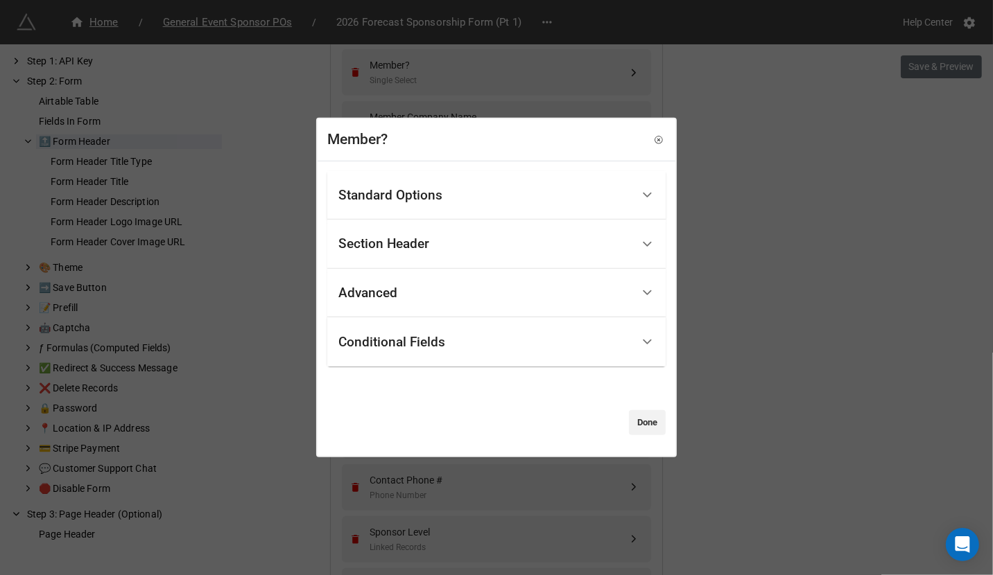
click at [393, 303] on div "Advanced" at bounding box center [484, 293] width 293 height 33
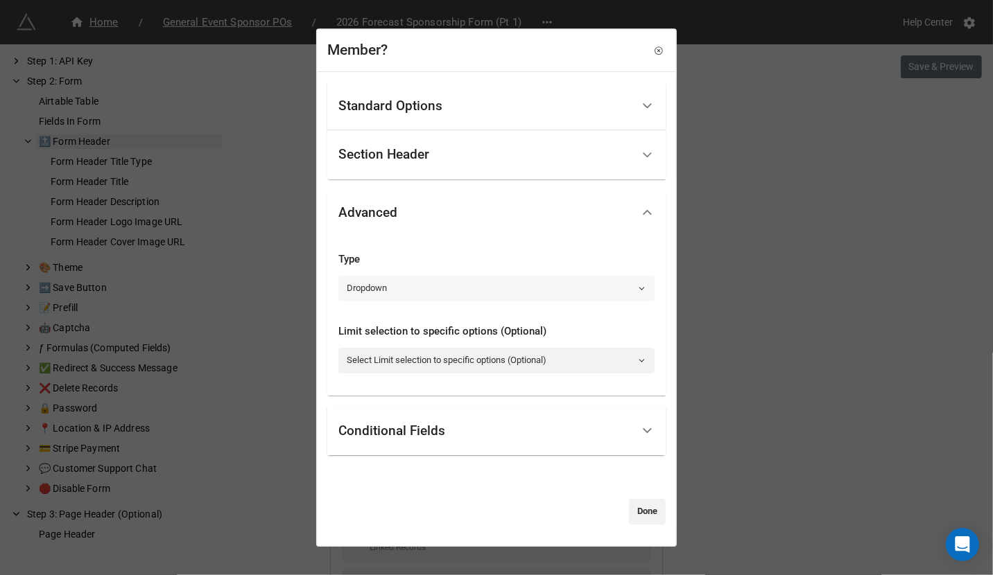
click at [385, 297] on link "Dropdown" at bounding box center [496, 288] width 316 height 25
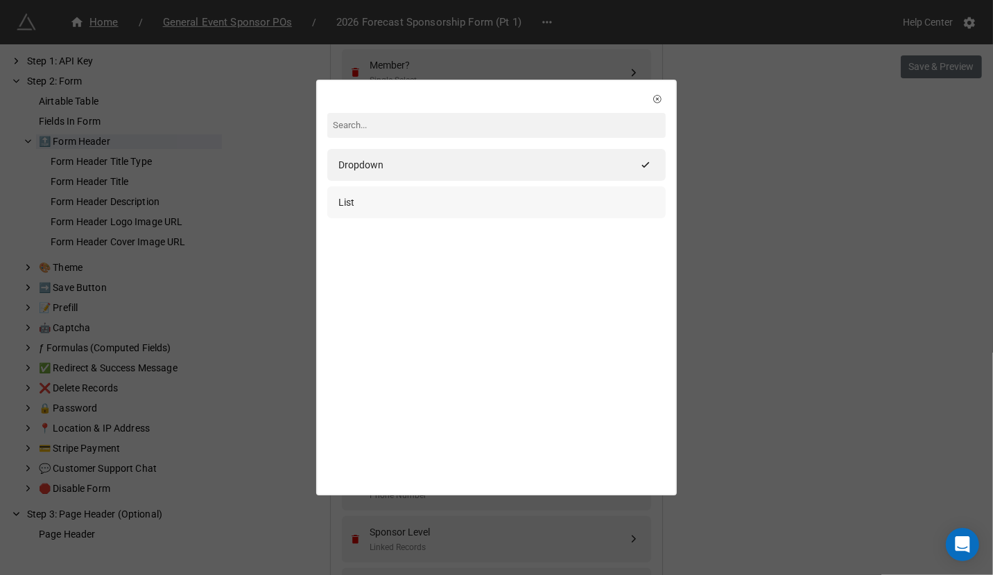
click at [395, 192] on div "List" at bounding box center [496, 203] width 338 height 32
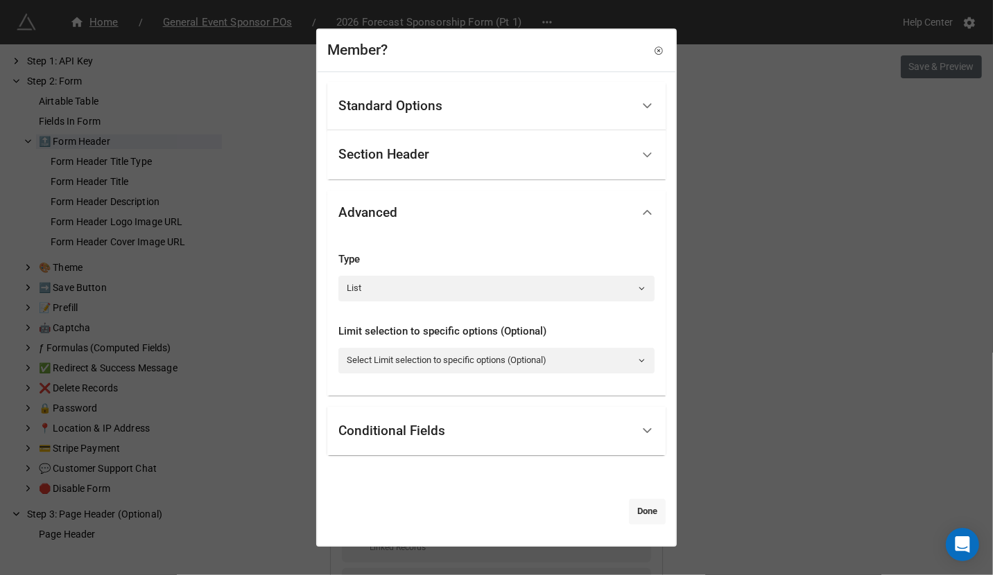
click at [639, 516] on link "Done" at bounding box center [647, 511] width 37 height 25
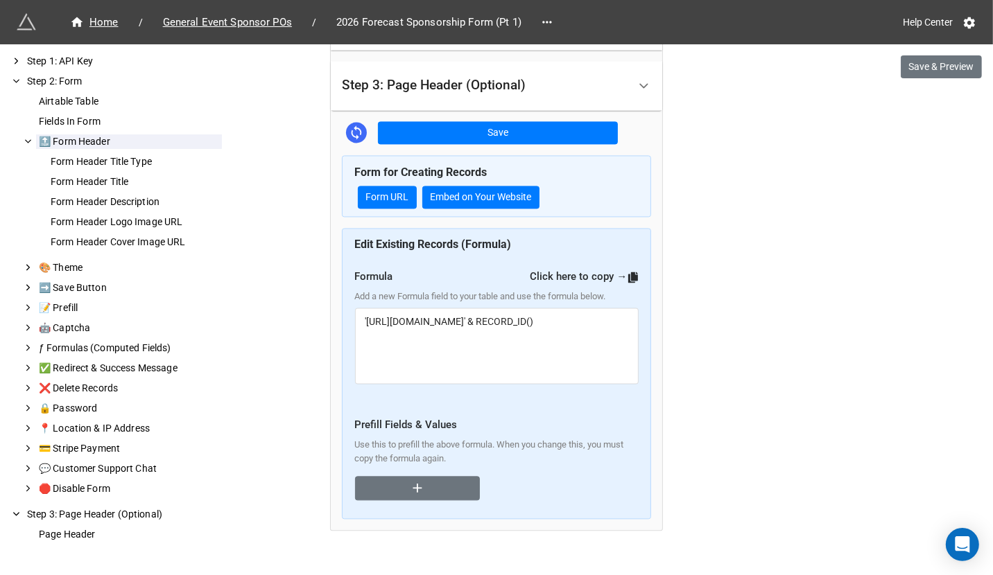
scroll to position [2410, 0]
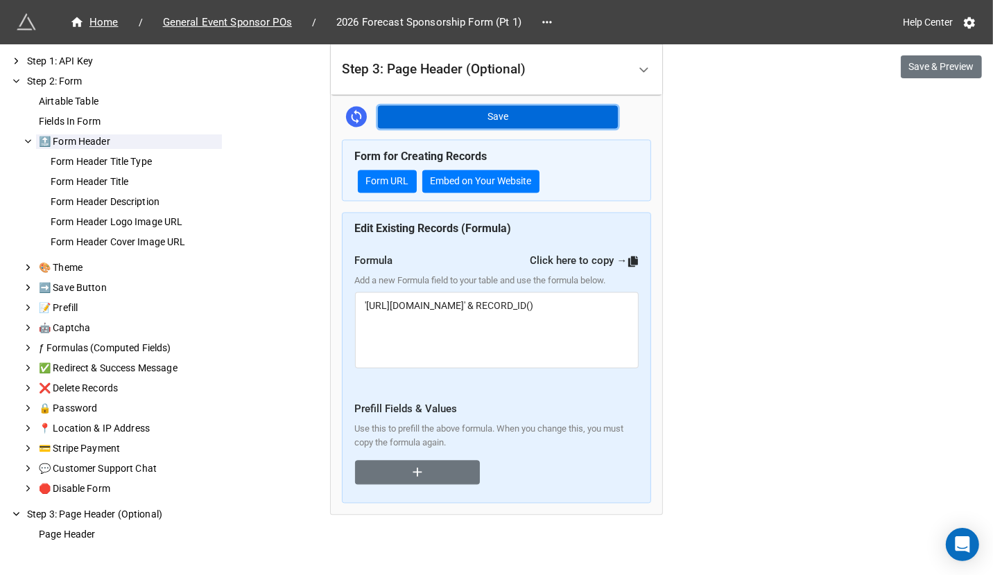
click at [544, 107] on button "Save" at bounding box center [498, 117] width 240 height 24
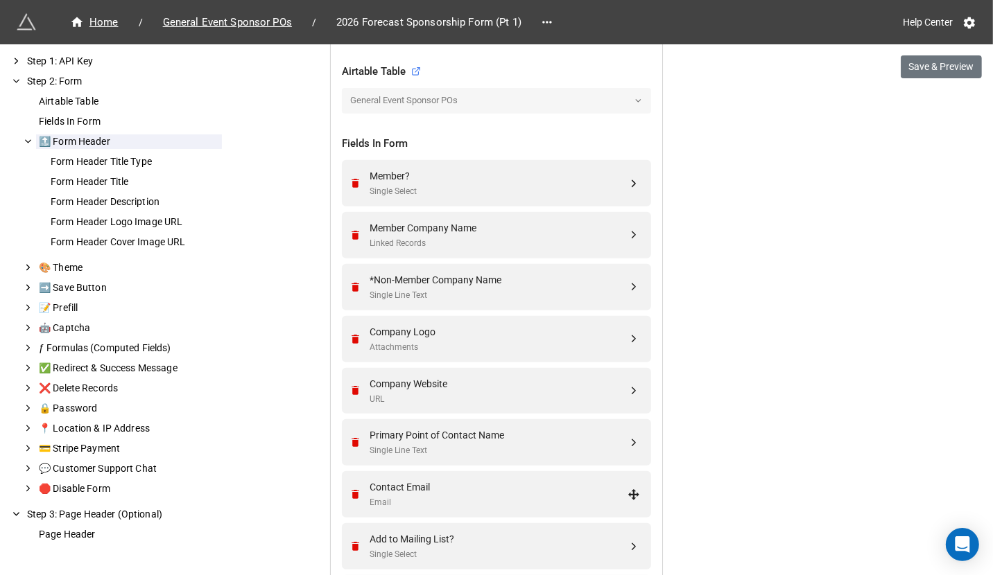
scroll to position [462, 0]
click at [466, 276] on div "*Non-Member Company Name" at bounding box center [499, 281] width 258 height 15
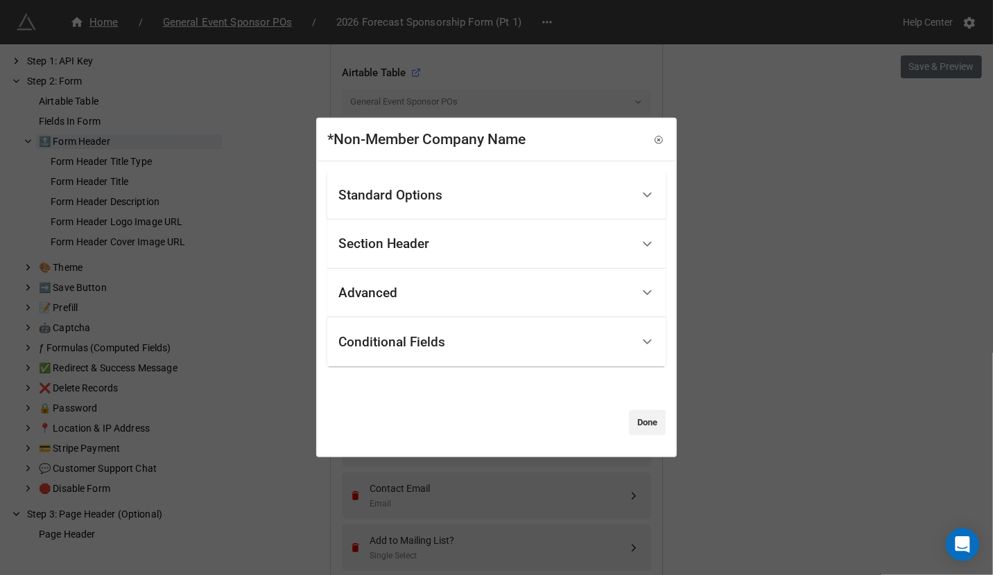
click at [426, 202] on div "Standard Options" at bounding box center [484, 195] width 293 height 33
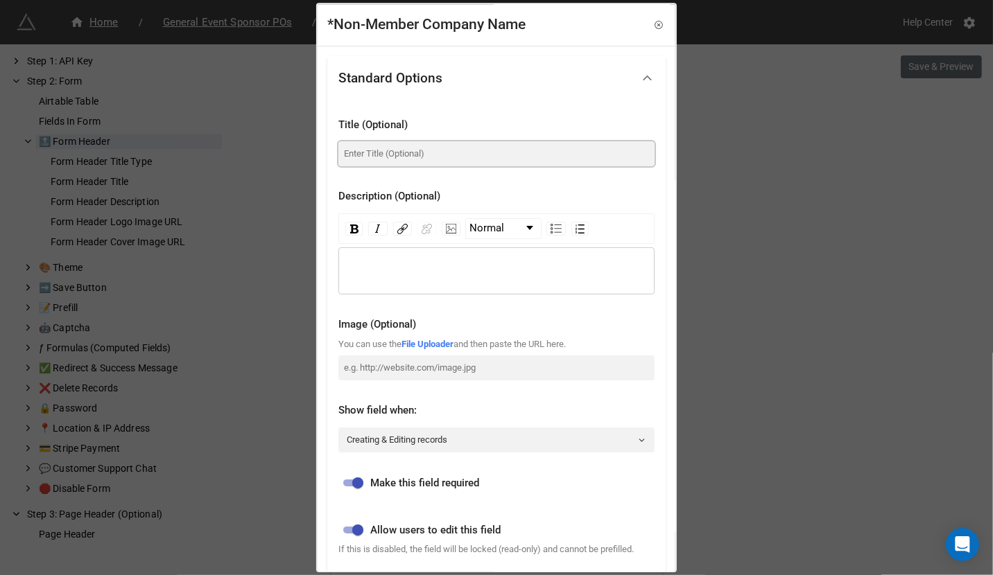
click at [422, 157] on input at bounding box center [496, 153] width 316 height 25
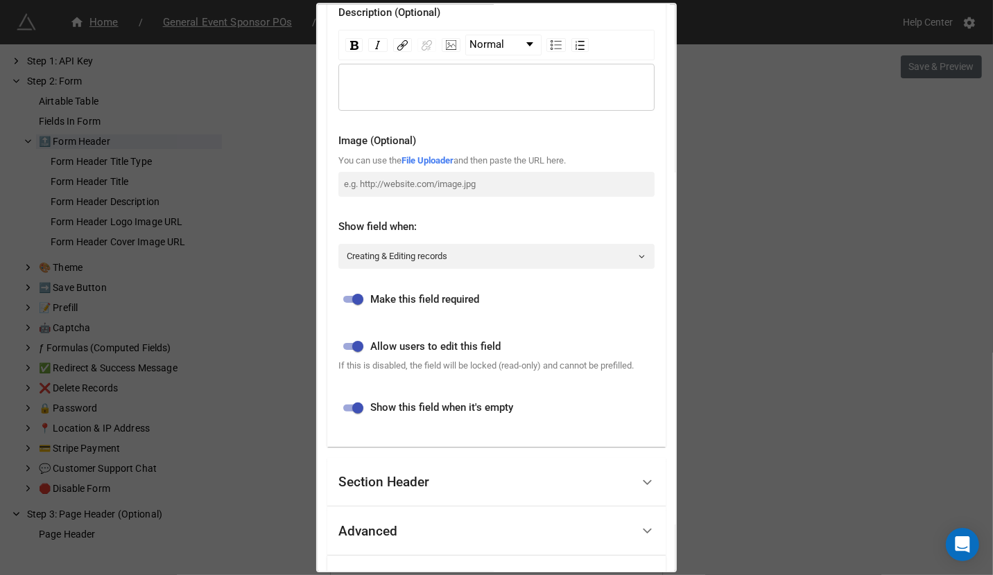
scroll to position [319, 0]
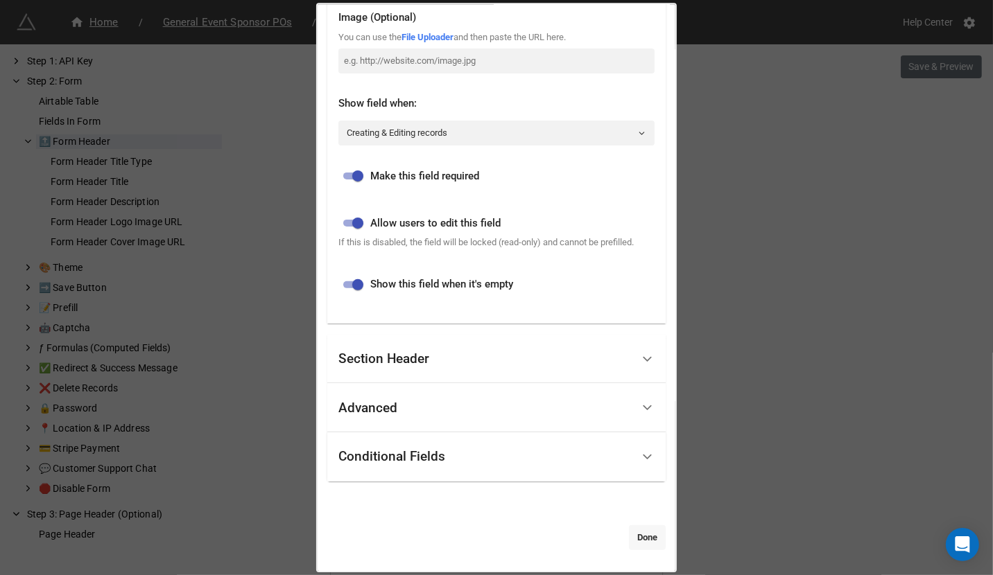
type input "Company Name"
click at [629, 537] on link "Done" at bounding box center [647, 538] width 37 height 25
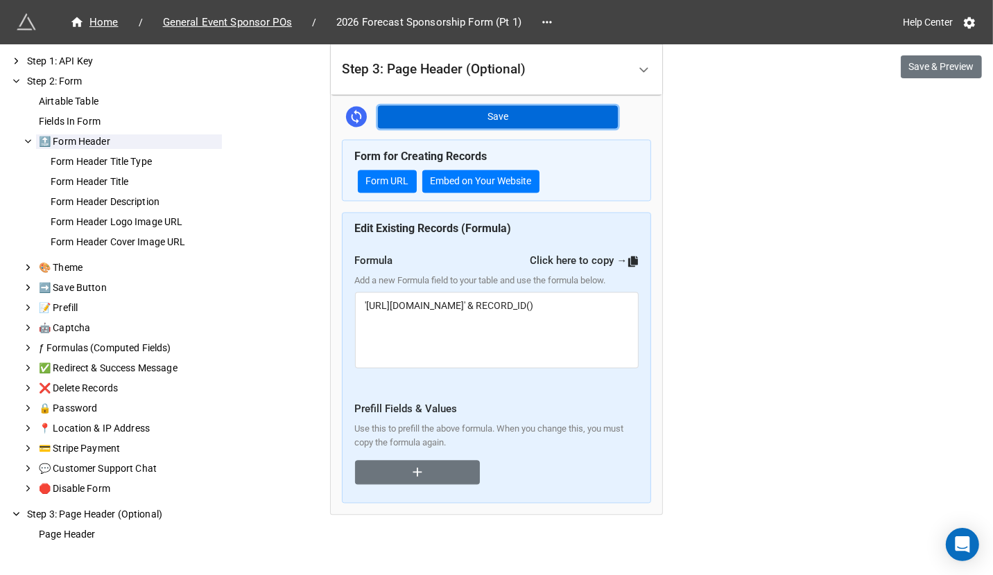
click at [538, 113] on button "Save" at bounding box center [498, 117] width 240 height 24
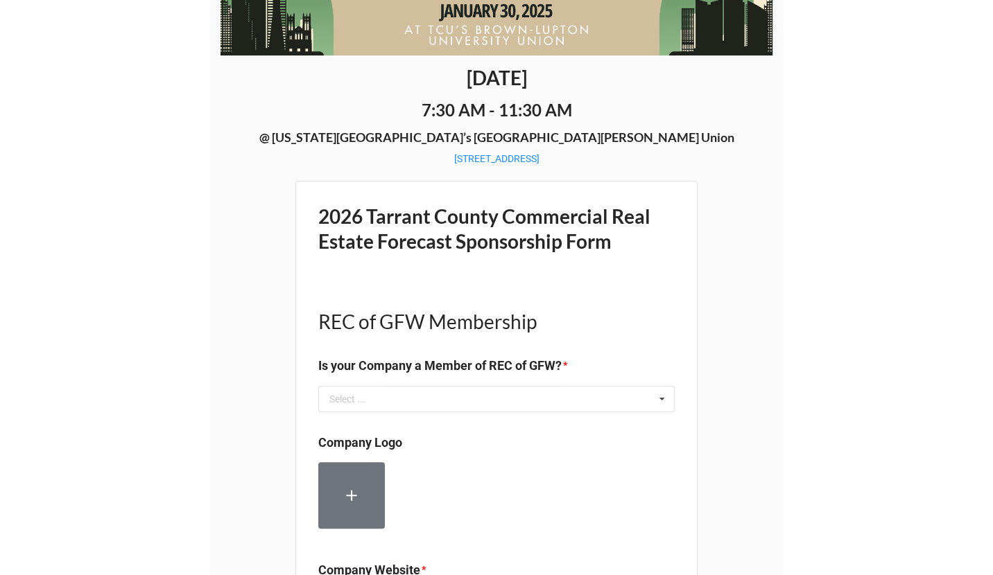
scroll to position [205, 0]
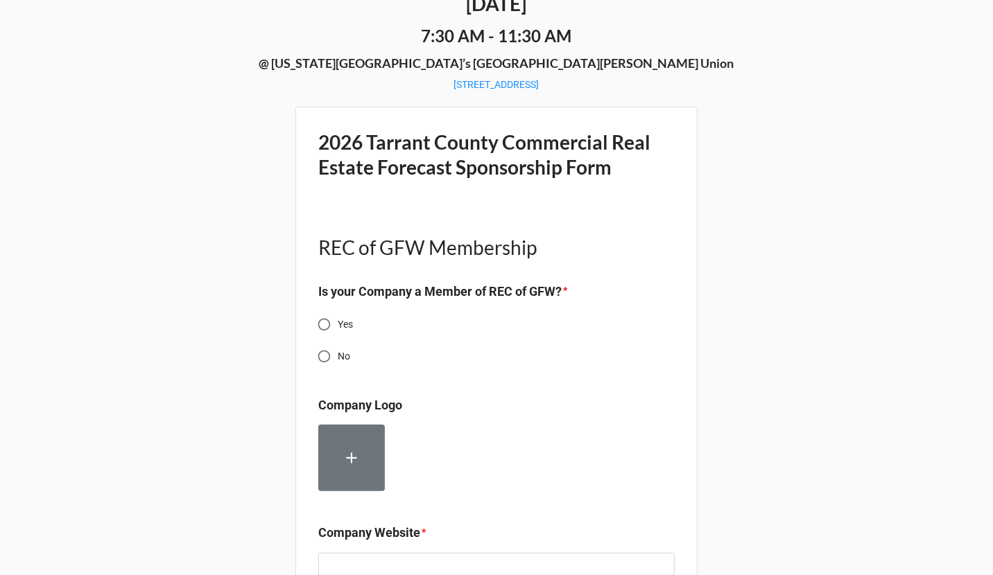
scroll to position [440, 0]
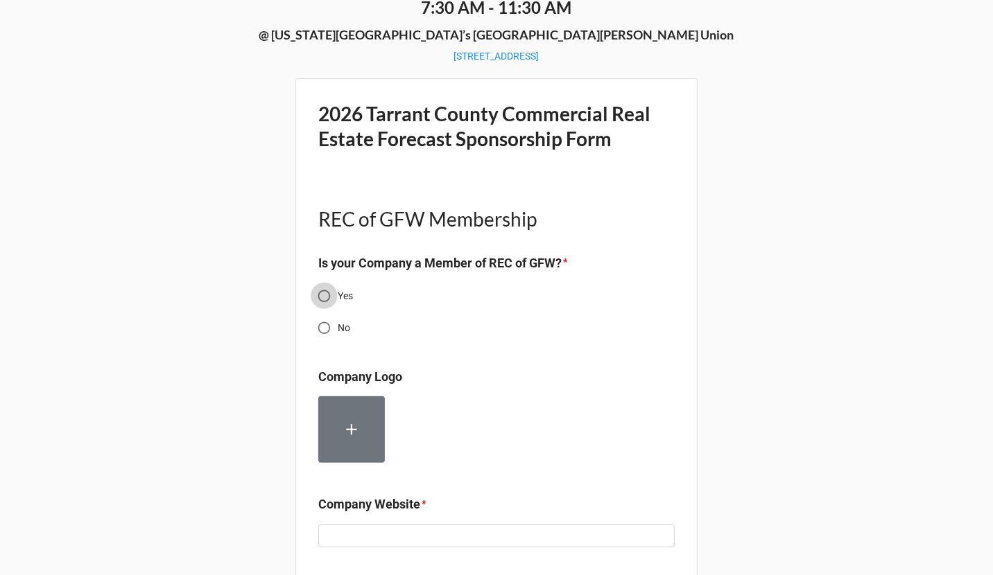
click at [330, 300] on input "Yes" at bounding box center [324, 296] width 27 height 27
radio input "true"
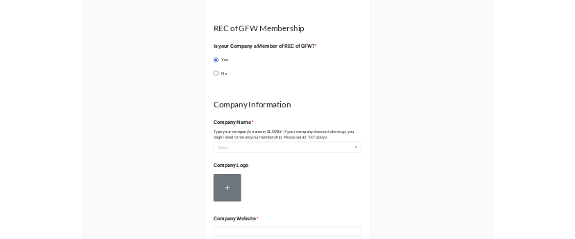
scroll to position [598, 0]
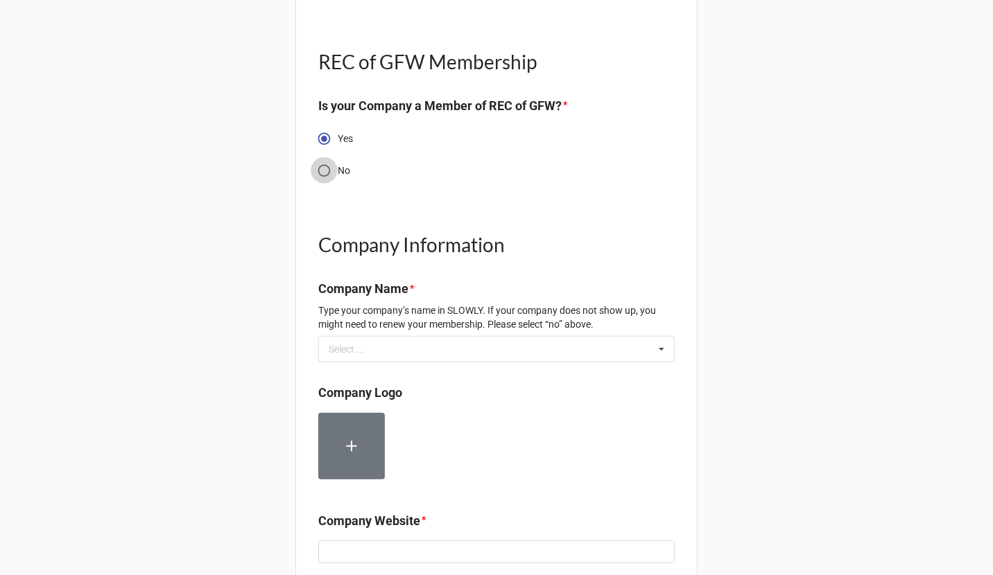
click at [324, 169] on input "No" at bounding box center [324, 170] width 27 height 27
radio input "true"
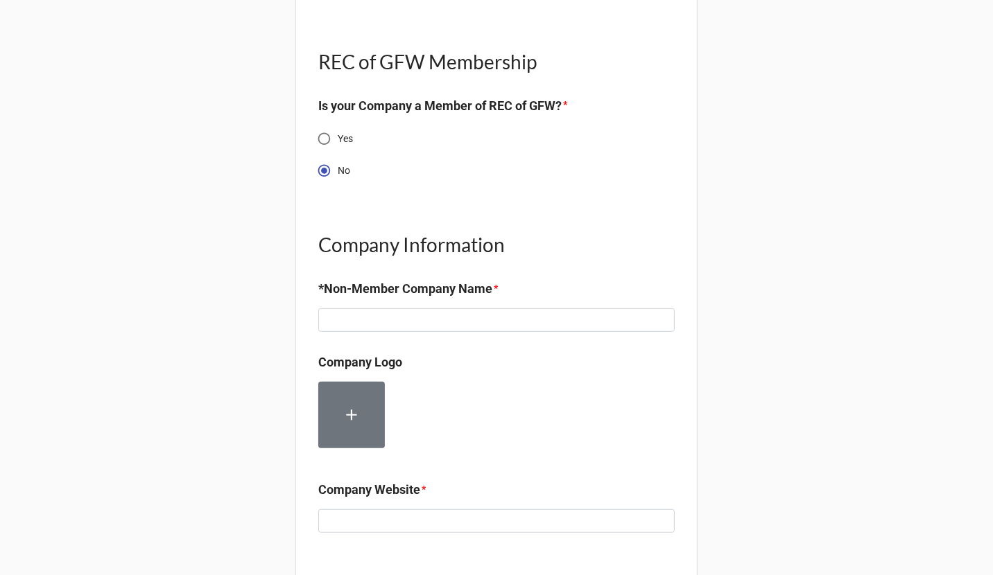
click at [319, 132] on input "Yes" at bounding box center [324, 138] width 27 height 27
radio input "true"
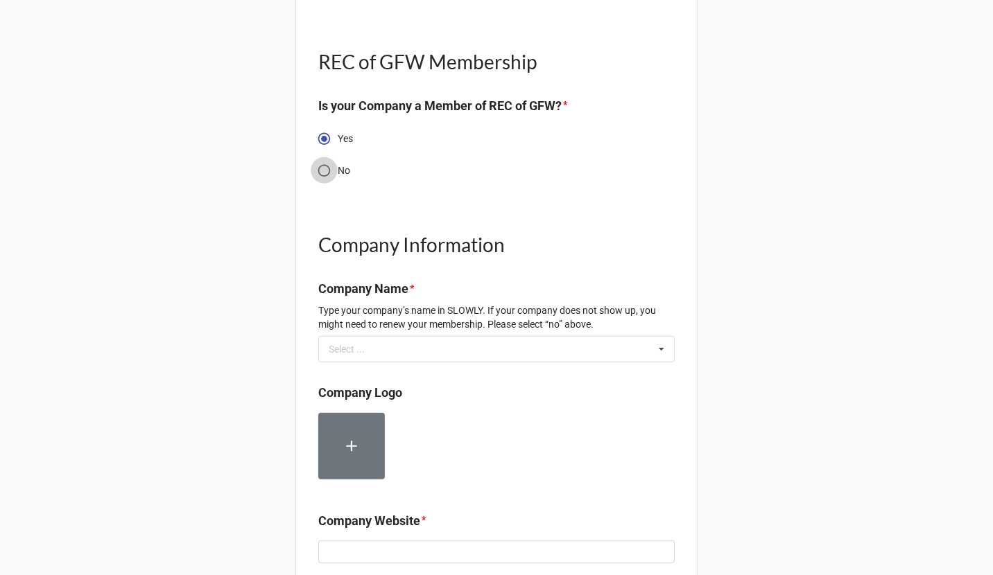
click at [322, 173] on input "No" at bounding box center [324, 170] width 27 height 27
radio input "true"
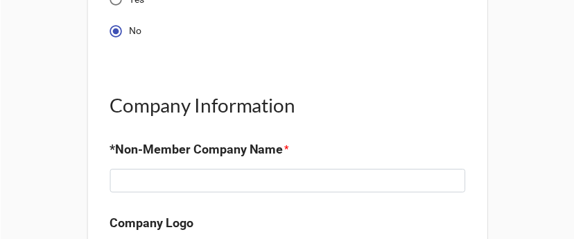
scroll to position [597, 0]
